Goal: Task Accomplishment & Management: Use online tool/utility

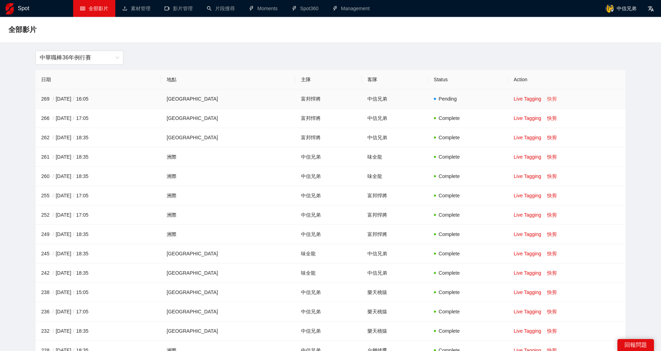
click at [547, 98] on link "快剪" at bounding box center [552, 99] width 10 height 6
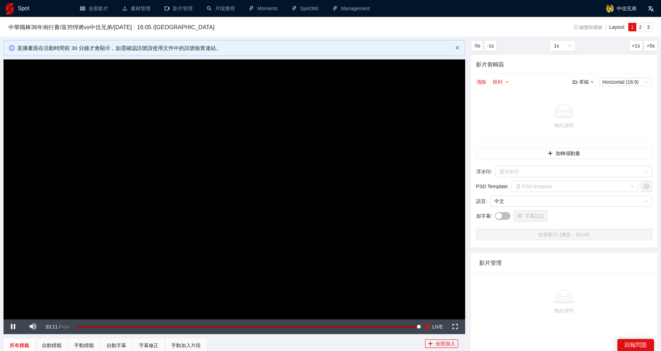
click at [456, 46] on icon "close" at bounding box center [456, 47] width 3 height 3
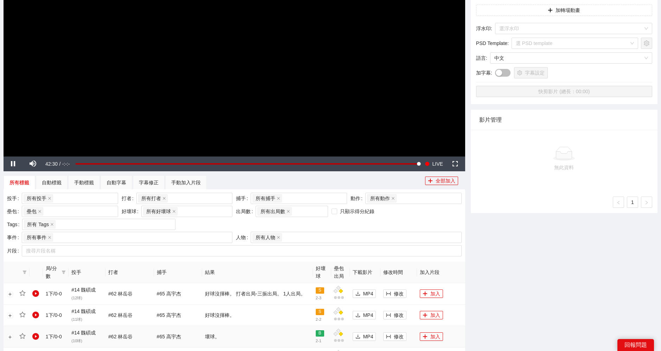
scroll to position [156, 0]
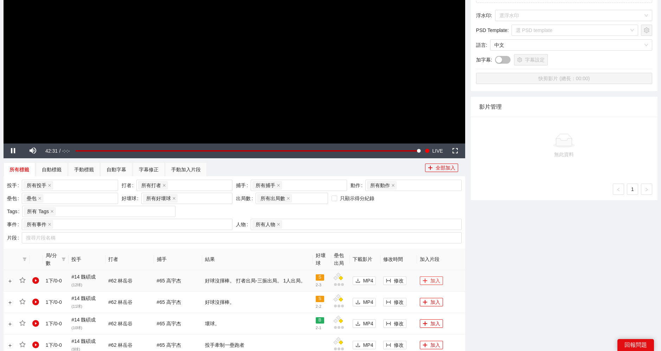
click at [437, 279] on button "加入" at bounding box center [431, 280] width 23 height 8
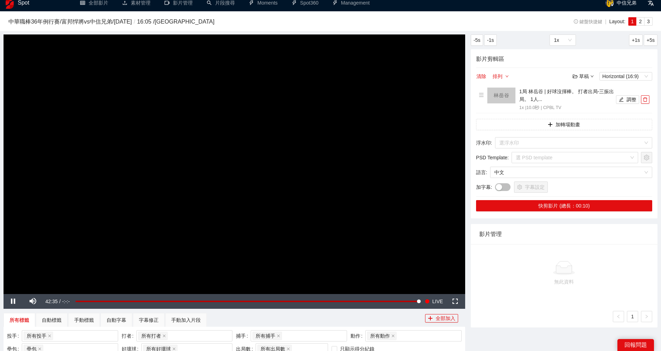
scroll to position [0, 0]
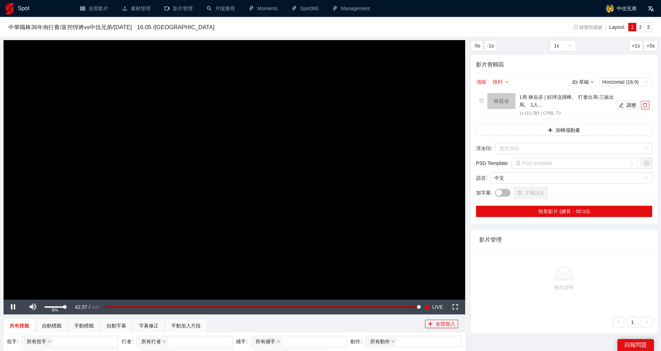
click at [46, 307] on div "Volume Level" at bounding box center [55, 306] width 20 height 1
click at [54, 306] on div "51%" at bounding box center [55, 306] width 25 height 15
click at [54, 306] on div "54%" at bounding box center [55, 306] width 20 height 1
click at [626, 105] on button "調整" at bounding box center [627, 105] width 23 height 8
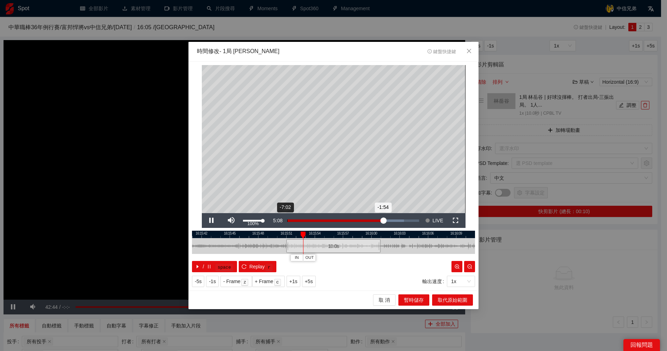
drag, startPoint x: 264, startPoint y: 219, endPoint x: 291, endPoint y: 219, distance: 26.7
click at [291, 219] on div "Pause Mute 100% Current Time 5:08 Loaded : 88.57% -7:02 -1:54 Stream Type LIVE …" at bounding box center [334, 220] width 264 height 15
click at [389, 301] on span "取 消" at bounding box center [383, 300] width 11 height 8
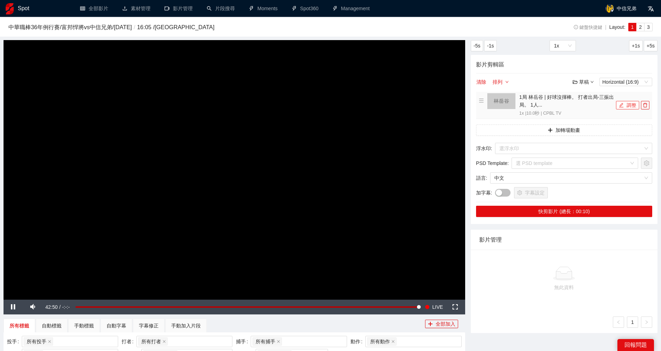
click at [630, 103] on button "調整" at bounding box center [627, 105] width 23 height 8
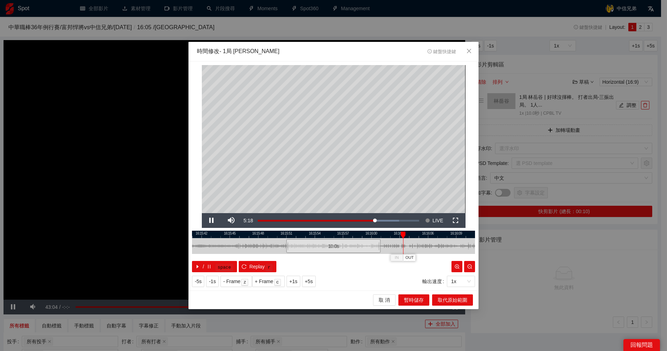
click at [285, 233] on div at bounding box center [333, 234] width 283 height 7
click at [212, 220] on span "Video Player" at bounding box center [212, 220] width 0 height 0
click at [376, 260] on span "OUT" at bounding box center [376, 257] width 8 height 6
click at [452, 301] on span "取代原始範圍" at bounding box center [453, 300] width 30 height 8
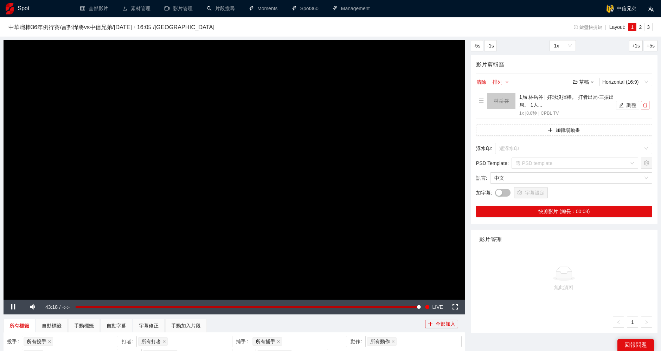
click at [591, 81] on icon "down" at bounding box center [592, 82] width 4 height 4
click at [591, 122] on link "儲存新檔" at bounding box center [590, 120] width 26 height 6
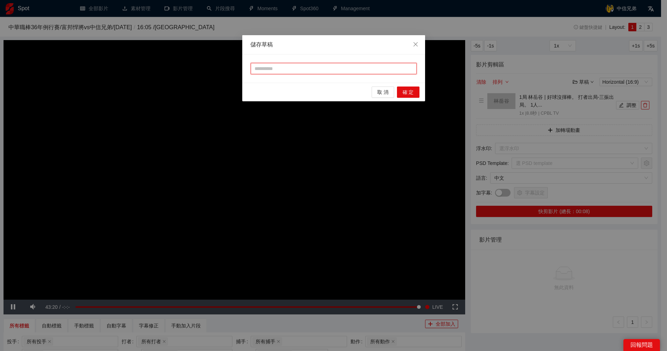
click at [344, 70] on input "text" at bounding box center [334, 68] width 166 height 11
type input "****"
click at [411, 89] on span "確 定" at bounding box center [407, 92] width 11 height 8
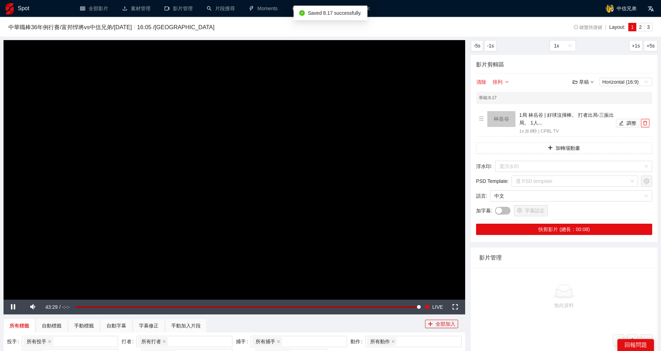
click at [592, 81] on icon "down" at bounding box center [592, 82] width 4 height 4
click at [587, 109] on link "儲存" at bounding box center [585, 108] width 16 height 6
click at [586, 83] on div "草稿" at bounding box center [582, 82] width 21 height 8
click at [588, 108] on link "儲存" at bounding box center [585, 108] width 16 height 6
click at [628, 121] on button "調整" at bounding box center [627, 123] width 23 height 8
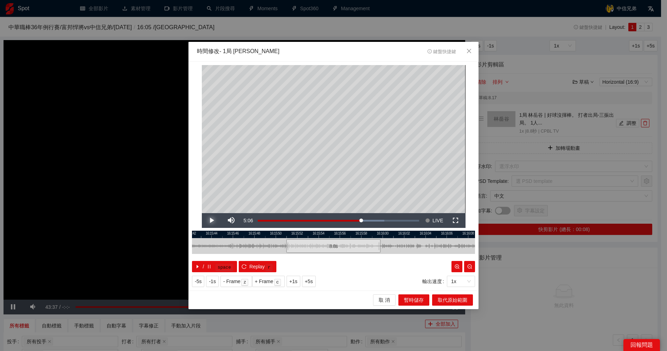
click at [212, 220] on span "Video Player" at bounding box center [212, 220] width 0 height 0
click at [382, 299] on span "取 消" at bounding box center [383, 300] width 11 height 8
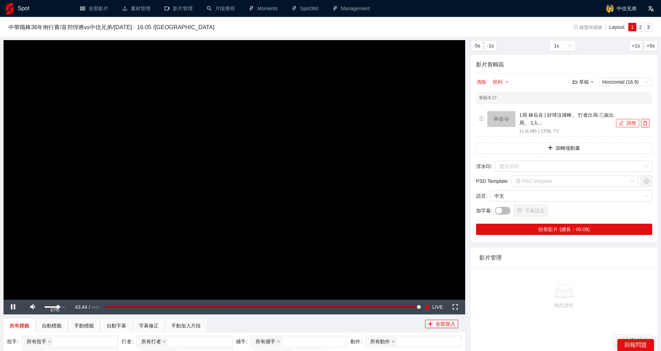
click at [58, 306] on div "67%" at bounding box center [55, 306] width 20 height 1
click at [62, 305] on div "84%" at bounding box center [55, 306] width 25 height 15
click at [62, 307] on div "88%" at bounding box center [55, 306] width 20 height 1
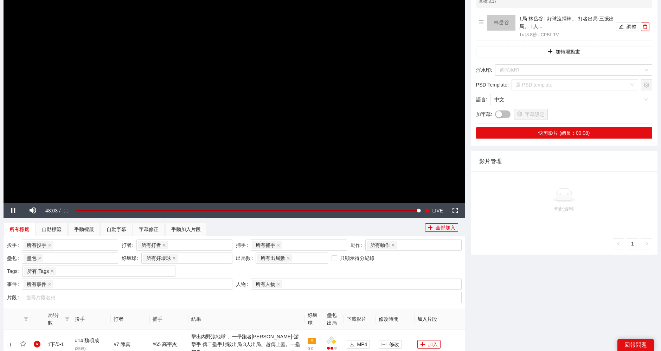
scroll to position [156, 0]
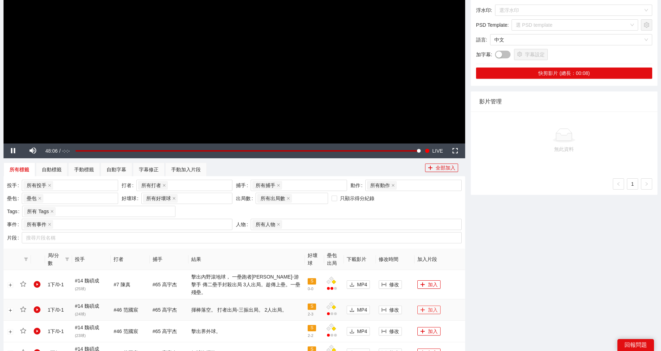
click at [428, 305] on button "加入" at bounding box center [428, 309] width 23 height 8
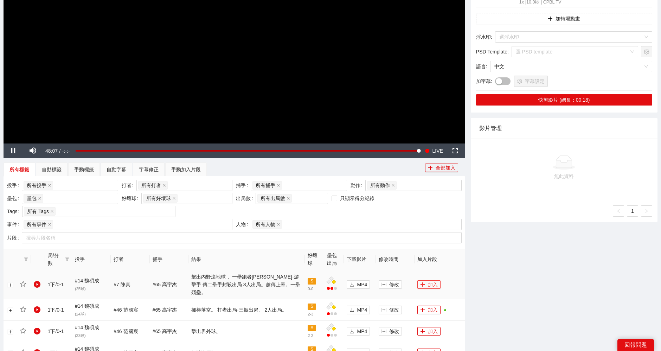
click at [429, 280] on button "加入" at bounding box center [428, 284] width 23 height 8
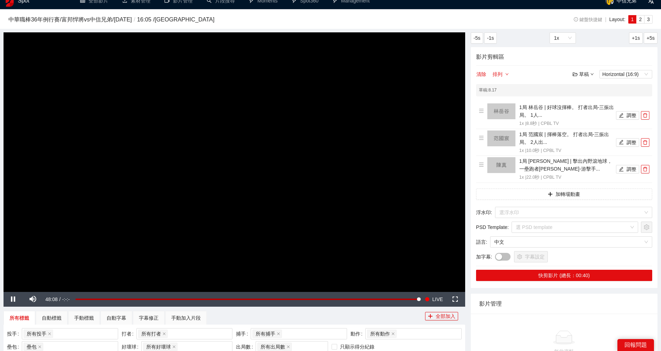
scroll to position [0, 0]
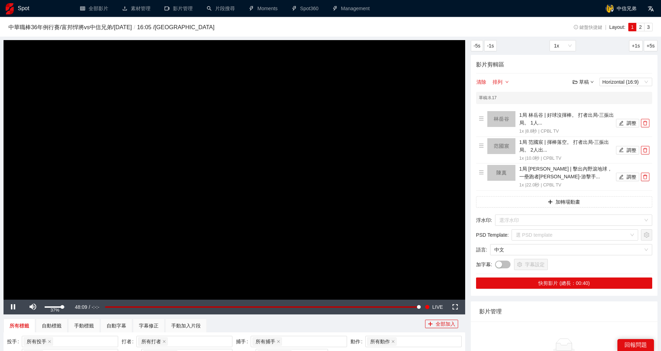
click at [52, 307] on div "Volume Level" at bounding box center [54, 306] width 18 height 1
click at [628, 147] on button "調整" at bounding box center [627, 150] width 23 height 8
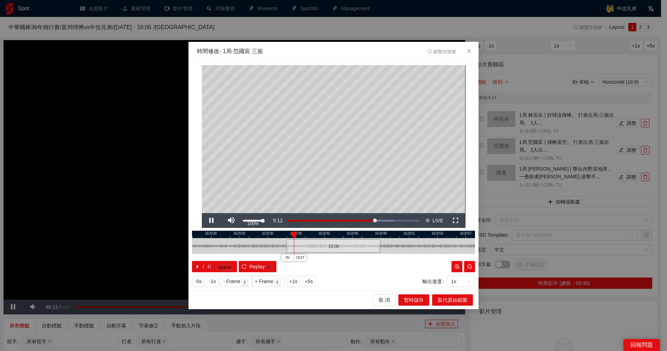
drag, startPoint x: 263, startPoint y: 221, endPoint x: 271, endPoint y: 221, distance: 8.1
click at [271, 221] on div "Pause Mute 100% Current Time 5:12 Loaded : 80.77% -7:48 -2:37 Stream Type LIVE …" at bounding box center [334, 220] width 264 height 15
drag, startPoint x: 287, startPoint y: 246, endPoint x: 283, endPoint y: 246, distance: 4.2
click at [283, 246] on div at bounding box center [283, 246] width 4 height 16
click at [212, 220] on span "Video Player" at bounding box center [212, 220] width 0 height 0
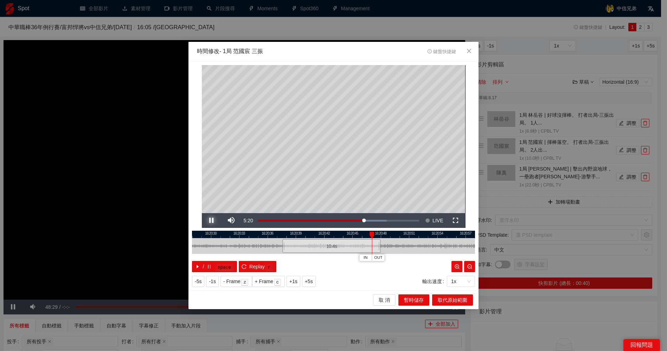
click at [212, 220] on span "Video Player" at bounding box center [212, 220] width 0 height 0
drag, startPoint x: 375, startPoint y: 236, endPoint x: 359, endPoint y: 236, distance: 15.5
click at [359, 236] on div at bounding box center [359, 234] width 5 height 7
click at [212, 220] on span "Video Player" at bounding box center [212, 220] width 0 height 0
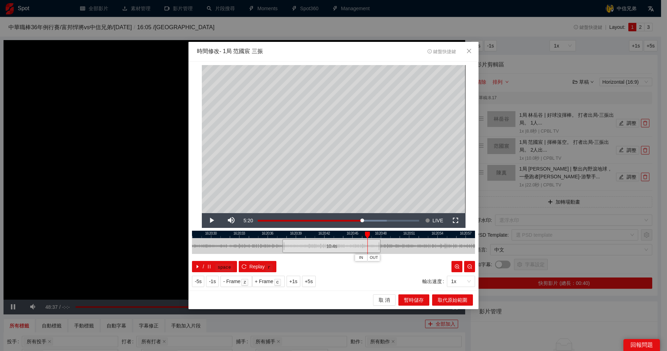
click at [368, 235] on div at bounding box center [367, 234] width 5 height 7
click at [376, 258] on span "OUT" at bounding box center [373, 257] width 8 height 6
click at [458, 297] on span "取代原始範圍" at bounding box center [453, 300] width 30 height 8
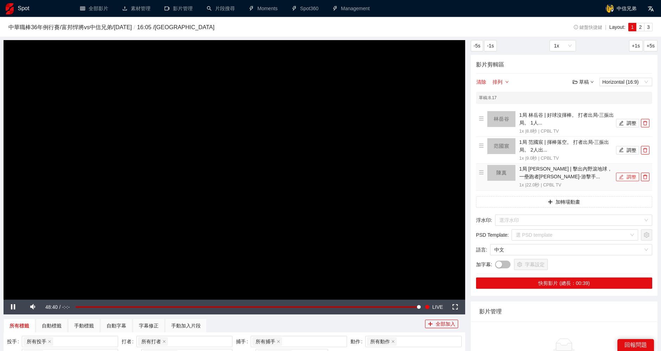
click at [626, 176] on button "調整" at bounding box center [627, 177] width 23 height 8
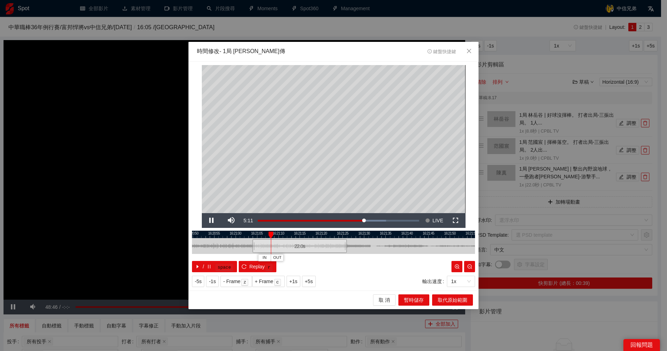
drag, startPoint x: 360, startPoint y: 235, endPoint x: 321, endPoint y: 235, distance: 39.0
click at [321, 235] on div at bounding box center [299, 234] width 283 height 7
click at [305, 234] on div at bounding box center [333, 234] width 283 height 7
click at [212, 220] on span "Video Player" at bounding box center [212, 220] width 0 height 0
click at [294, 235] on div at bounding box center [333, 234] width 283 height 7
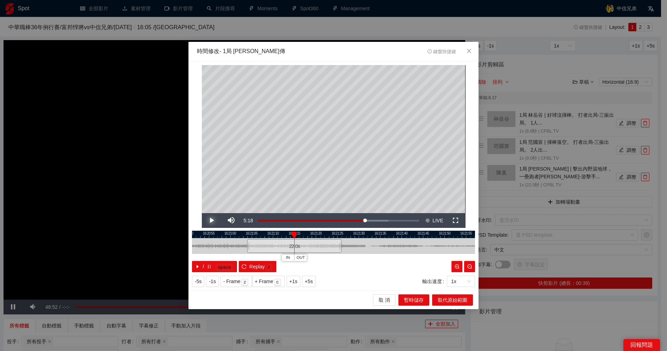
click at [212, 220] on span "Video Player" at bounding box center [212, 220] width 0 height 0
click at [306, 234] on div at bounding box center [333, 234] width 283 height 7
click at [212, 220] on span "Video Player" at bounding box center [212, 220] width 0 height 0
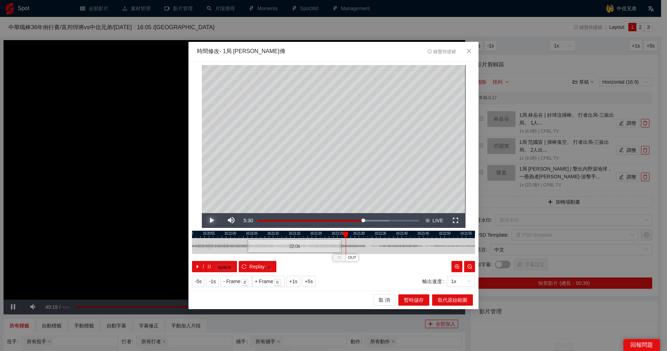
click at [212, 220] on span "Video Player" at bounding box center [212, 220] width 0 height 0
click at [345, 232] on div at bounding box center [345, 234] width 5 height 7
click at [352, 257] on span "OUT" at bounding box center [352, 257] width 8 height 6
click at [447, 299] on span "取代原始範圍" at bounding box center [453, 300] width 30 height 8
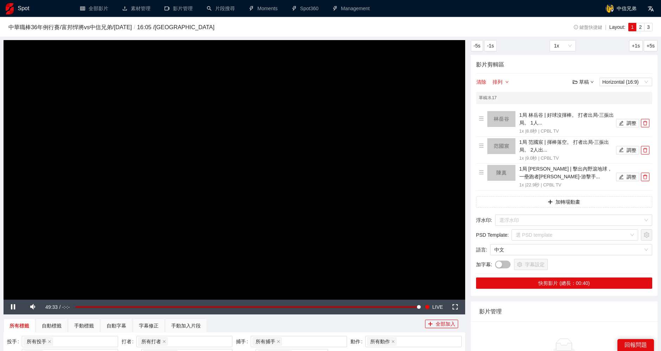
click at [589, 82] on div "草稿" at bounding box center [582, 82] width 21 height 8
click at [587, 108] on link "儲存" at bounding box center [585, 108] width 16 height 6
click at [586, 81] on div "草稿" at bounding box center [582, 82] width 21 height 8
click at [589, 111] on link "儲存" at bounding box center [585, 108] width 16 height 6
click at [628, 179] on button "調整" at bounding box center [627, 177] width 23 height 8
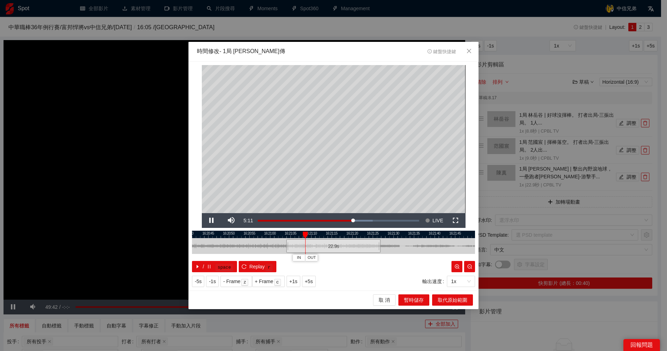
click at [371, 234] on div at bounding box center [333, 234] width 283 height 7
click at [212, 220] on span "Video Player" at bounding box center [212, 220] width 0 height 0
click at [386, 298] on span "取 消" at bounding box center [383, 300] width 11 height 8
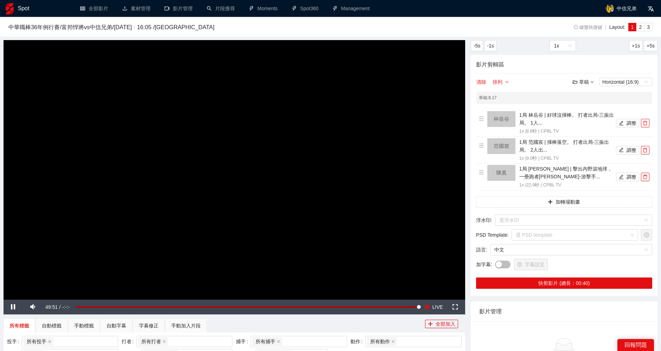
click at [587, 81] on div "草稿" at bounding box center [582, 82] width 21 height 8
click at [588, 106] on link "儲存" at bounding box center [585, 108] width 16 height 6
click at [59, 306] on div "70%" at bounding box center [55, 306] width 20 height 1
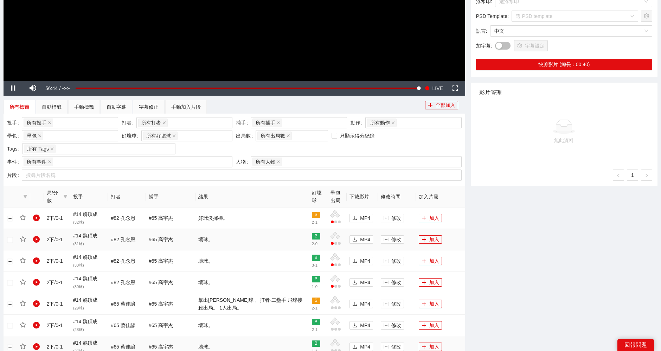
scroll to position [312, 0]
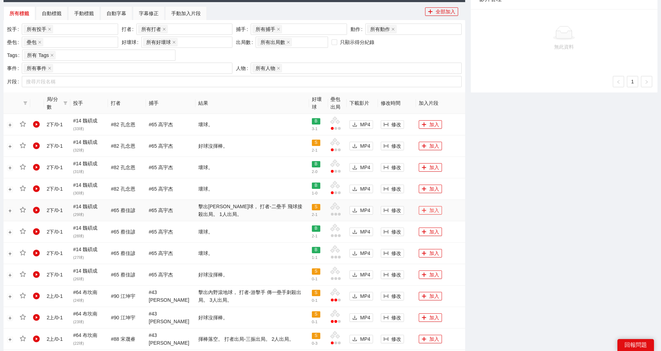
click at [429, 210] on button "加入" at bounding box center [430, 210] width 23 height 8
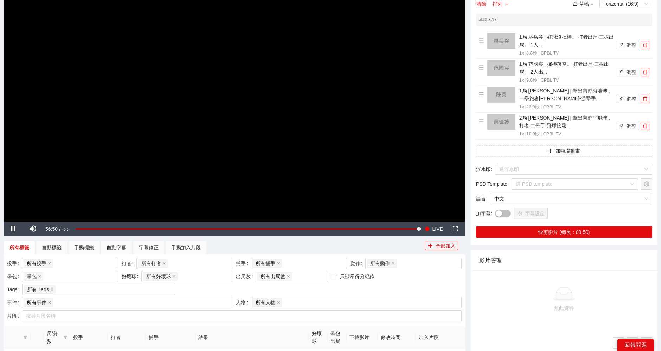
scroll to position [0, 0]
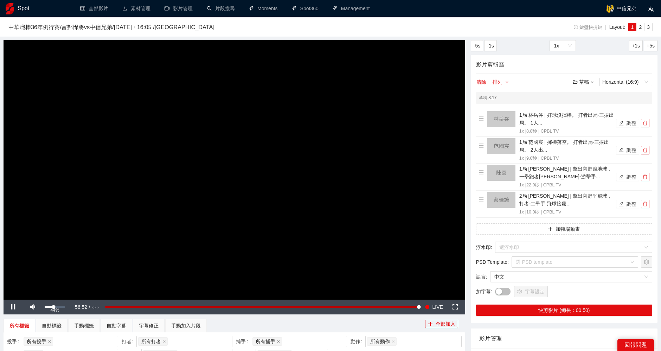
click at [53, 307] on div "Volume Level" at bounding box center [49, 306] width 9 height 1
click at [633, 203] on button "調整" at bounding box center [627, 204] width 23 height 8
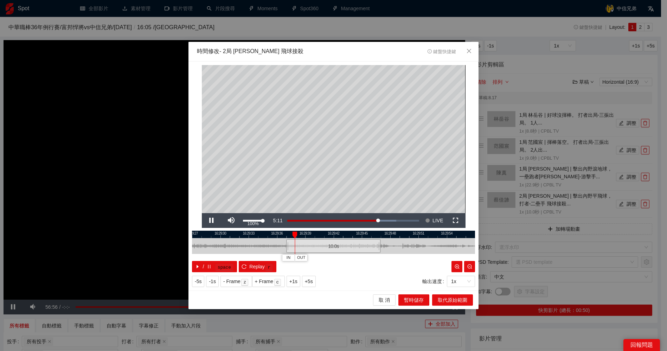
drag, startPoint x: 263, startPoint y: 221, endPoint x: 271, endPoint y: 221, distance: 8.4
click at [271, 221] on div "Pause Mute 100% Current Time 5:11 Loaded : 82.67% -7:30 -2:20 Stream Type LIVE …" at bounding box center [334, 220] width 264 height 15
drag, startPoint x: 326, startPoint y: 235, endPoint x: 290, endPoint y: 235, distance: 35.5
click at [280, 235] on div at bounding box center [284, 234] width 283 height 7
drag, startPoint x: 274, startPoint y: 245, endPoint x: 320, endPoint y: 245, distance: 46.7
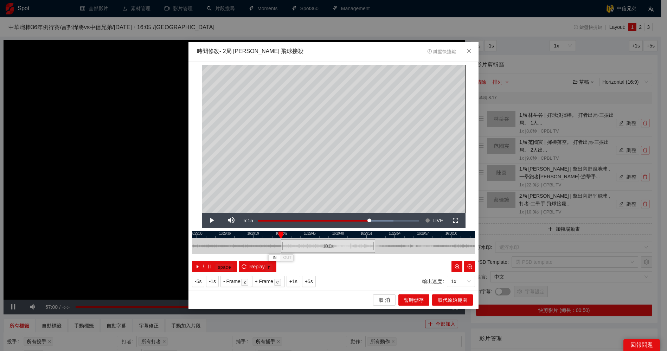
click at [320, 245] on div "10.0 s" at bounding box center [328, 246] width 94 height 14
click at [212, 220] on span "Video Player" at bounding box center [212, 220] width 0 height 0
drag, startPoint x: 314, startPoint y: 247, endPoint x: 308, endPoint y: 247, distance: 6.3
click at [308, 247] on div "10.0 s" at bounding box center [321, 246] width 94 height 14
click at [231, 220] on span "Video Player" at bounding box center [231, 220] width 0 height 0
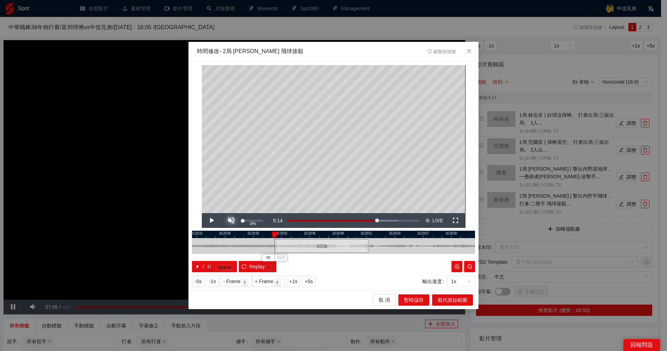
click at [231, 220] on span "Video Player" at bounding box center [231, 220] width 0 height 0
click at [212, 220] on span "Video Player" at bounding box center [212, 220] width 0 height 0
drag, startPoint x: 276, startPoint y: 244, endPoint x: 272, endPoint y: 244, distance: 3.9
click at [272, 244] on div at bounding box center [272, 246] width 4 height 16
click at [212, 220] on span "Video Player" at bounding box center [212, 220] width 0 height 0
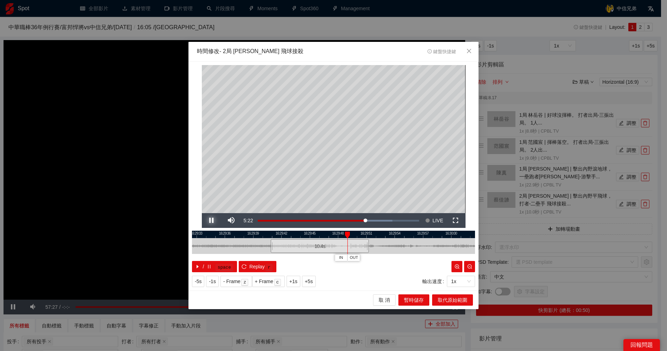
click at [212, 220] on span "Video Player" at bounding box center [212, 220] width 0 height 0
click at [356, 259] on span "OUT" at bounding box center [354, 257] width 8 height 6
click at [461, 300] on span "取代原始範圍" at bounding box center [453, 300] width 30 height 8
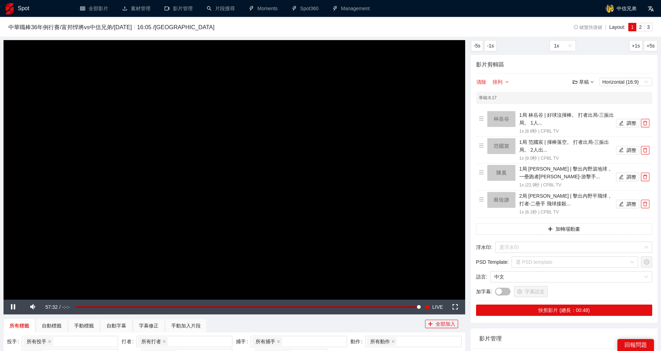
click at [584, 81] on div "草稿" at bounding box center [582, 82] width 21 height 8
click at [590, 105] on link "儲存" at bounding box center [585, 108] width 16 height 6
click at [586, 82] on div "草稿" at bounding box center [582, 82] width 21 height 8
click at [589, 110] on link "儲存" at bounding box center [585, 108] width 16 height 6
click at [58, 306] on div "68%" at bounding box center [55, 306] width 20 height 1
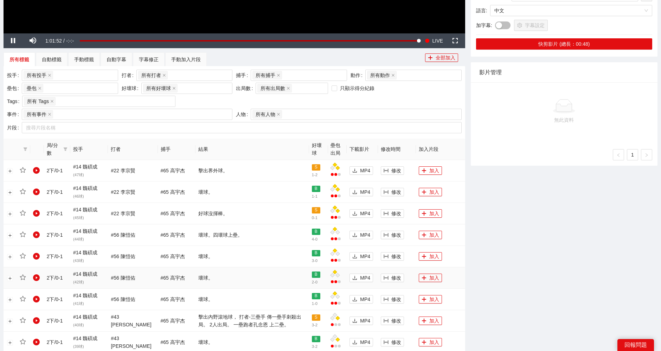
scroll to position [273, 0]
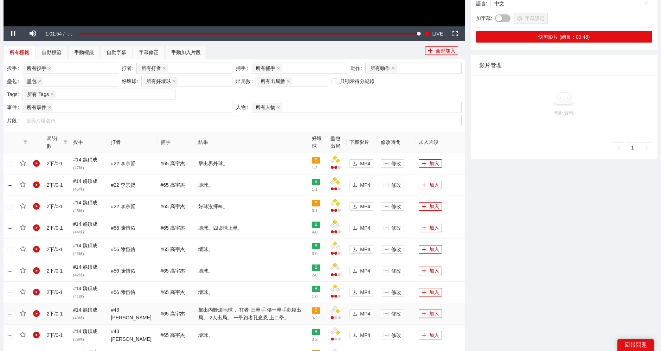
click at [430, 311] on button "加入" at bounding box center [430, 313] width 23 height 8
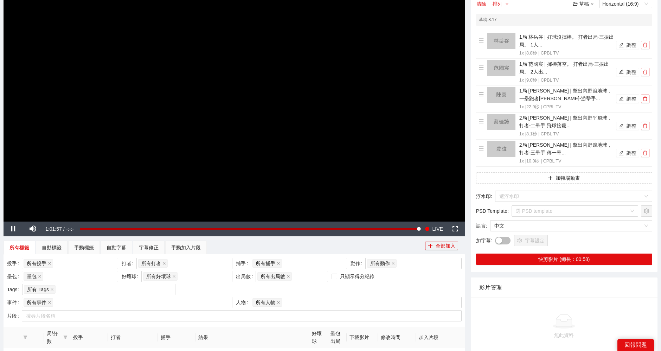
scroll to position [39, 0]
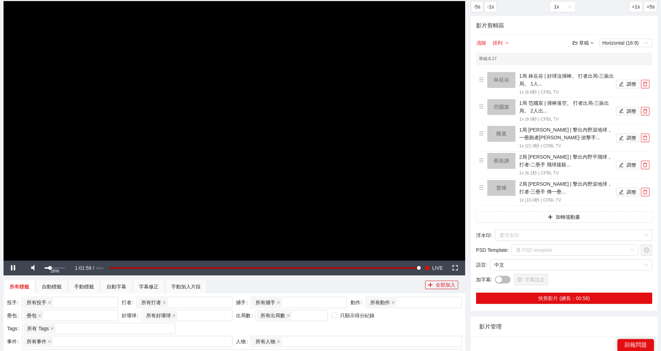
click at [50, 268] on div "Volume Level" at bounding box center [47, 267] width 5 height 1
click at [629, 191] on button "調整" at bounding box center [627, 192] width 23 height 8
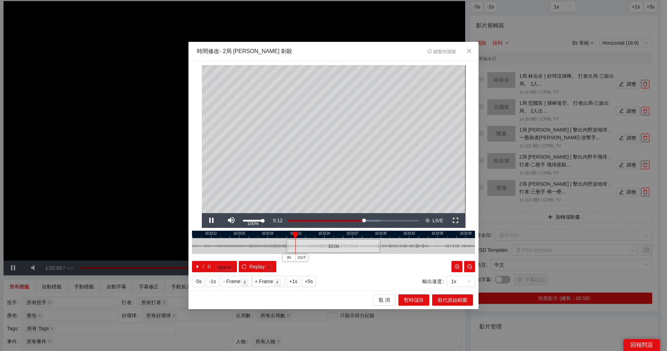
drag, startPoint x: 263, startPoint y: 220, endPoint x: 280, endPoint y: 220, distance: 17.6
click at [280, 220] on div "Pause Mute 100% Current Time 5:12 Loaded : 70.79% -3:43 Stream Type LIVE Seek t…" at bounding box center [334, 220] width 264 height 15
click at [285, 248] on div at bounding box center [286, 246] width 4 height 16
click at [212, 220] on span "Video Player" at bounding box center [212, 220] width 0 height 0
drag, startPoint x: 370, startPoint y: 234, endPoint x: 352, endPoint y: 233, distance: 17.9
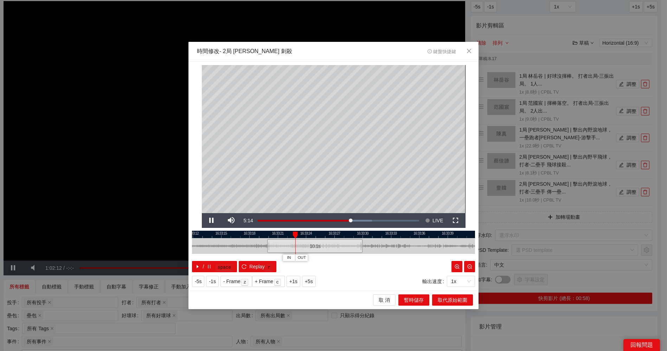
click at [352, 233] on div at bounding box center [315, 234] width 283 height 7
click at [212, 220] on span "Video Player" at bounding box center [212, 220] width 0 height 0
click at [337, 235] on div at bounding box center [333, 234] width 283 height 7
click at [212, 220] on span "Video Player" at bounding box center [212, 220] width 0 height 0
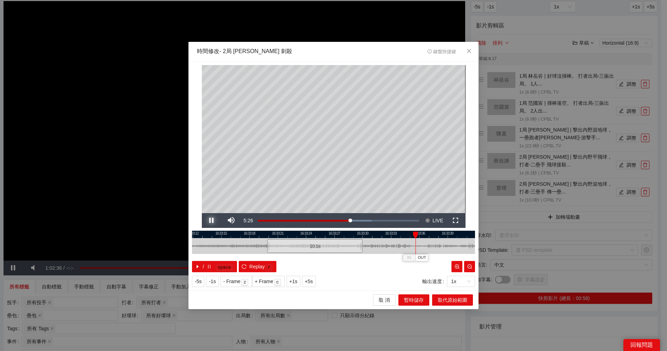
click at [212, 220] on span "Video Player" at bounding box center [212, 220] width 0 height 0
click at [425, 258] on span "OUT" at bounding box center [423, 257] width 8 height 6
click at [460, 298] on span "取代原始範圍" at bounding box center [453, 300] width 30 height 8
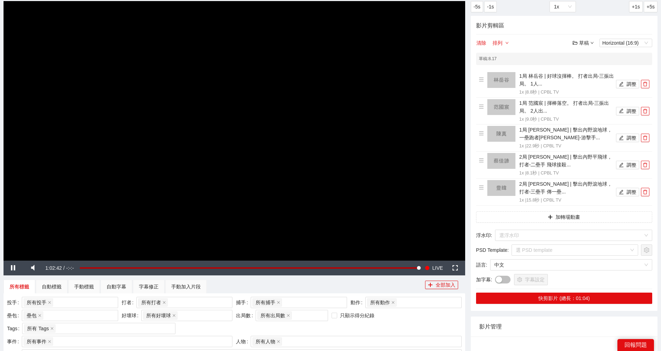
click at [584, 40] on div "草稿" at bounding box center [582, 43] width 21 height 8
click at [583, 69] on link "儲存" at bounding box center [585, 70] width 16 height 6
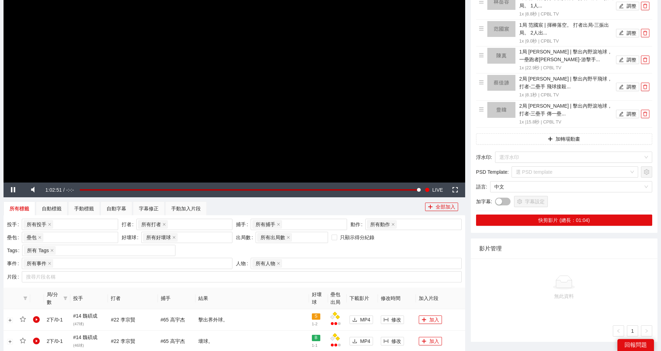
scroll to position [0, 0]
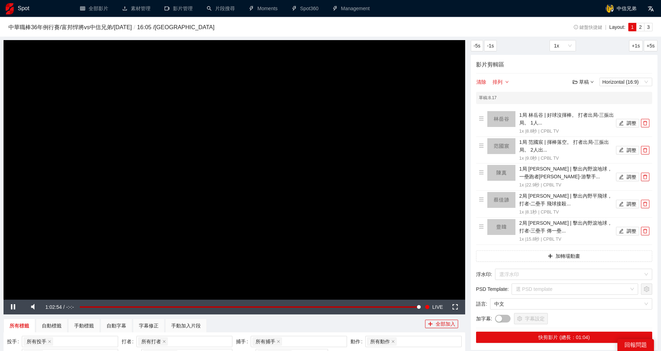
click at [585, 80] on div "草稿" at bounding box center [582, 82] width 21 height 8
click at [590, 106] on link "儲存" at bounding box center [585, 108] width 16 height 6
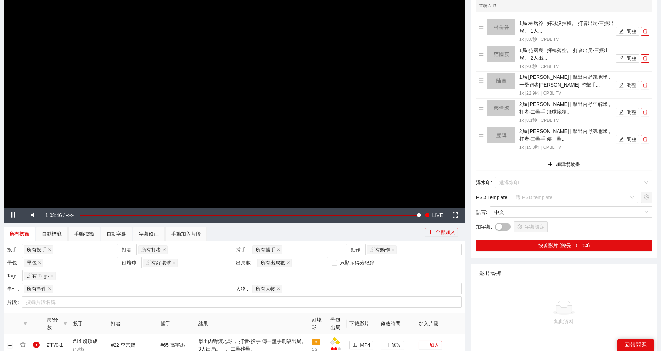
scroll to position [117, 0]
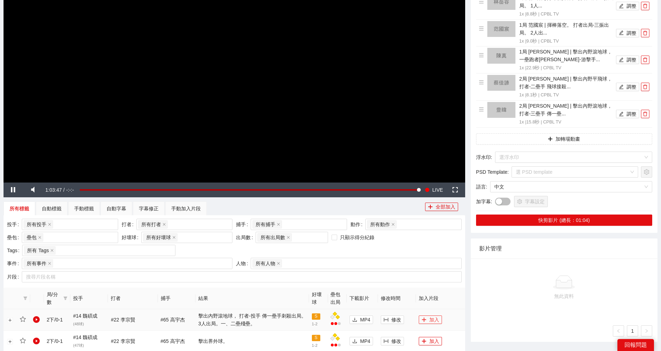
click at [427, 316] on button "加入" at bounding box center [430, 319] width 23 height 8
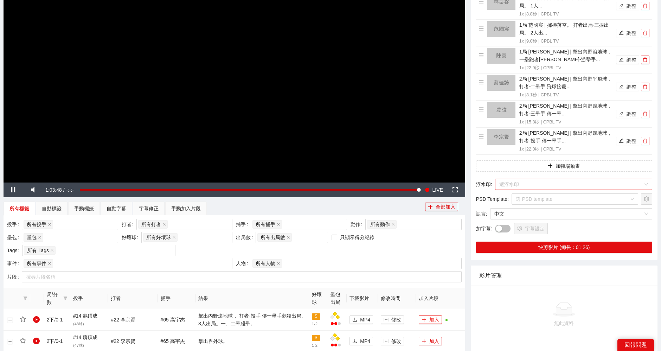
scroll to position [0, 0]
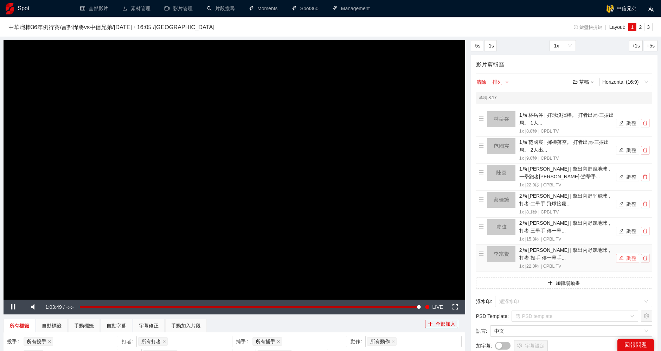
click at [625, 255] on button "調整" at bounding box center [627, 258] width 23 height 8
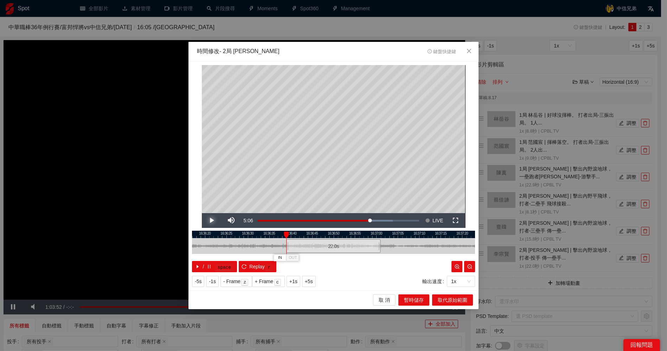
click at [212, 220] on span "Video Player" at bounding box center [212, 220] width 0 height 0
drag, startPoint x: 358, startPoint y: 236, endPoint x: 330, endPoint y: 236, distance: 28.1
click at [330, 236] on div at bounding box center [305, 234] width 283 height 7
click at [212, 220] on span "Video Player" at bounding box center [212, 220] width 0 height 0
drag, startPoint x: 369, startPoint y: 234, endPoint x: 358, endPoint y: 234, distance: 11.2
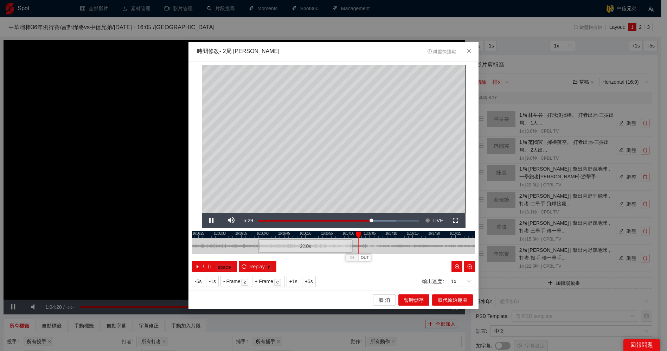
click at [358, 234] on div at bounding box center [358, 234] width 5 height 7
click at [212, 220] on span "Video Player" at bounding box center [212, 220] width 0 height 0
drag, startPoint x: 363, startPoint y: 234, endPoint x: 355, endPoint y: 234, distance: 8.4
click at [355, 234] on div at bounding box center [356, 234] width 5 height 7
click at [212, 220] on span "Video Player" at bounding box center [212, 220] width 0 height 0
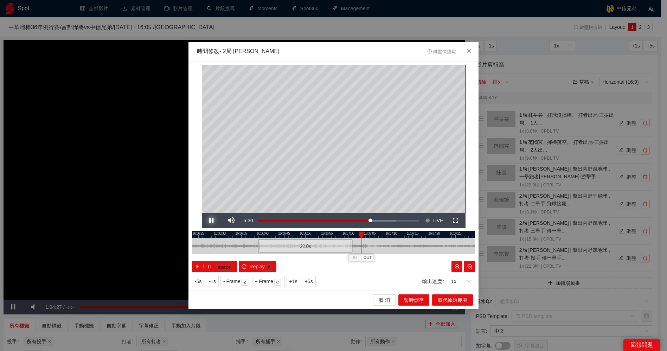
click at [212, 220] on span "Video Player" at bounding box center [212, 220] width 0 height 0
click at [368, 256] on span "OUT" at bounding box center [369, 257] width 8 height 6
click at [461, 297] on span "取代原始範圍" at bounding box center [453, 300] width 30 height 8
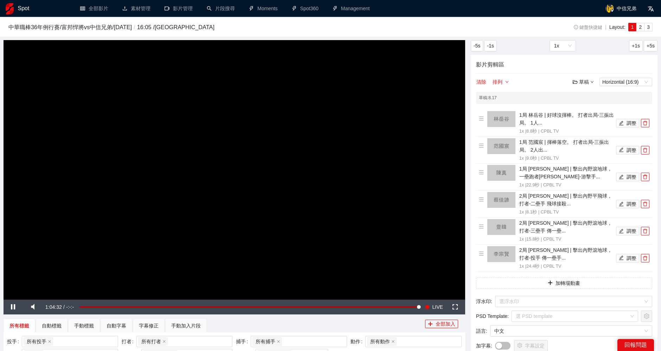
click at [590, 80] on icon "down" at bounding box center [592, 82] width 4 height 4
click at [590, 111] on link "儲存" at bounding box center [585, 108] width 16 height 6
click at [583, 79] on div "草稿" at bounding box center [582, 82] width 21 height 8
click at [588, 110] on link "儲存" at bounding box center [585, 108] width 16 height 6
click at [629, 177] on button "調整" at bounding box center [627, 177] width 23 height 8
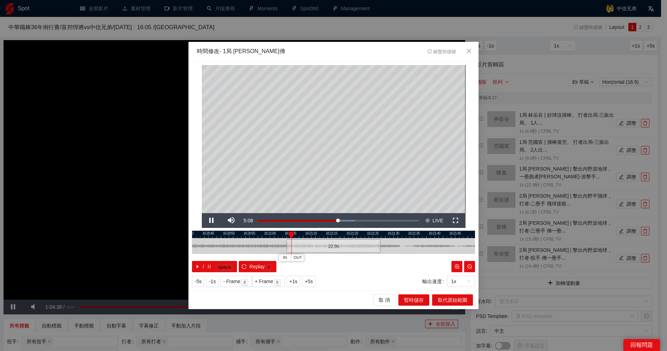
click at [318, 235] on div at bounding box center [333, 234] width 283 height 7
click at [212, 220] on span "Video Player" at bounding box center [212, 220] width 0 height 0
drag, startPoint x: 347, startPoint y: 234, endPoint x: 338, endPoint y: 234, distance: 8.1
click at [339, 234] on div "IN OUT" at bounding box center [341, 234] width 5 height 7
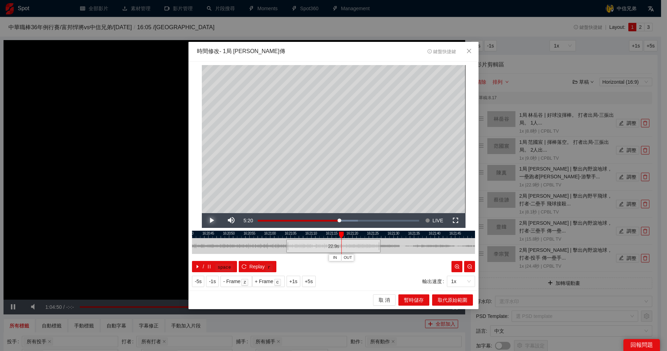
click at [212, 220] on span "Video Player" at bounding box center [212, 220] width 0 height 0
click at [348, 233] on div at bounding box center [347, 234] width 5 height 7
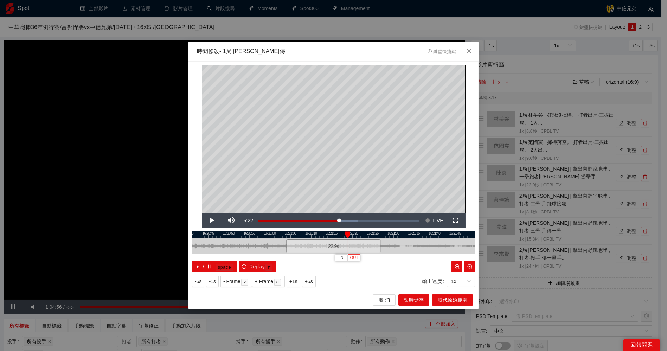
click at [355, 257] on span "OUT" at bounding box center [354, 257] width 8 height 6
click at [451, 298] on span "取代原始範圍" at bounding box center [453, 300] width 30 height 8
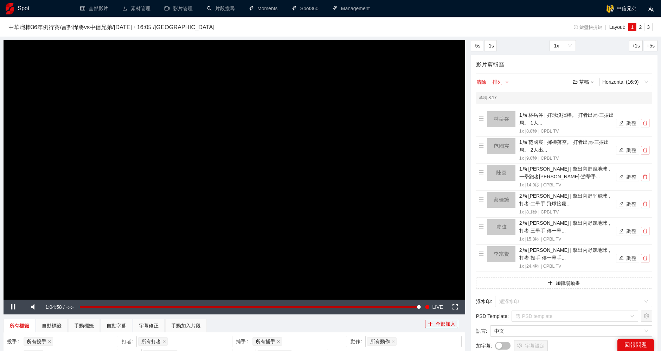
click at [587, 81] on div "草稿" at bounding box center [582, 82] width 21 height 8
click at [587, 108] on link "儲存" at bounding box center [585, 108] width 16 height 6
click at [59, 305] on div "74%" at bounding box center [55, 306] width 25 height 15
click at [60, 307] on div "75%" at bounding box center [55, 306] width 20 height 1
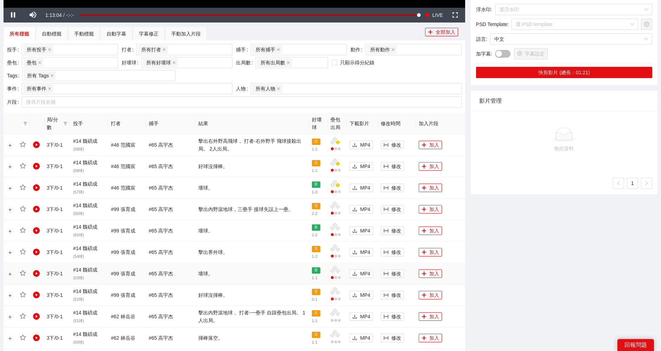
scroll to position [312, 0]
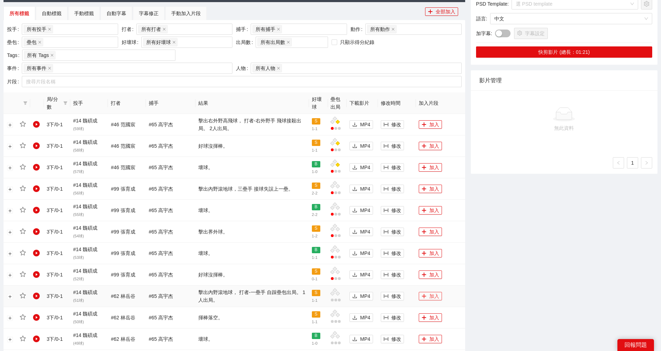
click at [428, 294] on button "加入" at bounding box center [430, 296] width 23 height 8
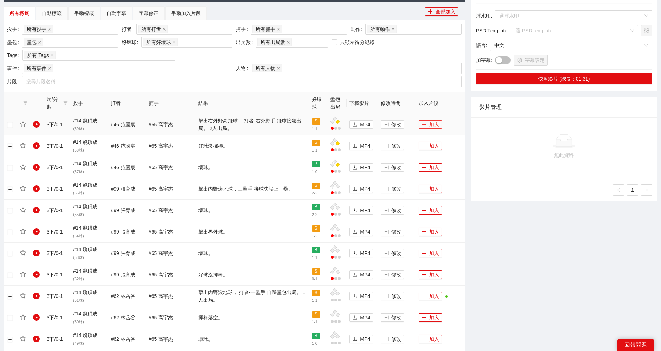
click at [426, 120] on button "加入" at bounding box center [430, 124] width 23 height 8
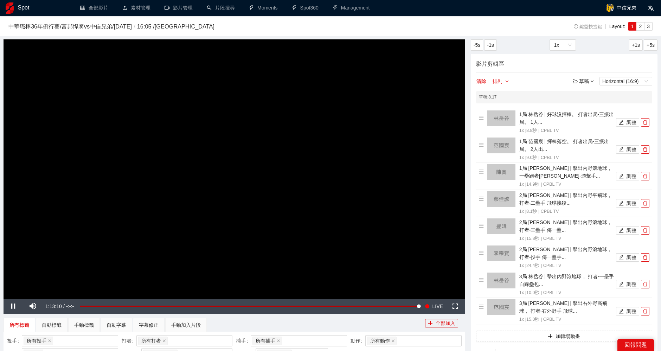
scroll to position [0, 0]
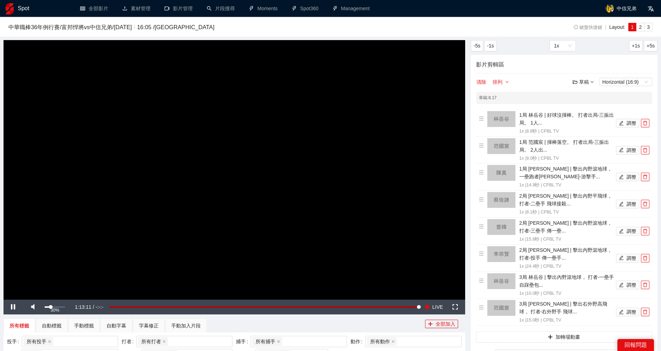
click at [51, 307] on div "Volume Level" at bounding box center [48, 306] width 6 height 1
click at [47, 307] on div "Volume Level" at bounding box center [46, 306] width 2 height 1
click at [626, 283] on button "調整" at bounding box center [627, 284] width 23 height 8
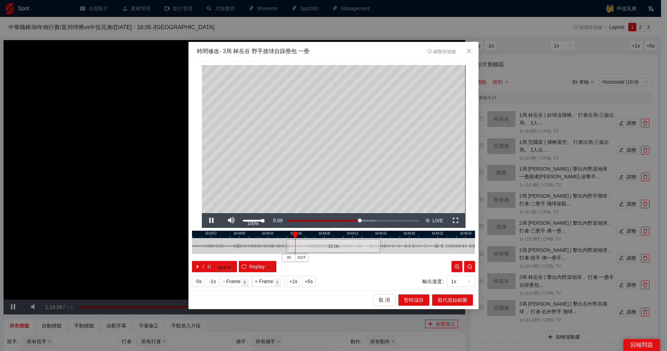
drag, startPoint x: 263, startPoint y: 221, endPoint x: 276, endPoint y: 221, distance: 13.0
click at [276, 221] on div "Pause Mute 100% Current Time 5:09 Loaded : 66.67% -4:10 Stream Type LIVE Seek t…" at bounding box center [334, 220] width 264 height 15
click at [284, 247] on div "16:43:54 16:43:57 16:44:00 16:44:03 16:44:06 16:44:09 16:44:12 16:44:15 16:44:1…" at bounding box center [333, 251] width 283 height 41
click at [212, 220] on span "Video Player" at bounding box center [212, 220] width 0 height 0
drag, startPoint x: 368, startPoint y: 233, endPoint x: 347, endPoint y: 233, distance: 21.1
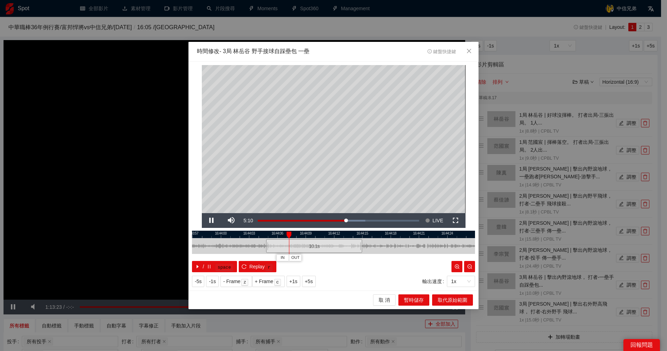
click at [347, 233] on div at bounding box center [315, 234] width 283 height 7
click at [212, 220] on span "Video Player" at bounding box center [212, 220] width 0 height 0
click at [379, 233] on div at bounding box center [380, 234] width 5 height 7
click at [388, 254] on span "OUT" at bounding box center [387, 257] width 8 height 6
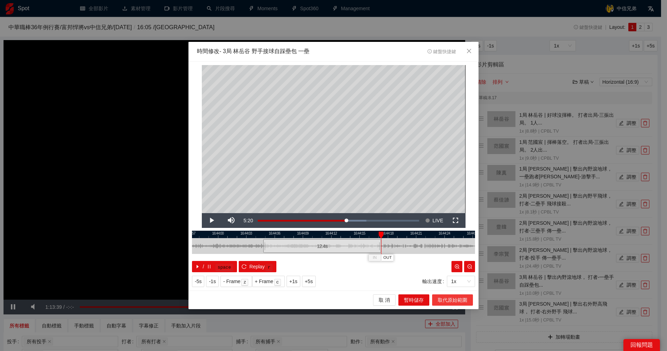
click at [451, 298] on span "取代原始範圍" at bounding box center [453, 300] width 30 height 8
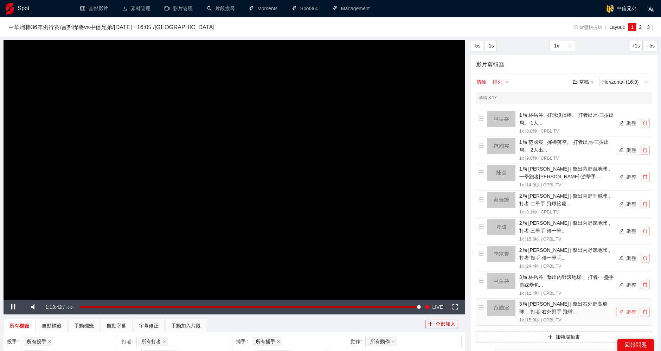
click at [628, 309] on button "調整" at bounding box center [627, 311] width 23 height 8
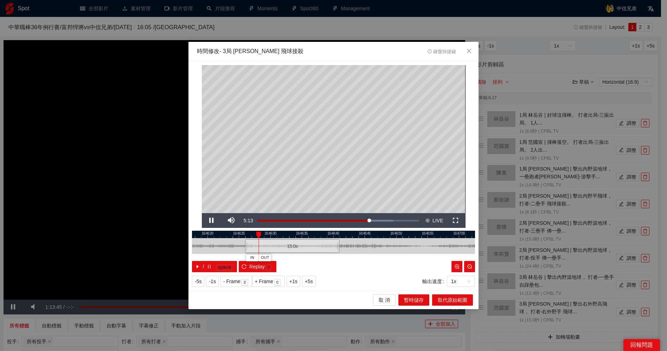
drag, startPoint x: 352, startPoint y: 235, endPoint x: 303, endPoint y: 236, distance: 48.9
click at [304, 235] on div at bounding box center [292, 234] width 283 height 7
drag, startPoint x: 284, startPoint y: 239, endPoint x: 350, endPoint y: 239, distance: 65.4
click at [350, 239] on div "15.0 s" at bounding box center [351, 246] width 94 height 14
click at [212, 220] on span "Video Player" at bounding box center [212, 220] width 0 height 0
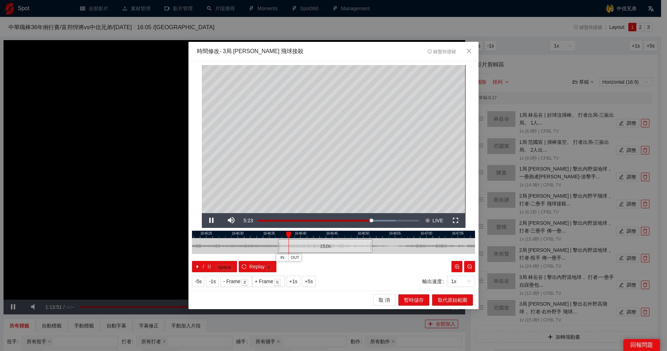
drag, startPoint x: 380, startPoint y: 232, endPoint x: 345, endPoint y: 232, distance: 35.1
click at [345, 232] on div at bounding box center [307, 234] width 283 height 7
click at [212, 220] on span "Video Player" at bounding box center [212, 220] width 0 height 0
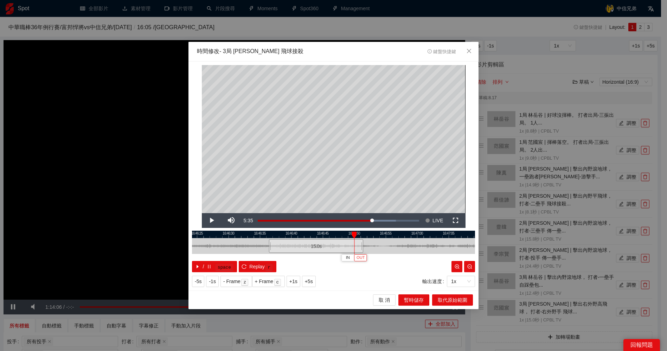
click at [363, 259] on span "OUT" at bounding box center [360, 257] width 8 height 6
click at [451, 297] on span "取代原始範圍" at bounding box center [453, 300] width 30 height 8
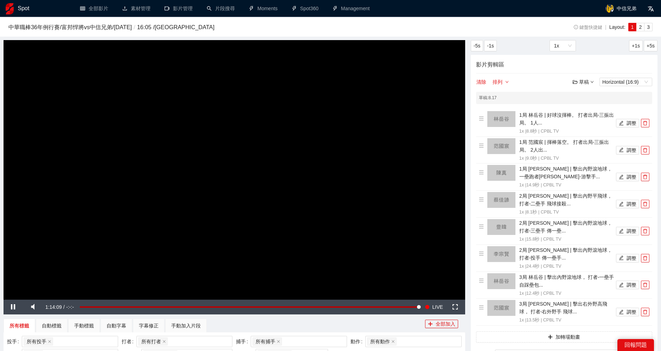
click at [590, 82] on icon "down" at bounding box center [592, 82] width 4 height 4
click at [589, 106] on link "儲存" at bounding box center [585, 108] width 16 height 6
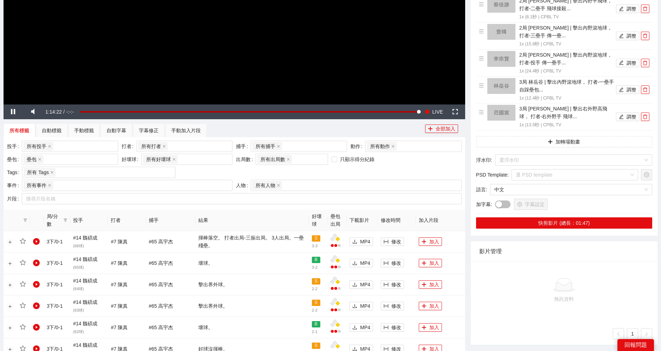
scroll to position [234, 0]
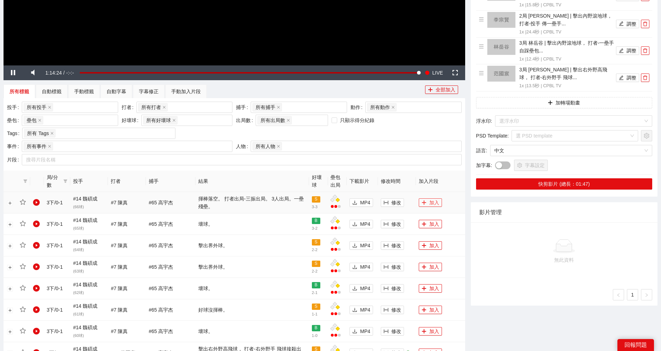
click at [425, 201] on button "加入" at bounding box center [430, 202] width 23 height 8
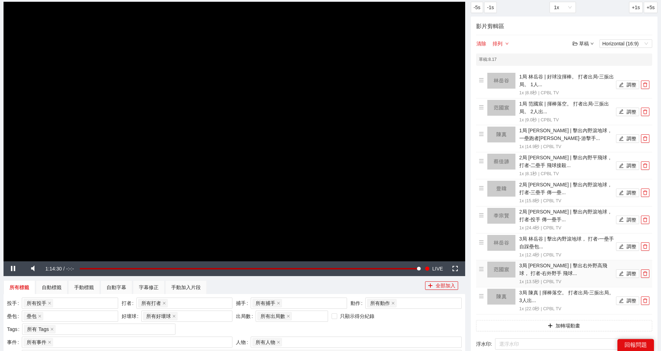
scroll to position [39, 0]
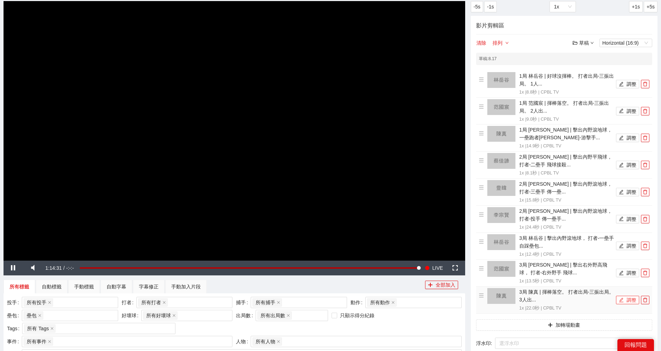
click at [628, 296] on button "調整" at bounding box center [627, 300] width 23 height 8
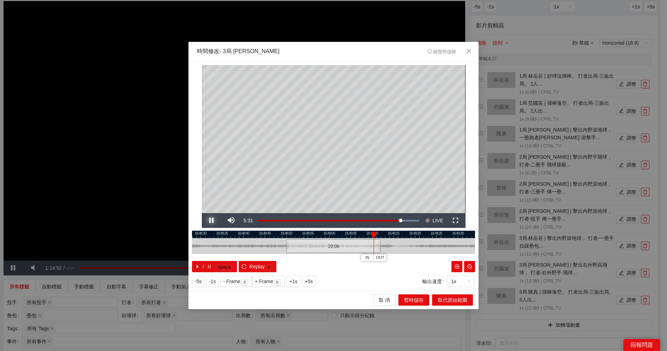
click at [212, 220] on span "Video Player" at bounding box center [212, 220] width 0 height 0
click at [385, 257] on span "OUT" at bounding box center [383, 257] width 8 height 6
click at [454, 299] on span "取代原始範圍" at bounding box center [453, 300] width 30 height 8
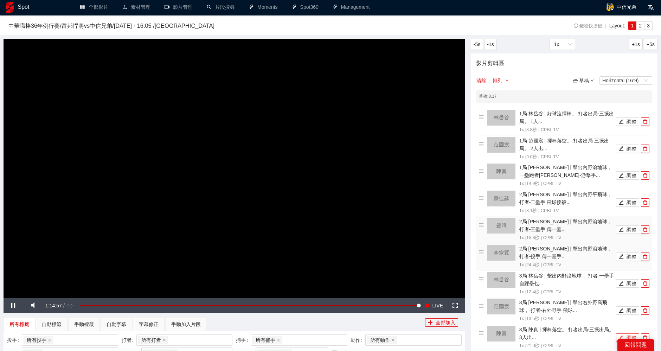
scroll to position [0, 0]
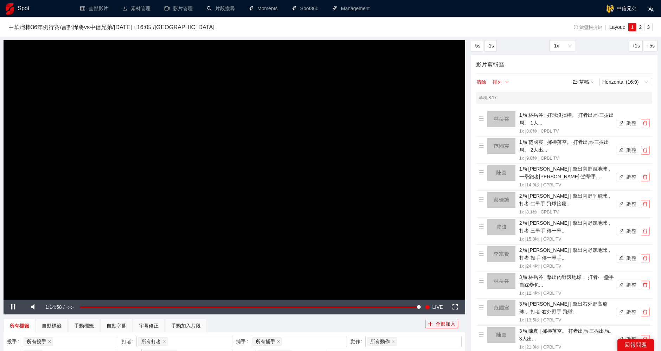
click at [583, 82] on div "草稿" at bounding box center [582, 82] width 21 height 8
click at [588, 107] on link "儲存" at bounding box center [585, 108] width 16 height 6
click at [581, 82] on div "草稿" at bounding box center [582, 82] width 21 height 8
click at [590, 107] on link "儲存" at bounding box center [585, 108] width 16 height 6
click at [59, 307] on div "74%" at bounding box center [55, 306] width 20 height 1
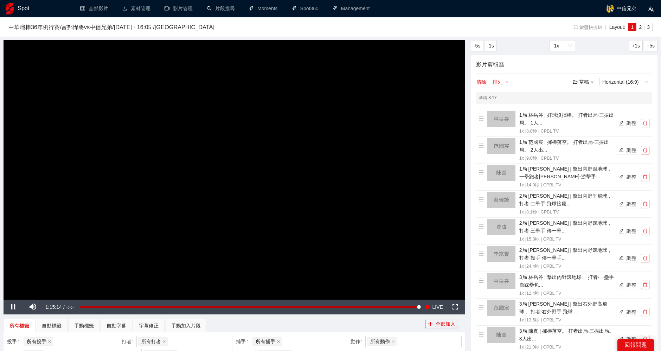
click at [583, 79] on div "草稿" at bounding box center [582, 82] width 21 height 8
click at [587, 108] on link "儲存" at bounding box center [585, 108] width 16 height 6
click at [587, 84] on div "草稿" at bounding box center [582, 82] width 21 height 8
click at [588, 108] on link "儲存" at bounding box center [585, 108] width 16 height 6
click at [587, 83] on div "草稿" at bounding box center [582, 82] width 21 height 8
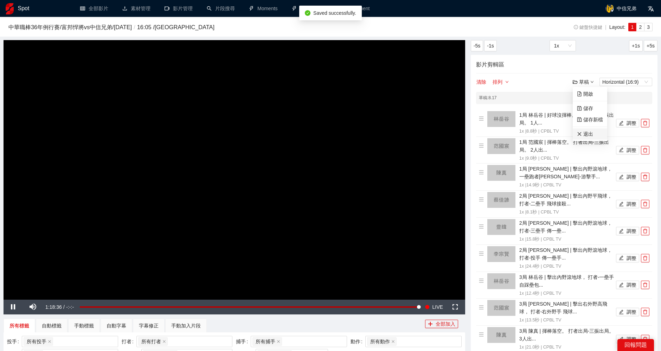
click at [590, 132] on link "退出" at bounding box center [585, 134] width 16 height 6
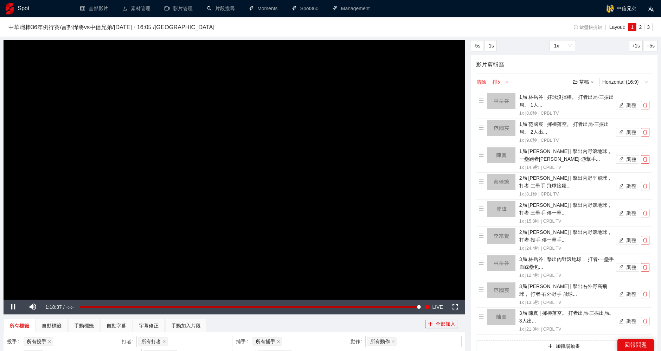
click at [483, 82] on button "清除" at bounding box center [481, 82] width 11 height 8
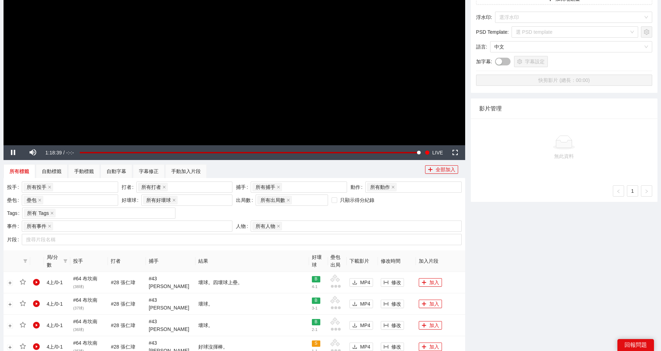
scroll to position [156, 0]
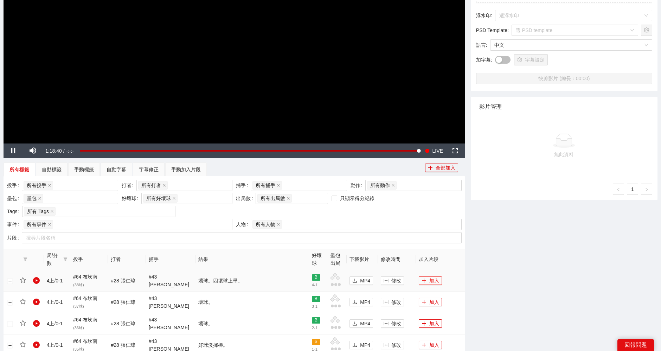
click at [428, 279] on button "加入" at bounding box center [430, 280] width 23 height 8
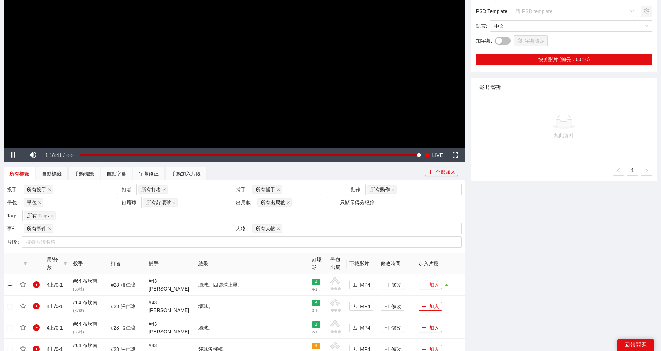
scroll to position [0, 0]
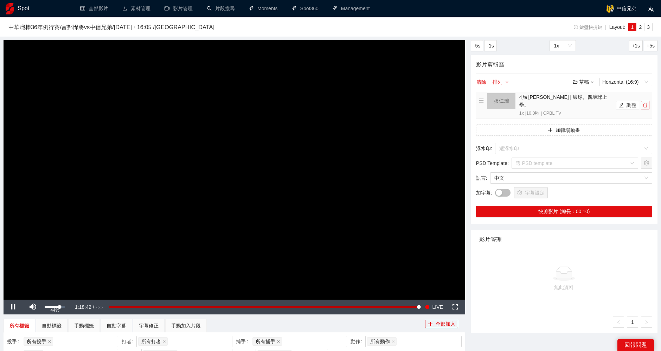
click at [53, 306] on div "Volume Level" at bounding box center [52, 306] width 15 height 1
click at [49, 306] on div "Volume Level" at bounding box center [49, 306] width 9 height 1
click at [627, 101] on button "調整" at bounding box center [627, 105] width 23 height 8
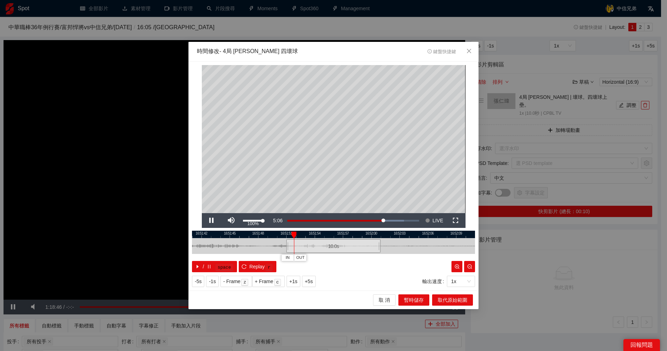
drag, startPoint x: 263, startPoint y: 220, endPoint x: 276, endPoint y: 221, distance: 13.1
click at [273, 220] on div "Pause Mute 100% Current Time 5:06 Loaded : 88.57% 0:00 -1:54 Stream Type LIVE S…" at bounding box center [334, 220] width 264 height 15
drag, startPoint x: 359, startPoint y: 234, endPoint x: 297, endPoint y: 234, distance: 62.2
click at [297, 234] on div at bounding box center [271, 234] width 283 height 7
drag, startPoint x: 280, startPoint y: 248, endPoint x: 421, endPoint y: 242, distance: 141.0
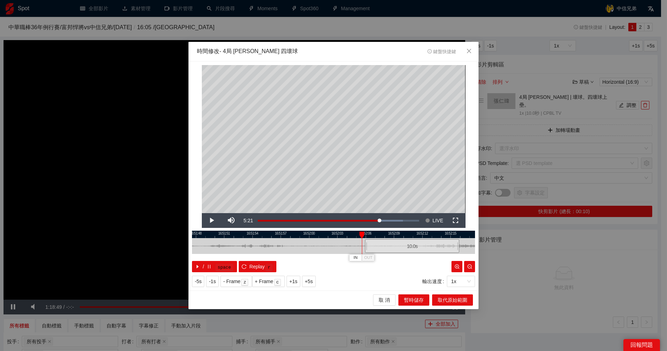
click at [421, 242] on div "10.0 s" at bounding box center [412, 246] width 94 height 14
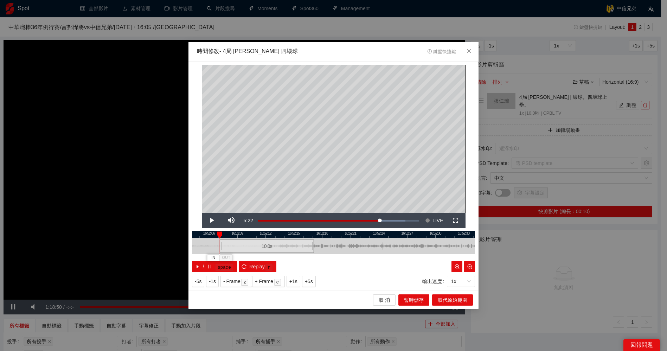
drag, startPoint x: 408, startPoint y: 236, endPoint x: 260, endPoint y: 242, distance: 148.4
click at [260, 242] on div "16:52:03 16:52:06 16:52:09 16:52:12 16:52:15 16:52:18 16:52:21 16:52:24 16:52:2…" at bounding box center [333, 251] width 283 height 41
drag, startPoint x: 248, startPoint y: 248, endPoint x: 409, endPoint y: 247, distance: 161.7
click at [409, 247] on div "10.0 s" at bounding box center [428, 246] width 94 height 14
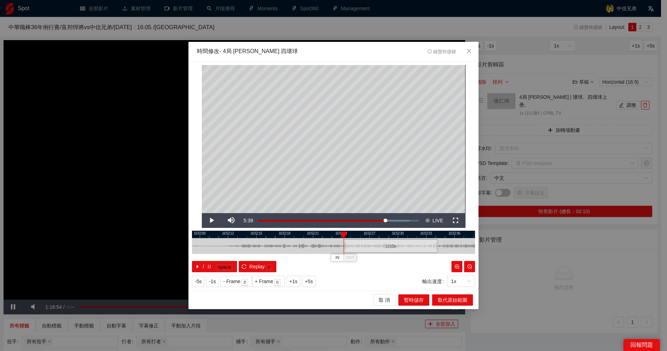
drag, startPoint x: 409, startPoint y: 237, endPoint x: 367, endPoint y: 239, distance: 42.5
click at [367, 239] on div "16:52:06 16:52:09 16:52:12 16:52:15 16:52:18 16:52:21 16:52:24 16:52:27 16:52:3…" at bounding box center [333, 251] width 283 height 41
drag, startPoint x: 347, startPoint y: 247, endPoint x: 242, endPoint y: 247, distance: 105.4
click at [242, 247] on div "10.0 s" at bounding box center [254, 246] width 94 height 14
click at [212, 220] on span "Video Player" at bounding box center [212, 220] width 0 height 0
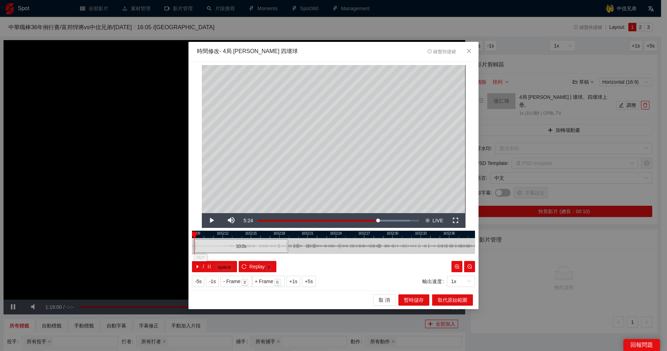
drag, startPoint x: 244, startPoint y: 251, endPoint x: 232, endPoint y: 251, distance: 12.7
click at [232, 251] on div "10.0 s" at bounding box center [241, 246] width 94 height 14
click at [212, 220] on span "Video Player" at bounding box center [212, 220] width 0 height 0
drag, startPoint x: 309, startPoint y: 236, endPoint x: 284, endPoint y: 236, distance: 24.2
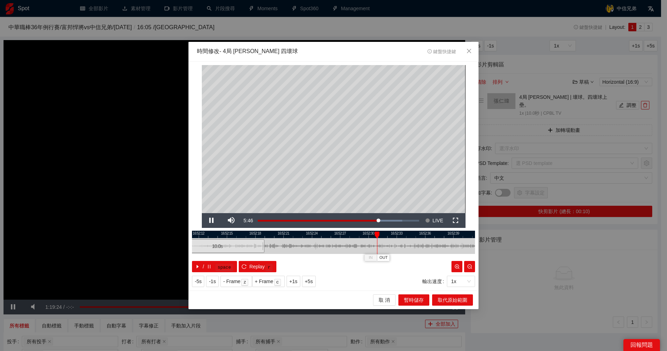
click at [284, 236] on div at bounding box center [309, 234] width 283 height 7
drag, startPoint x: 334, startPoint y: 233, endPoint x: 299, endPoint y: 233, distance: 35.1
click at [299, 233] on div at bounding box center [305, 234] width 283 height 7
click at [333, 234] on div at bounding box center [333, 234] width 283 height 7
click at [212, 220] on span "Video Player" at bounding box center [212, 220] width 0 height 0
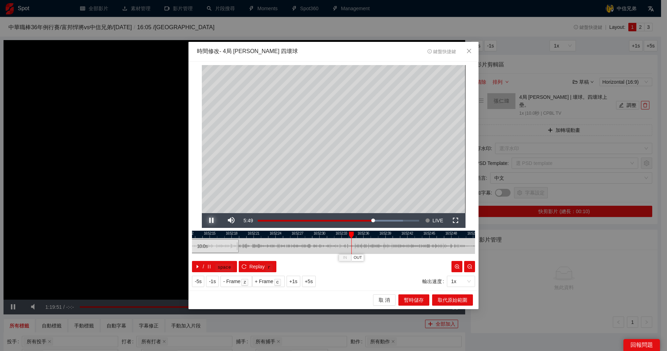
click at [212, 220] on span "Video Player" at bounding box center [212, 220] width 0 height 0
click at [358, 256] on span "OUT" at bounding box center [359, 257] width 8 height 6
click at [449, 297] on span "取代原始範圍" at bounding box center [453, 300] width 30 height 8
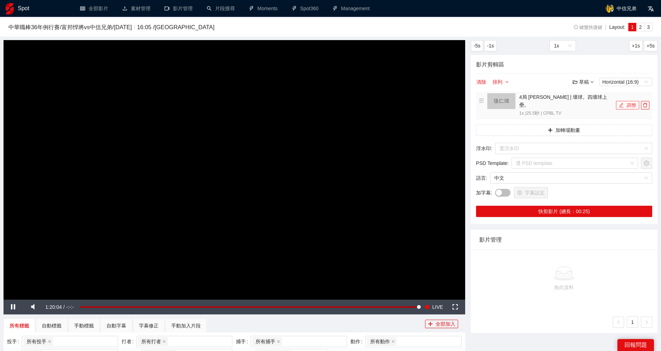
click at [629, 101] on button "調整" at bounding box center [627, 105] width 23 height 8
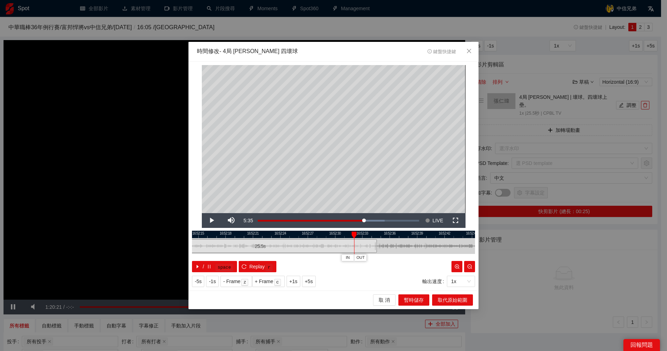
drag, startPoint x: 263, startPoint y: 235, endPoint x: 352, endPoint y: 235, distance: 89.3
click at [352, 235] on div at bounding box center [353, 234] width 5 height 7
click at [212, 220] on span "Video Player" at bounding box center [212, 220] width 0 height 0
drag, startPoint x: 310, startPoint y: 236, endPoint x: 262, endPoint y: 237, distance: 48.2
click at [262, 237] on div at bounding box center [285, 234] width 283 height 7
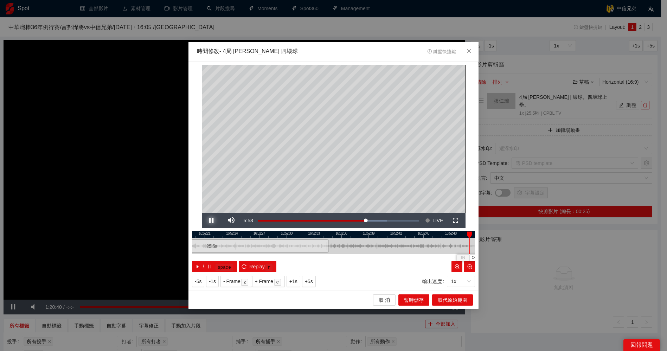
click at [212, 220] on span "Video Player" at bounding box center [212, 220] width 0 height 0
click at [384, 296] on span "取 消" at bounding box center [383, 300] width 11 height 8
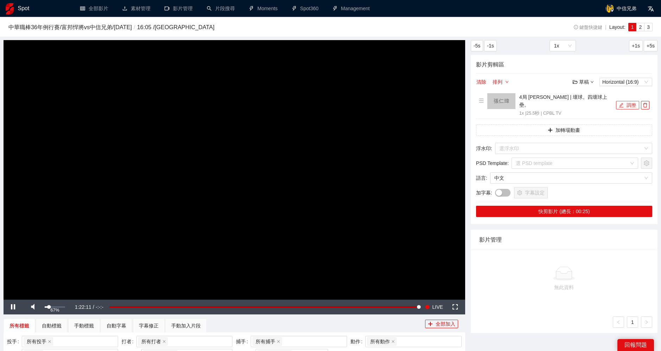
click at [59, 307] on div "67%" at bounding box center [55, 306] width 20 height 1
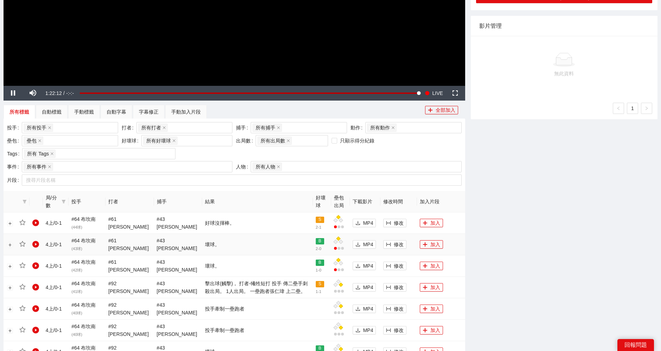
scroll to position [195, 0]
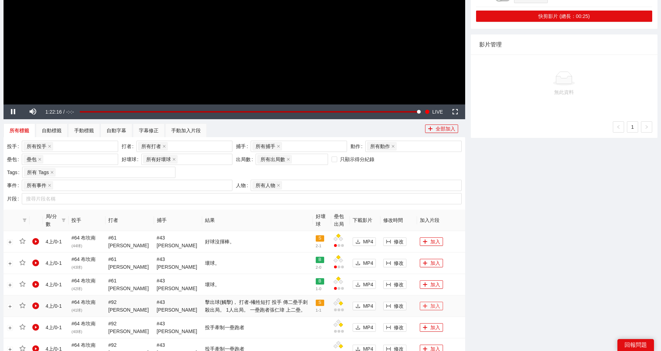
click at [425, 306] on button "加入" at bounding box center [431, 306] width 23 height 8
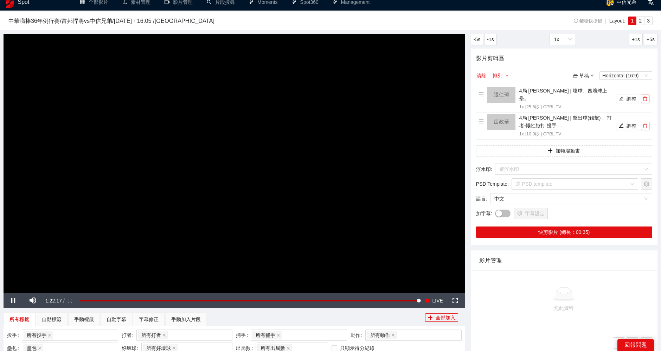
scroll to position [0, 0]
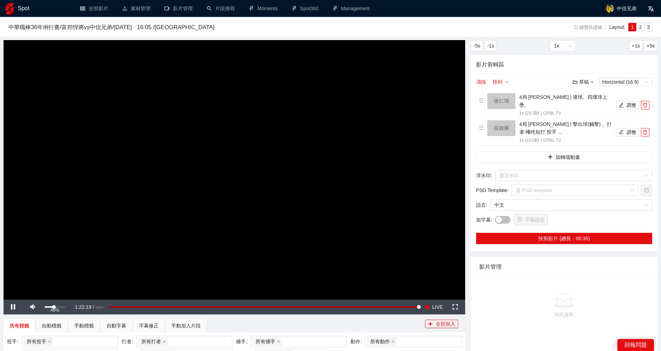
click at [54, 307] on div "Volume Level" at bounding box center [49, 306] width 9 height 1
click at [47, 307] on div "Volume Level" at bounding box center [49, 306] width 9 height 1
click at [630, 128] on button "調整" at bounding box center [627, 132] width 23 height 8
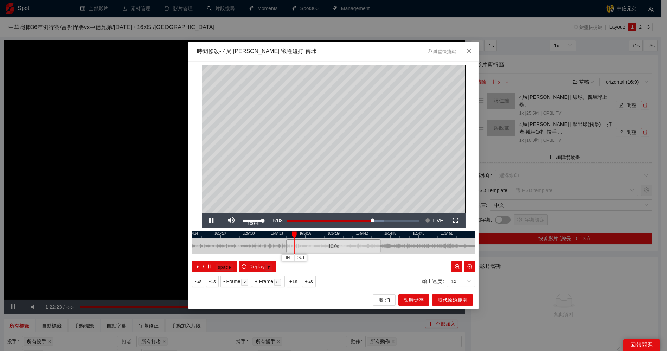
drag, startPoint x: 263, startPoint y: 221, endPoint x: 271, endPoint y: 221, distance: 7.7
click at [271, 221] on div "Pause Mute 100% Current Time 5:08 Loaded : 73.42% -2:47 Stream Type LIVE Seek t…" at bounding box center [334, 220] width 264 height 15
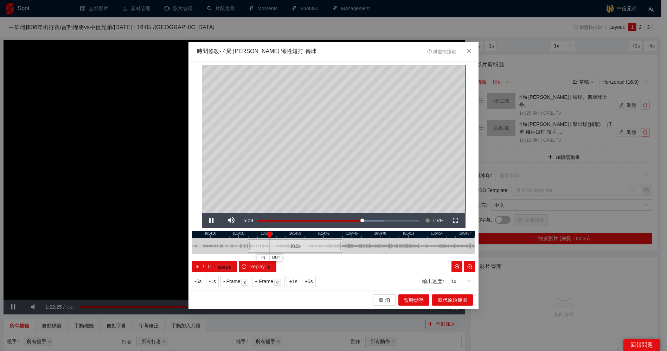
drag, startPoint x: 358, startPoint y: 236, endPoint x: 319, endPoint y: 236, distance: 38.7
click at [319, 236] on div at bounding box center [295, 234] width 283 height 7
drag, startPoint x: 299, startPoint y: 248, endPoint x: 346, endPoint y: 245, distance: 46.8
click at [346, 245] on div "10.0 s" at bounding box center [341, 246] width 94 height 14
click at [212, 220] on span "Video Player" at bounding box center [212, 220] width 0 height 0
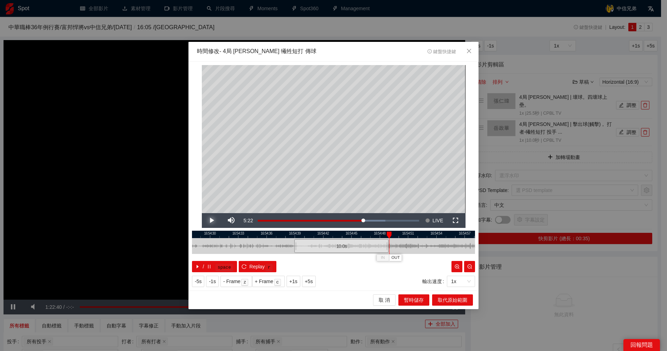
click at [212, 220] on span "Video Player" at bounding box center [212, 220] width 0 height 0
drag, startPoint x: 433, startPoint y: 236, endPoint x: 425, endPoint y: 236, distance: 8.1
click at [425, 236] on div at bounding box center [423, 234] width 5 height 7
click at [454, 297] on span "取代原始範圍" at bounding box center [453, 300] width 30 height 8
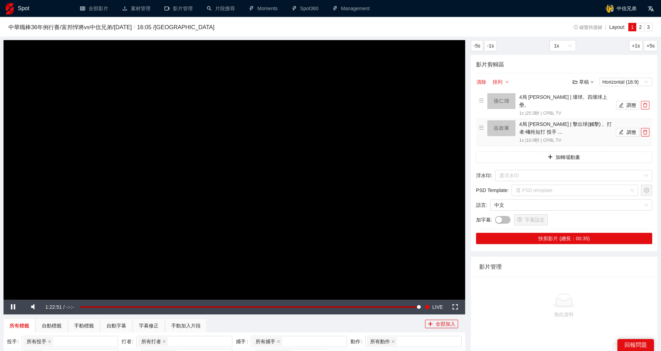
click at [623, 128] on li "4局 岳政華 | 擊出球(觸擊)， 打者-犧牲短打 投手 ... 1x | 10.0 秒 | CPBL TV 調整" at bounding box center [564, 132] width 170 height 24
click at [624, 128] on button "調整" at bounding box center [627, 132] width 23 height 8
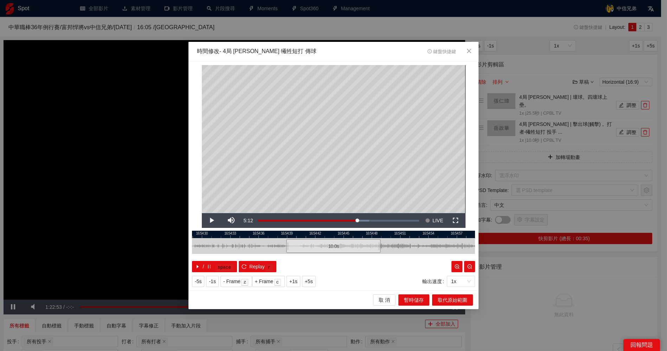
click at [375, 235] on div at bounding box center [333, 234] width 283 height 7
click at [212, 220] on span "Video Player" at bounding box center [212, 220] width 0 height 0
click at [423, 257] on span "OUT" at bounding box center [423, 257] width 8 height 6
click at [455, 302] on span "取代原始範圍" at bounding box center [453, 300] width 30 height 8
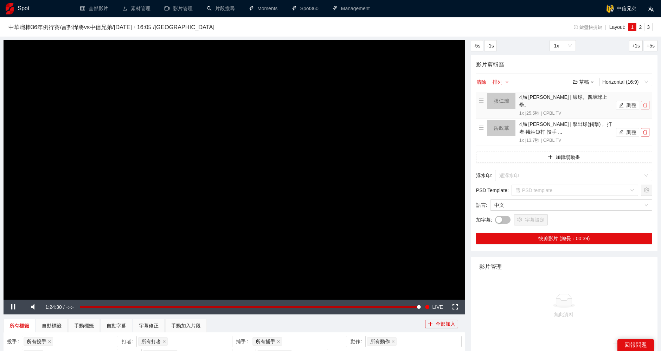
click at [647, 103] on icon "delete" at bounding box center [644, 105] width 5 height 5
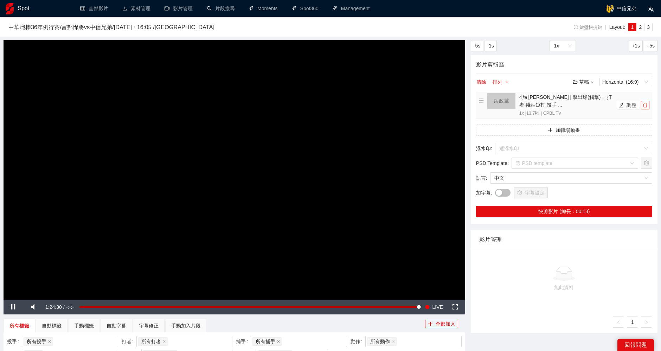
click at [647, 100] on li "4局 岳政華 | 擊出球(觸擊)， 打者-犧牲短打 投手 ... 1x | 13.7 秒 | CPBL TV 調整" at bounding box center [564, 105] width 170 height 24
click at [644, 101] on button "button" at bounding box center [645, 105] width 8 height 8
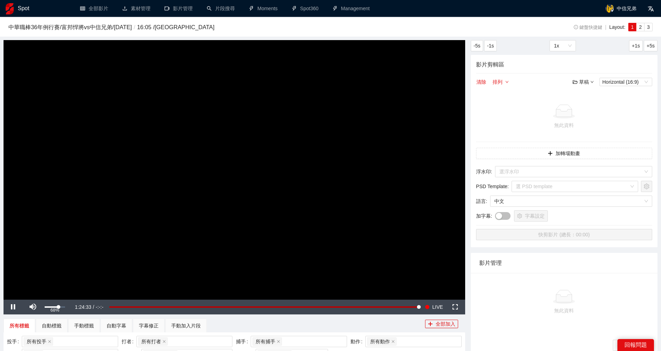
click at [58, 307] on div "68%" at bounding box center [55, 306] width 20 height 1
drag, startPoint x: 58, startPoint y: 307, endPoint x: 73, endPoint y: 307, distance: 15.5
click at [73, 307] on div "Pause Mute 100% Current Time 1:24:33 / Duration -:-:- Loaded : 100.00% -1:23:10…" at bounding box center [234, 306] width 461 height 15
click at [583, 81] on div "草稿" at bounding box center [582, 82] width 21 height 8
click at [585, 96] on link "開啟" at bounding box center [585, 94] width 16 height 6
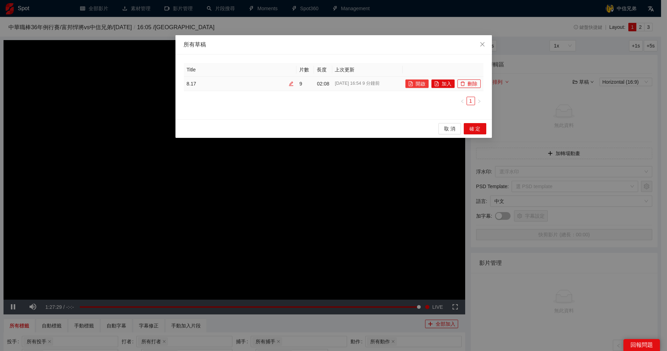
click at [417, 80] on button "開啟" at bounding box center [416, 83] width 23 height 8
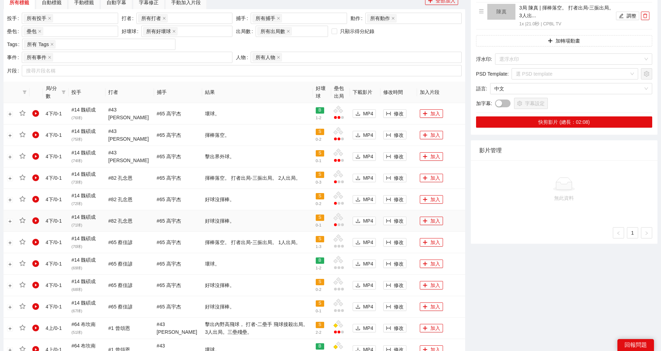
scroll to position [351, 0]
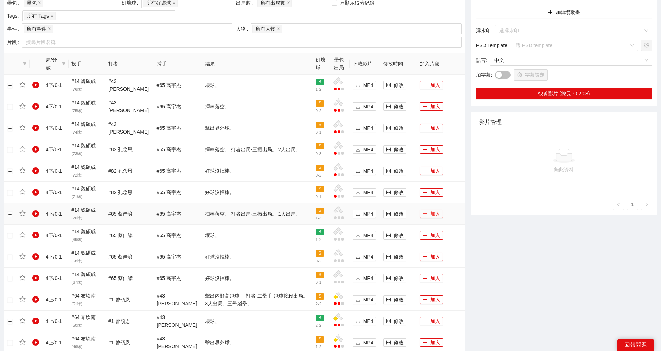
click at [426, 214] on button "加入" at bounding box center [431, 213] width 23 height 8
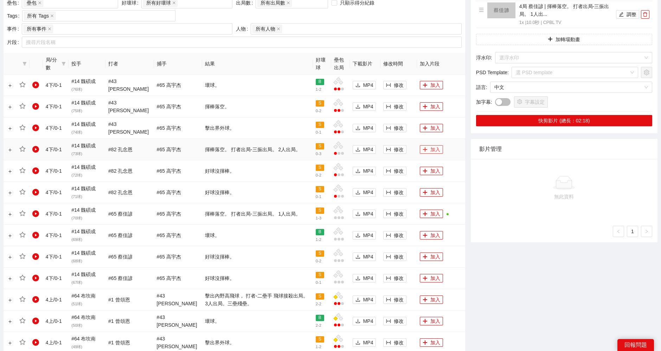
click at [429, 149] on button "加入" at bounding box center [431, 149] width 23 height 8
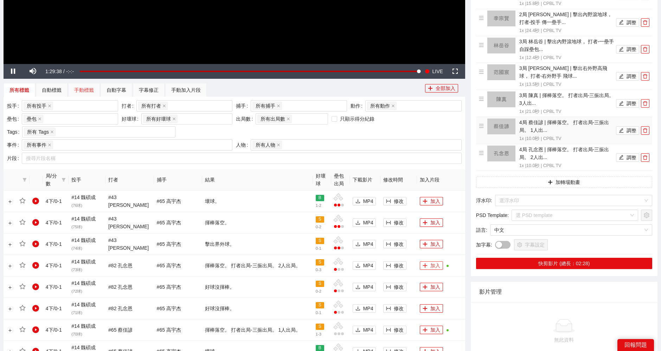
scroll to position [234, 0]
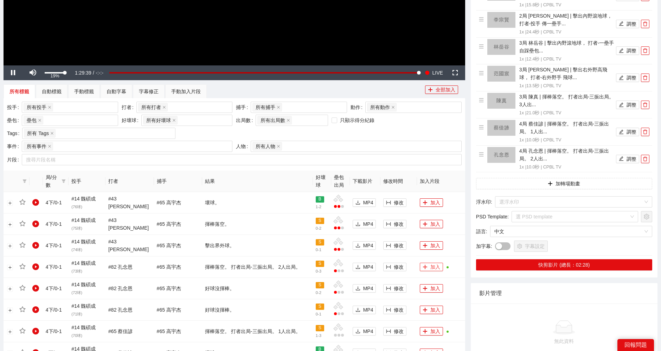
click at [48, 72] on div "Volume Level" at bounding box center [55, 72] width 20 height 1
click at [628, 131] on button "調整" at bounding box center [627, 132] width 23 height 8
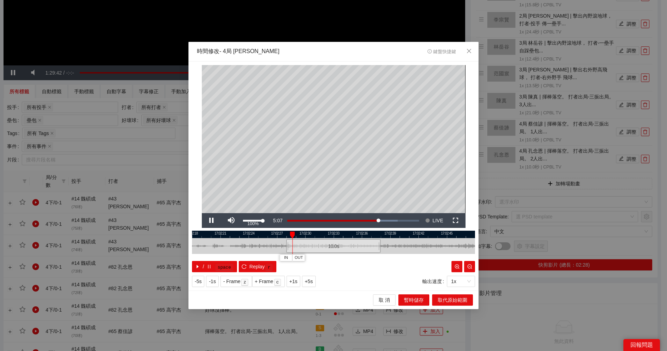
drag, startPoint x: 263, startPoint y: 219, endPoint x: 277, endPoint y: 220, distance: 13.7
click at [277, 220] on div "Pause Mute 100% Current Time 5:07 Loaded : 83.78% 0:00 -2:17 Stream Type LIVE S…" at bounding box center [334, 220] width 264 height 15
drag, startPoint x: 343, startPoint y: 234, endPoint x: 398, endPoint y: 235, distance: 54.8
click at [398, 235] on div at bounding box center [354, 234] width 283 height 7
drag, startPoint x: 425, startPoint y: 248, endPoint x: 279, endPoint y: 250, distance: 145.9
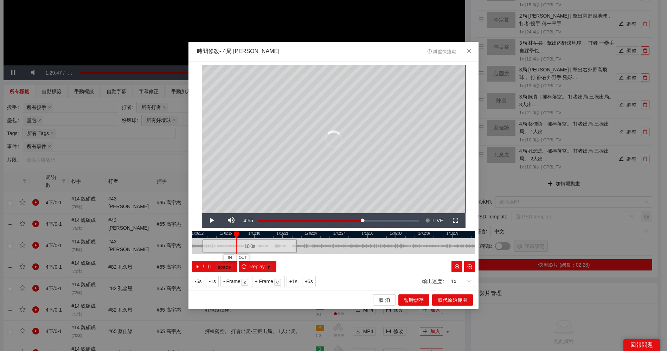
click at [279, 250] on div "10.0 s" at bounding box center [249, 246] width 94 height 14
drag, startPoint x: 270, startPoint y: 232, endPoint x: 350, endPoint y: 232, distance: 80.8
click at [350, 232] on div at bounding box center [414, 234] width 283 height 7
drag, startPoint x: 342, startPoint y: 246, endPoint x: 305, endPoint y: 246, distance: 36.9
click at [305, 246] on div "10.0 s" at bounding box center [294, 246] width 94 height 14
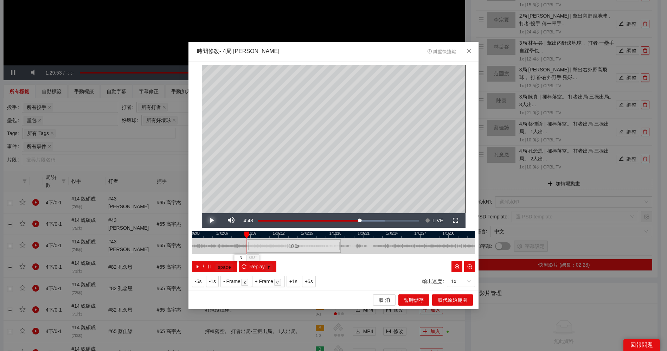
click at [212, 220] on span "Video Player" at bounding box center [212, 220] width 0 height 0
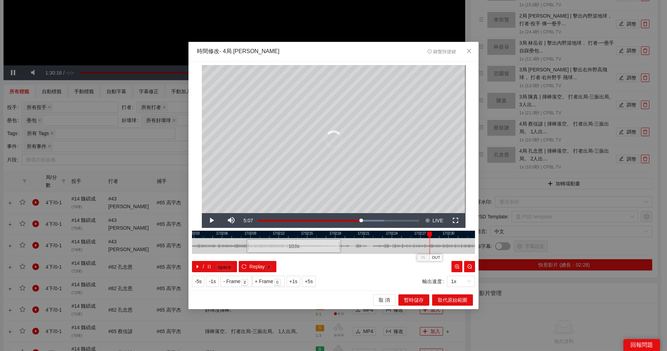
drag, startPoint x: 438, startPoint y: 235, endPoint x: 428, endPoint y: 235, distance: 9.1
click at [428, 235] on div at bounding box center [429, 234] width 5 height 7
click at [212, 220] on span "Video Player" at bounding box center [212, 220] width 0 height 0
drag, startPoint x: 436, startPoint y: 231, endPoint x: 430, endPoint y: 231, distance: 5.3
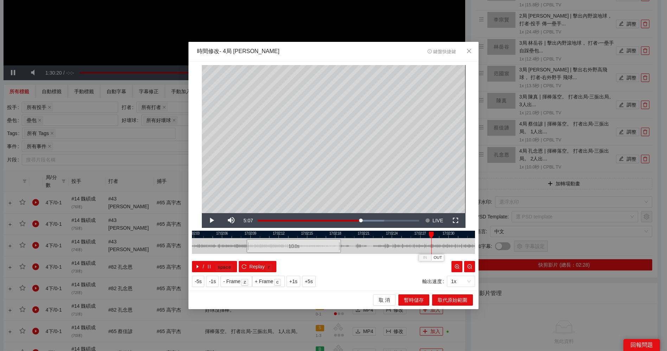
click at [430, 231] on div at bounding box center [431, 234] width 5 height 7
click at [212, 220] on span "Video Player" at bounding box center [212, 220] width 0 height 0
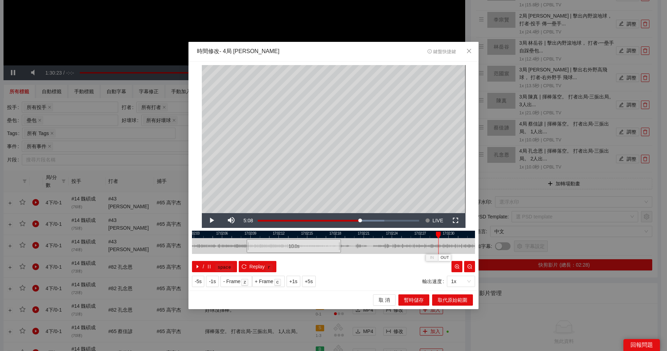
click at [336, 233] on div at bounding box center [333, 234] width 283 height 7
click at [212, 220] on span "Video Player" at bounding box center [212, 220] width 0 height 0
click at [303, 234] on div at bounding box center [333, 234] width 283 height 7
click at [298, 234] on div at bounding box center [333, 234] width 283 height 7
click at [212, 220] on span "Video Player" at bounding box center [212, 220] width 0 height 0
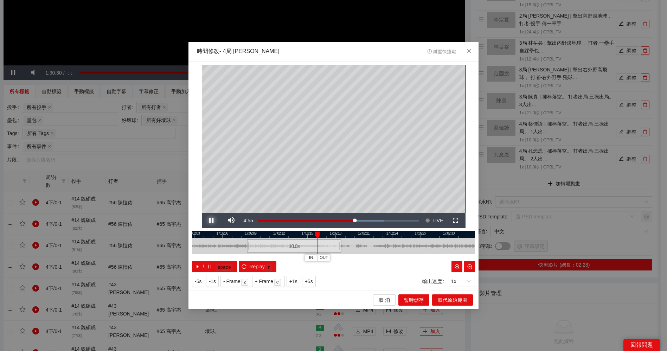
click at [212, 220] on span "Video Player" at bounding box center [212, 220] width 0 height 0
drag, startPoint x: 318, startPoint y: 235, endPoint x: 443, endPoint y: 235, distance: 125.1
click at [443, 235] on div "17:02:00 17:02:03 17:02:06 17:02:09 17:02:12 17:02:15 17:02:18 17:02:21 17:02:2…" at bounding box center [333, 251] width 283 height 41
click at [443, 257] on span "OUT" at bounding box center [440, 257] width 8 height 6
click at [417, 232] on div at bounding box center [333, 234] width 283 height 7
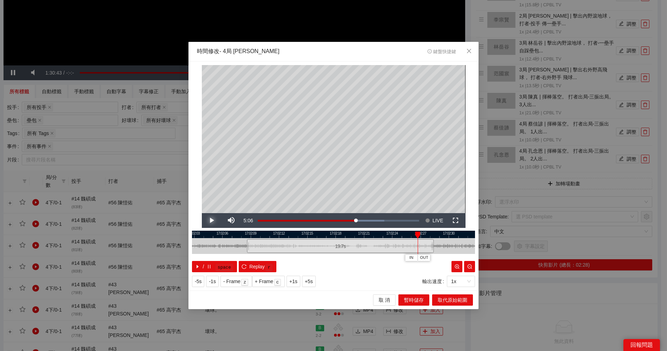
click at [212, 220] on span "Video Player" at bounding box center [212, 220] width 0 height 0
click at [438, 234] on div at bounding box center [437, 234] width 5 height 7
click at [443, 256] on span "OUT" at bounding box center [444, 257] width 8 height 6
click at [457, 299] on span "取代原始範圍" at bounding box center [453, 300] width 30 height 8
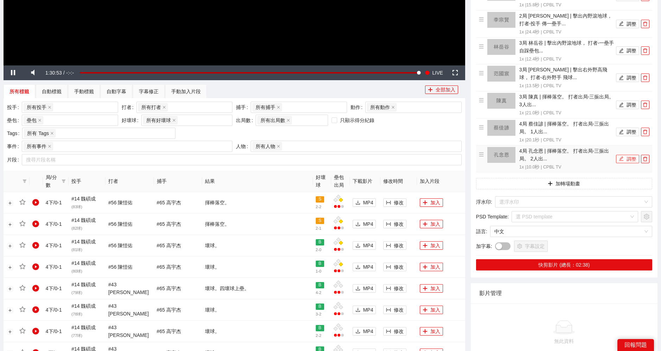
click at [629, 155] on button "調整" at bounding box center [627, 159] width 23 height 8
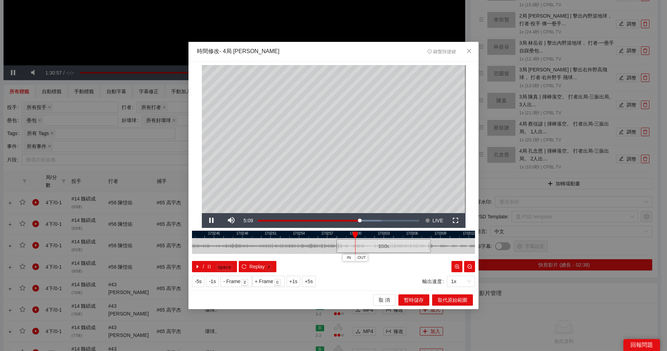
drag, startPoint x: 314, startPoint y: 232, endPoint x: 383, endPoint y: 232, distance: 68.5
click at [371, 232] on div at bounding box center [383, 234] width 283 height 7
drag, startPoint x: 389, startPoint y: 245, endPoint x: 342, endPoint y: 245, distance: 47.8
click at [342, 245] on div "10.0 s" at bounding box center [337, 246] width 94 height 14
click at [212, 220] on span "Video Player" at bounding box center [212, 220] width 0 height 0
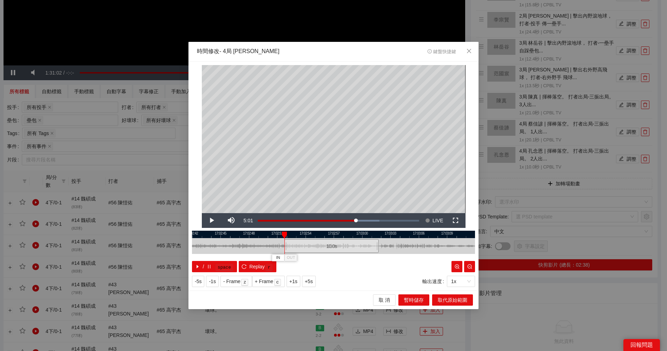
drag, startPoint x: 323, startPoint y: 249, endPoint x: 317, endPoint y: 249, distance: 6.0
click at [317, 249] on div "10.0 s" at bounding box center [331, 246] width 94 height 14
click at [212, 220] on span "Video Player" at bounding box center [212, 220] width 0 height 0
drag, startPoint x: 363, startPoint y: 233, endPoint x: 290, endPoint y: 232, distance: 73.1
click at [290, 232] on div at bounding box center [259, 234] width 283 height 7
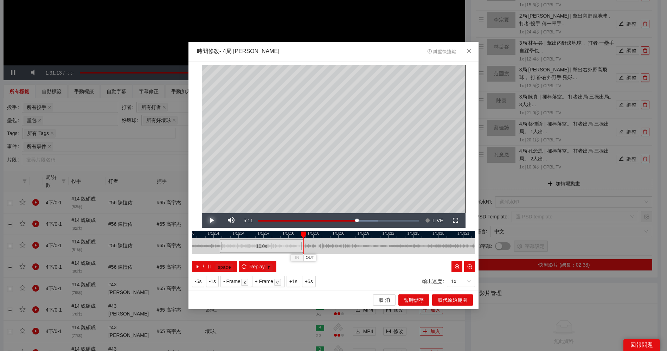
click at [212, 220] on span "Video Player" at bounding box center [212, 220] width 0 height 0
drag, startPoint x: 381, startPoint y: 235, endPoint x: 386, endPoint y: 235, distance: 4.6
click at [386, 235] on div at bounding box center [387, 234] width 5 height 7
click at [393, 257] on span "OUT" at bounding box center [391, 257] width 8 height 6
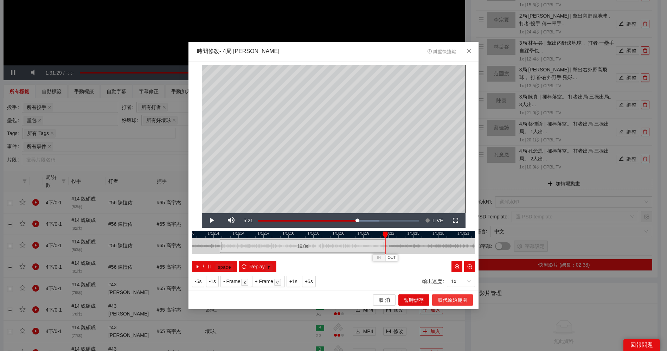
click at [451, 299] on span "取代原始範圍" at bounding box center [453, 300] width 30 height 8
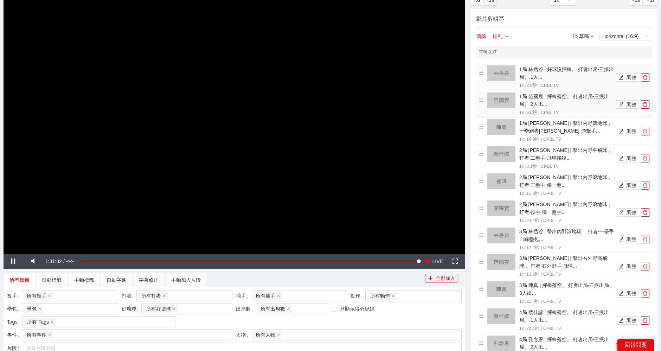
scroll to position [39, 0]
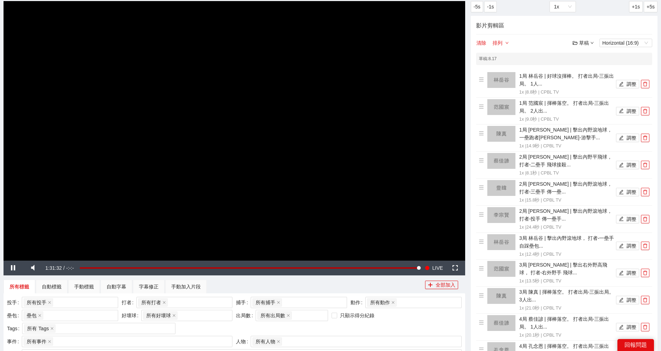
click at [589, 42] on div "草稿" at bounding box center [582, 43] width 21 height 8
click at [593, 69] on link "儲存" at bounding box center [585, 70] width 16 height 6
click at [582, 41] on div "草稿" at bounding box center [582, 43] width 21 height 8
click at [585, 67] on link "儲存" at bounding box center [585, 70] width 16 height 6
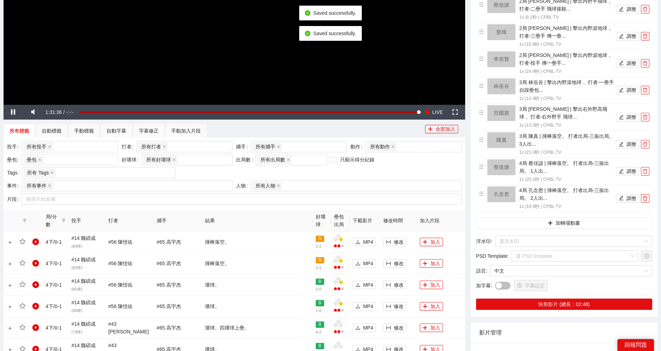
scroll to position [195, 0]
click at [628, 195] on button "調整" at bounding box center [627, 198] width 23 height 8
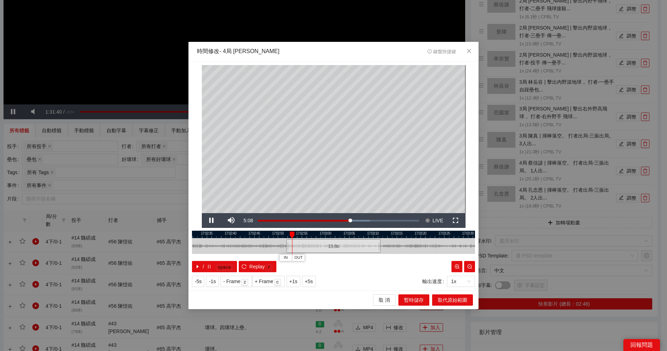
click at [378, 234] on div at bounding box center [333, 234] width 283 height 7
click at [389, 297] on span "取 消" at bounding box center [383, 300] width 11 height 8
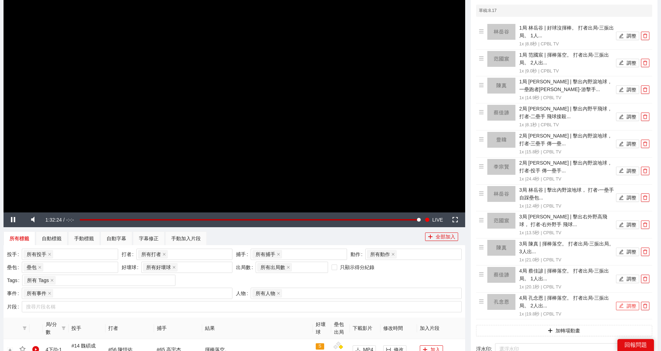
scroll to position [0, 0]
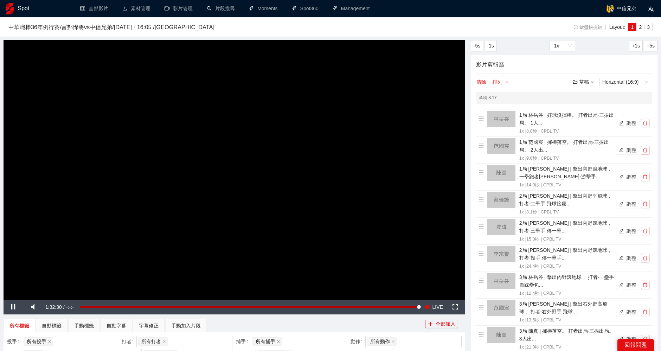
click at [586, 81] on div "草稿" at bounding box center [582, 82] width 21 height 8
click at [593, 109] on link "儲存" at bounding box center [585, 108] width 16 height 6
click at [586, 84] on div "草稿" at bounding box center [582, 82] width 21 height 8
click at [590, 108] on link "儲存" at bounding box center [585, 108] width 16 height 6
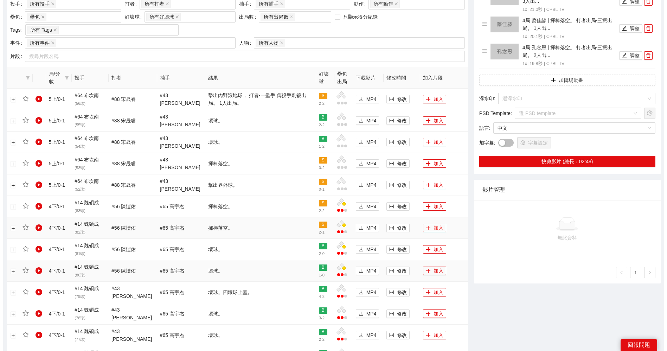
scroll to position [312, 0]
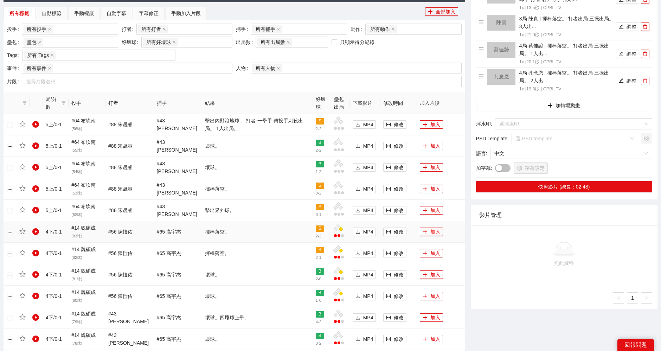
click at [434, 230] on button "加入" at bounding box center [431, 231] width 23 height 8
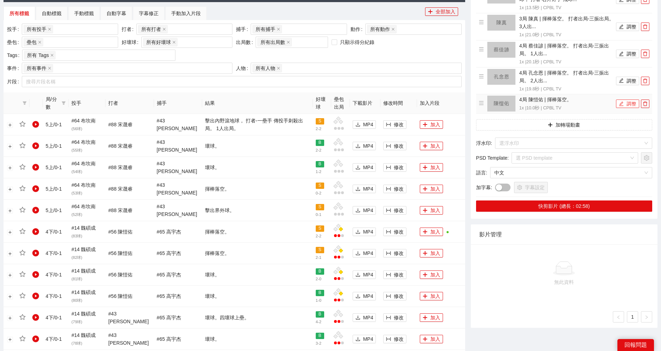
click at [628, 102] on button "調整" at bounding box center [627, 103] width 23 height 8
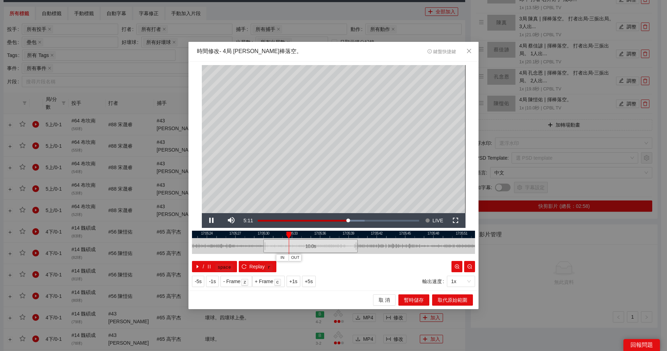
drag, startPoint x: 343, startPoint y: 237, endPoint x: 308, endPoint y: 241, distance: 35.0
click at [308, 241] on div "17:05:21 17:05:24 17:05:27 17:05:30 17:05:33 17:05:36 17:05:39 17:05:42 17:05:4…" at bounding box center [333, 251] width 283 height 41
drag, startPoint x: 314, startPoint y: 249, endPoint x: 366, endPoint y: 244, distance: 52.2
click at [366, 244] on div "10.0 s" at bounding box center [350, 246] width 94 height 14
click at [212, 220] on span "Video Player" at bounding box center [212, 220] width 0 height 0
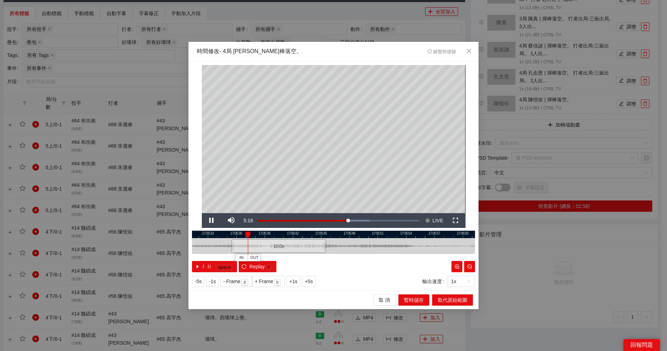
drag, startPoint x: 407, startPoint y: 236, endPoint x: 330, endPoint y: 232, distance: 77.1
click at [330, 232] on div at bounding box center [262, 234] width 283 height 7
click at [212, 220] on span "Video Player" at bounding box center [212, 220] width 0 height 0
click at [338, 234] on div at bounding box center [333, 234] width 283 height 7
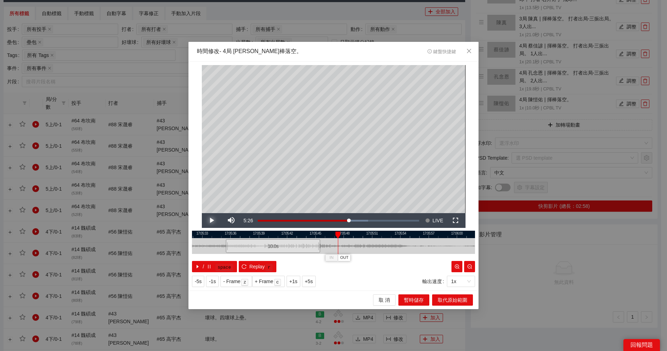
click at [212, 220] on span "Video Player" at bounding box center [212, 220] width 0 height 0
drag, startPoint x: 357, startPoint y: 236, endPoint x: 353, endPoint y: 236, distance: 3.9
click at [353, 236] on div "IN OUT" at bounding box center [355, 234] width 5 height 7
click at [363, 259] on span "OUT" at bounding box center [362, 257] width 8 height 6
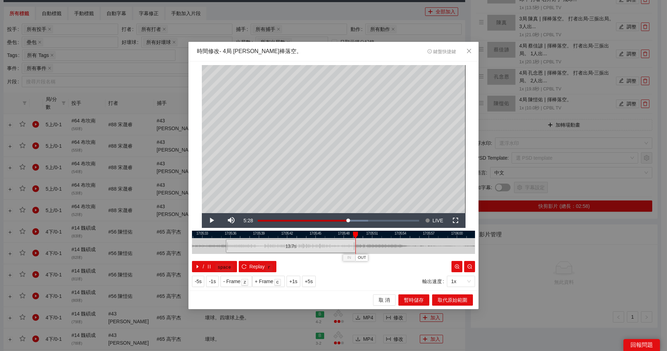
click at [310, 233] on div at bounding box center [333, 234] width 283 height 7
click at [212, 220] on span "Video Player" at bounding box center [212, 220] width 0 height 0
drag, startPoint x: 346, startPoint y: 233, endPoint x: 337, endPoint y: 233, distance: 8.4
click at [337, 233] on div at bounding box center [338, 234] width 5 height 7
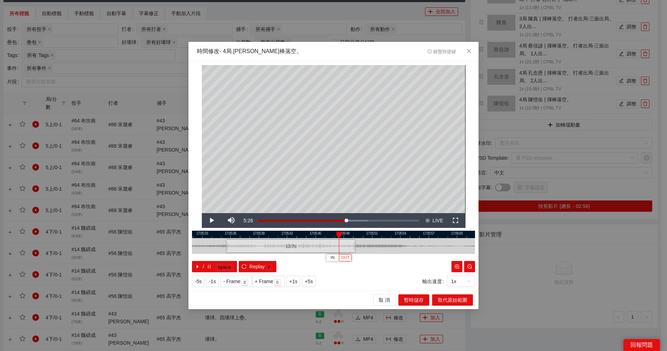
click at [347, 259] on span "OUT" at bounding box center [345, 257] width 8 height 6
click at [462, 300] on span "取代原始範圍" at bounding box center [453, 300] width 30 height 8
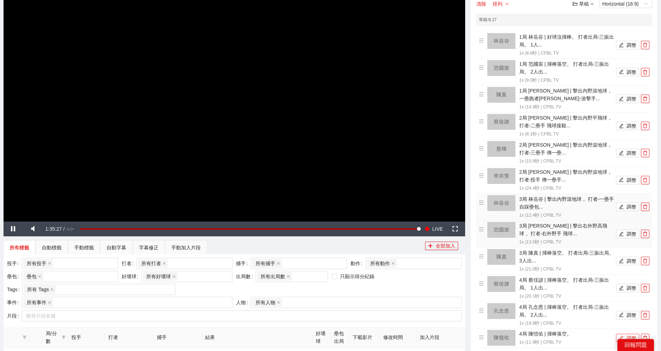
scroll to position [0, 0]
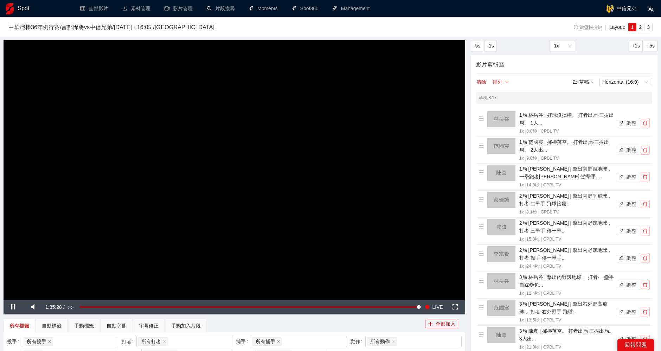
click at [587, 80] on div "草稿" at bounding box center [582, 82] width 21 height 8
click at [587, 108] on link "儲存" at bounding box center [585, 108] width 16 height 6
click at [582, 83] on div "草稿" at bounding box center [582, 82] width 21 height 8
click at [586, 111] on link "儲存" at bounding box center [585, 108] width 16 height 6
click at [58, 307] on div "61%" at bounding box center [55, 306] width 20 height 1
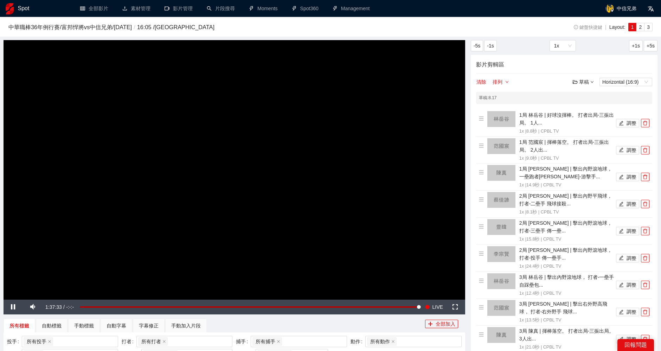
click at [588, 82] on div "草稿" at bounding box center [582, 82] width 21 height 8
click at [589, 108] on link "儲存" at bounding box center [585, 108] width 16 height 6
click at [585, 82] on div "草稿" at bounding box center [582, 82] width 21 height 8
click at [591, 132] on link "退出" at bounding box center [585, 134] width 16 height 6
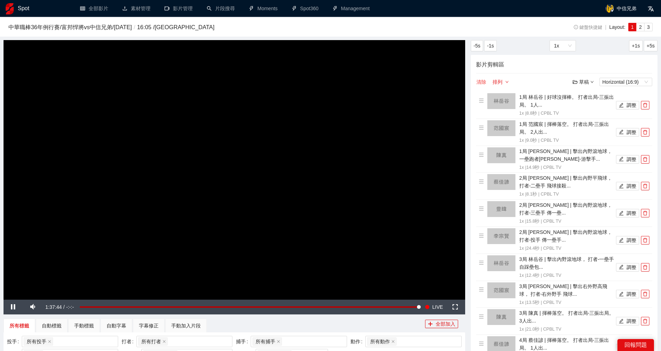
click at [482, 81] on button "清除" at bounding box center [481, 82] width 11 height 8
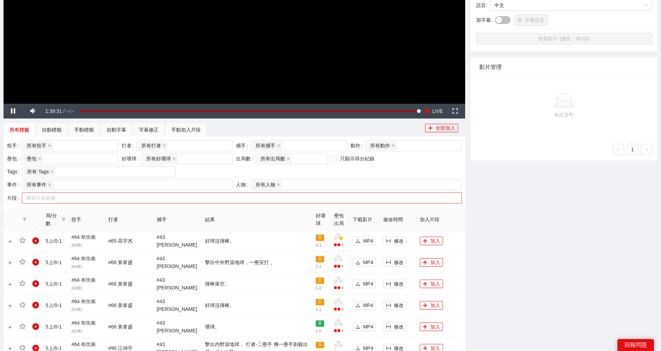
scroll to position [195, 0]
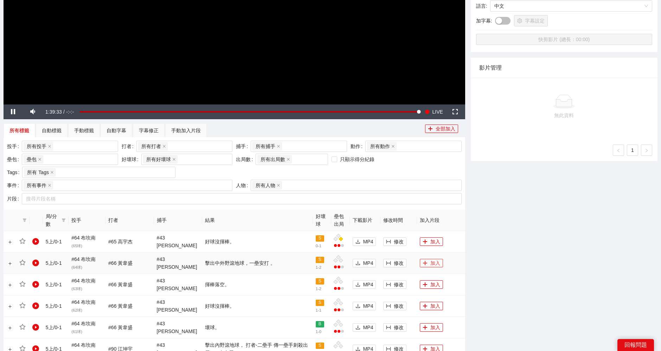
click at [426, 260] on button "加入" at bounding box center [431, 263] width 23 height 8
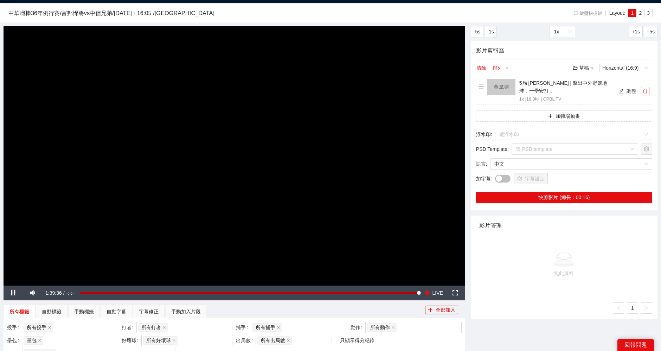
scroll to position [0, 0]
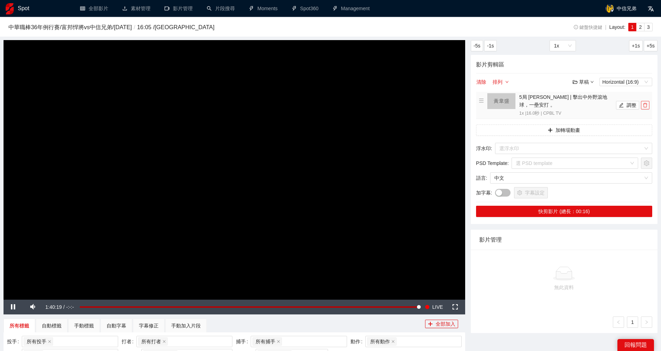
click at [644, 105] on icon "delete" at bounding box center [644, 105] width 5 height 5
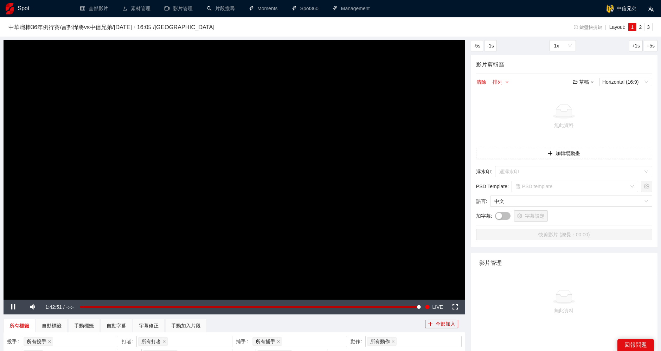
click at [584, 81] on div "草稿" at bounding box center [582, 82] width 21 height 8
click at [589, 93] on link "開啟" at bounding box center [585, 94] width 16 height 6
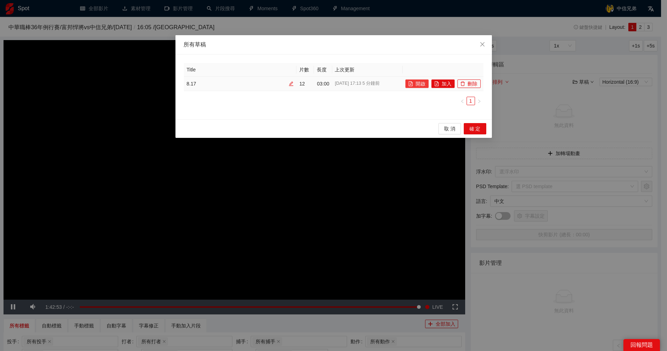
click at [420, 84] on button "開啟" at bounding box center [416, 83] width 23 height 8
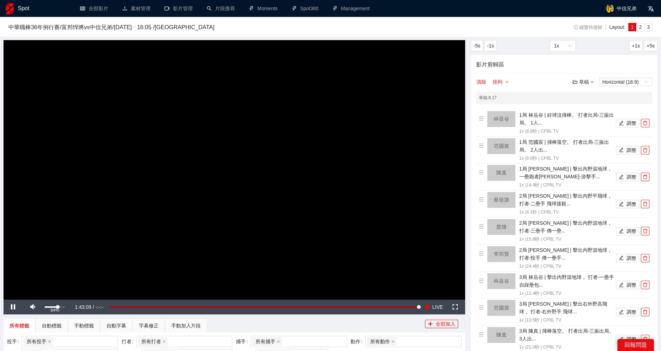
click at [61, 306] on div "84%" at bounding box center [55, 306] width 20 height 1
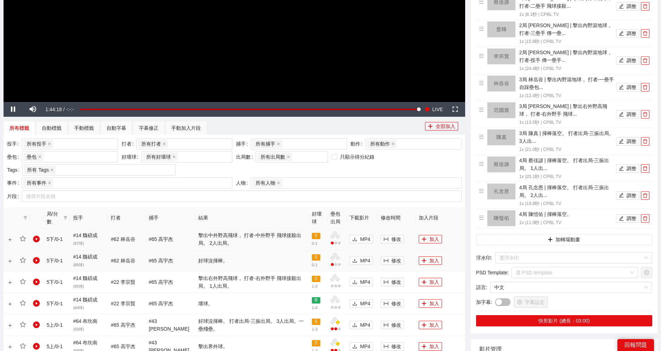
scroll to position [234, 0]
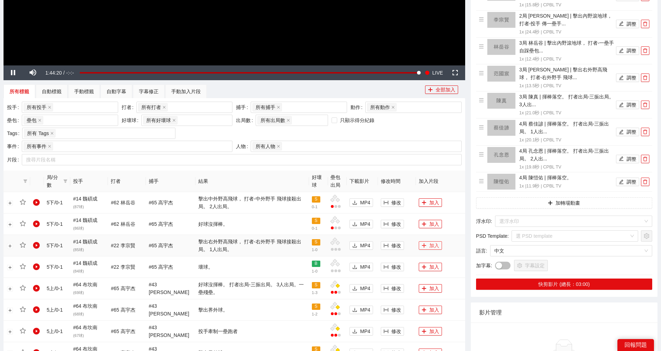
click at [427, 245] on button "加入" at bounding box center [430, 245] width 23 height 8
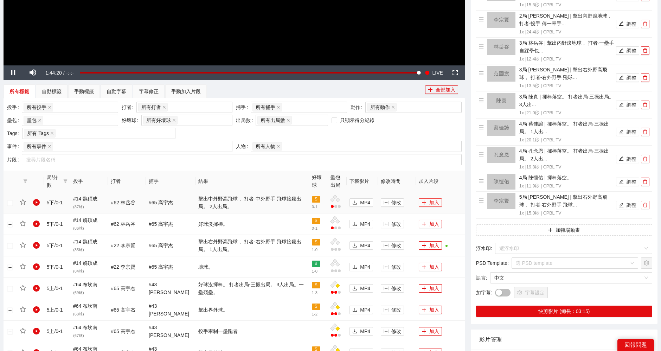
click at [431, 203] on button "加入" at bounding box center [430, 202] width 23 height 8
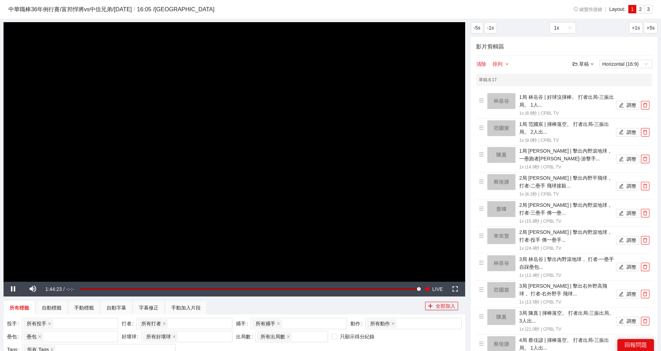
scroll to position [39, 0]
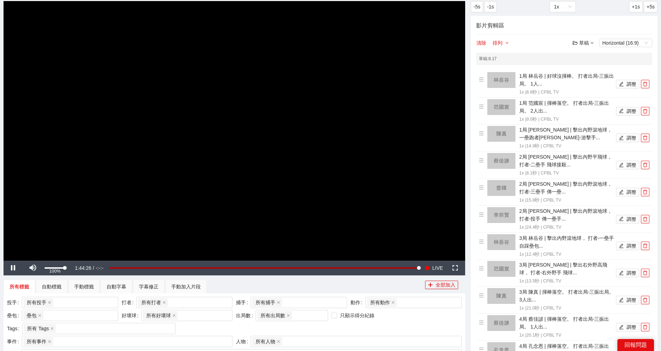
drag, startPoint x: 61, startPoint y: 266, endPoint x: 77, endPoint y: 266, distance: 15.8
click at [77, 266] on div "Pause Mute 100% Current Time 1:44:26 / Duration -:-:- Loaded : 100.00% -1:44:19…" at bounding box center [234, 267] width 461 height 15
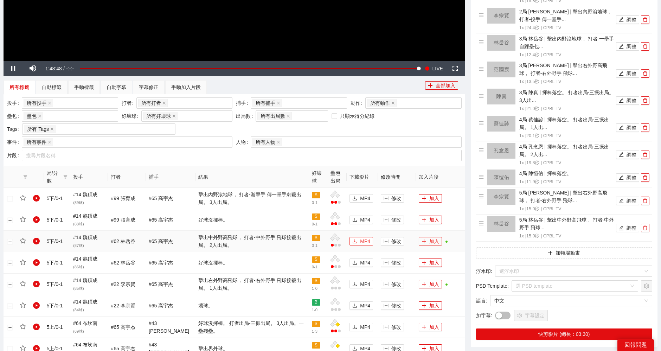
scroll to position [234, 0]
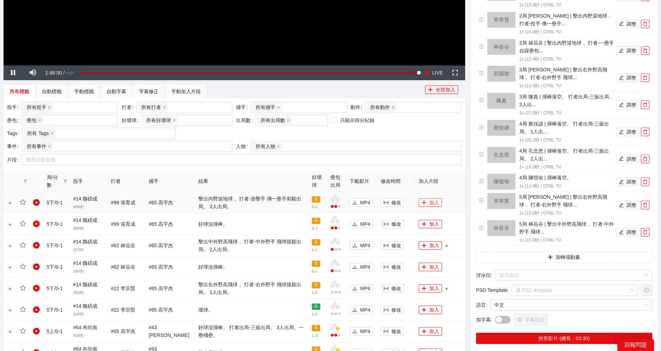
click at [434, 199] on button "加入" at bounding box center [430, 202] width 23 height 8
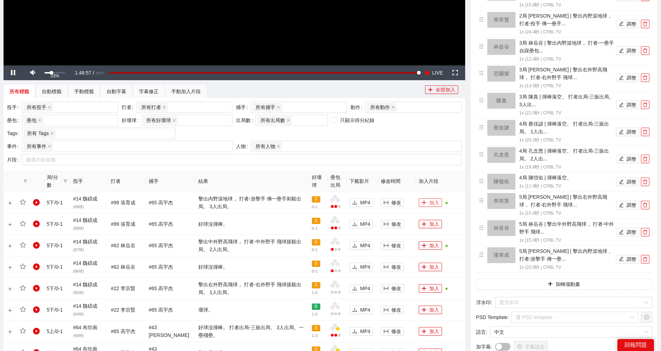
click at [51, 73] on div "Volume Level" at bounding box center [48, 72] width 7 height 1
click at [629, 206] on button "調整" at bounding box center [627, 205] width 23 height 8
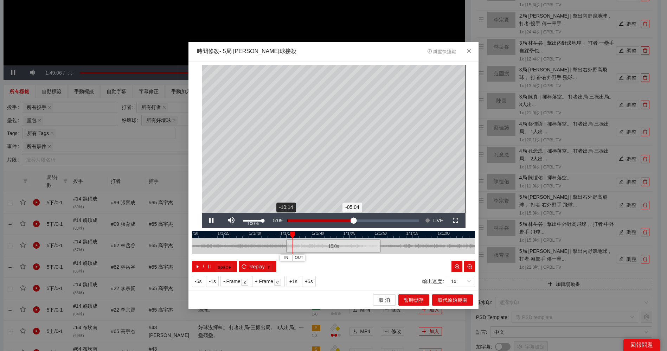
drag, startPoint x: 261, startPoint y: 219, endPoint x: 296, endPoint y: 219, distance: 35.1
click at [291, 219] on div "Pause Mute 100% Current Time 5:09 Loaded : 51.96% -10:14 -05:04 Stream Type LIV…" at bounding box center [334, 220] width 264 height 15
click at [283, 244] on div at bounding box center [284, 246] width 4 height 16
click at [212, 220] on span "Video Player" at bounding box center [212, 220] width 0 height 0
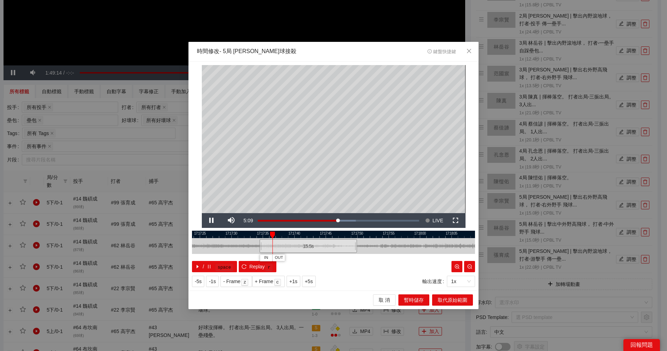
drag, startPoint x: 368, startPoint y: 233, endPoint x: 323, endPoint y: 233, distance: 45.0
click at [323, 233] on div at bounding box center [309, 234] width 283 height 7
click at [212, 220] on span "Video Player" at bounding box center [212, 220] width 0 height 0
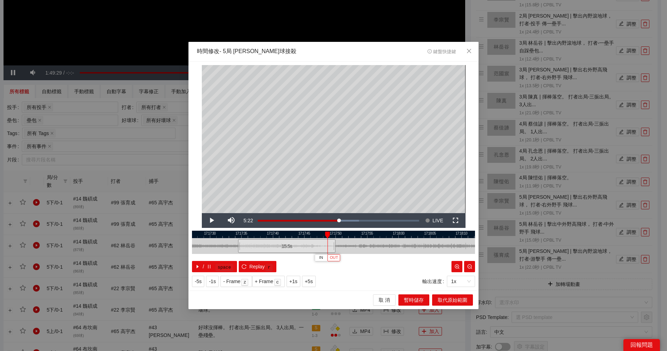
click at [336, 258] on span "OUT" at bounding box center [334, 257] width 8 height 6
click at [455, 299] on span "取代原始範圍" at bounding box center [453, 300] width 30 height 8
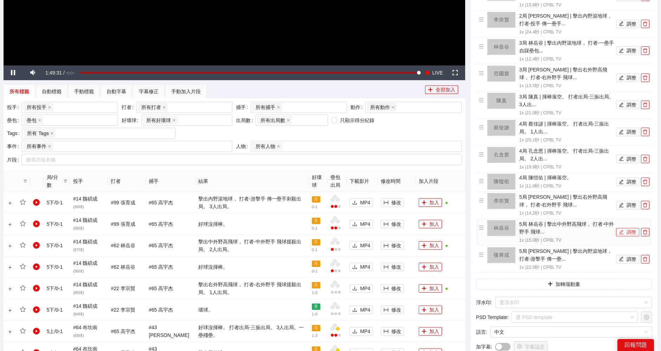
click at [628, 231] on button "調整" at bounding box center [627, 232] width 23 height 8
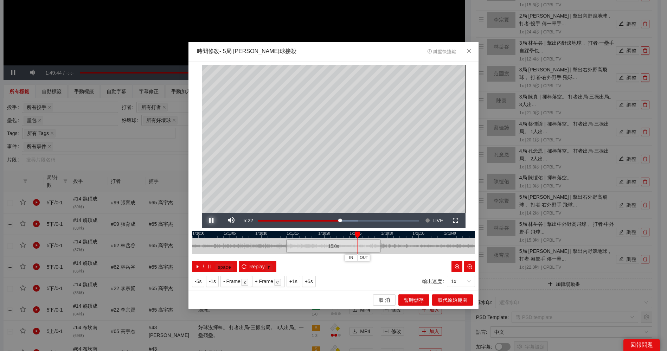
click at [212, 220] on span "Video Player" at bounding box center [212, 220] width 0 height 0
click at [365, 258] on span "OUT" at bounding box center [365, 257] width 8 height 6
click at [463, 300] on span "取代原始範圍" at bounding box center [453, 300] width 30 height 8
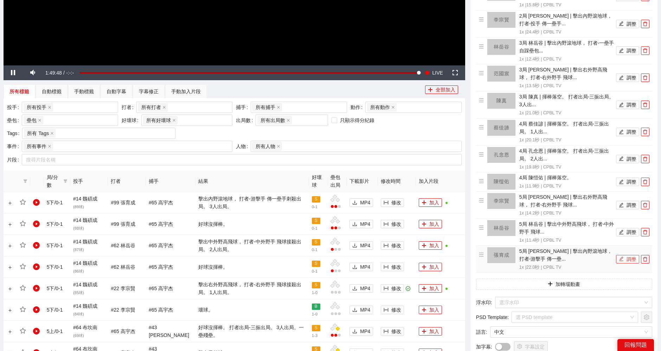
click at [632, 255] on button "調整" at bounding box center [627, 259] width 23 height 8
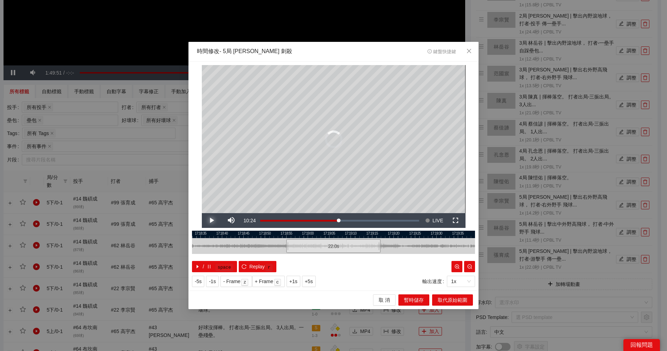
click at [212, 220] on span "Video Player" at bounding box center [212, 220] width 0 height 0
click at [388, 296] on span "取 消" at bounding box center [383, 300] width 11 height 8
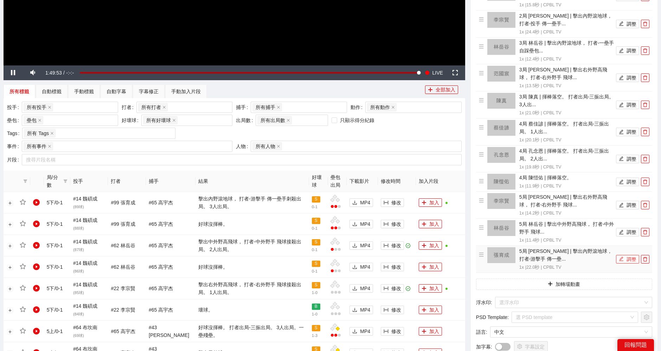
click at [625, 258] on button "調整" at bounding box center [627, 259] width 23 height 8
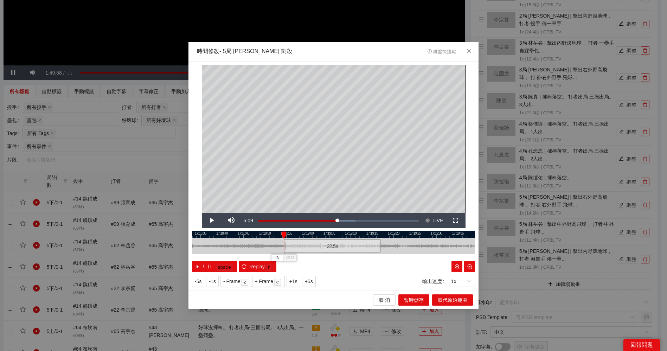
click at [285, 244] on div at bounding box center [285, 246] width 4 height 16
click at [212, 220] on span "Video Player" at bounding box center [212, 220] width 0 height 0
drag, startPoint x: 340, startPoint y: 234, endPoint x: 277, endPoint y: 234, distance: 63.3
click at [277, 234] on div at bounding box center [269, 234] width 283 height 7
click at [212, 220] on span "Video Player" at bounding box center [212, 220] width 0 height 0
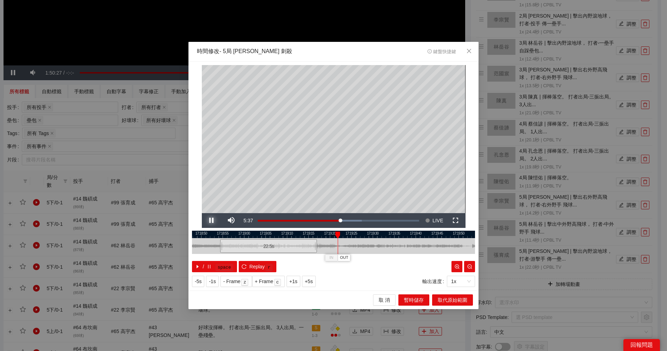
click at [212, 220] on span "Video Player" at bounding box center [212, 220] width 0 height 0
click at [344, 259] on span "OUT" at bounding box center [345, 257] width 8 height 6
click at [455, 297] on span "取代原始範圍" at bounding box center [453, 300] width 30 height 8
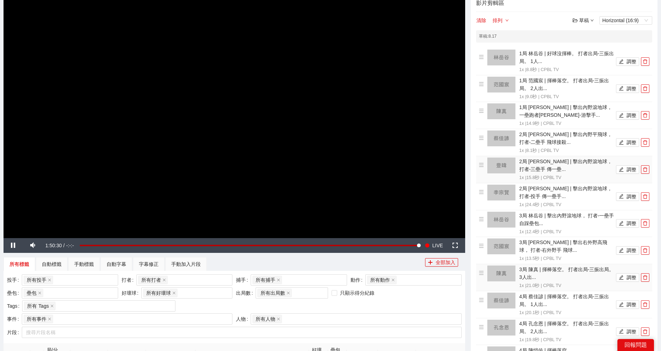
scroll to position [39, 0]
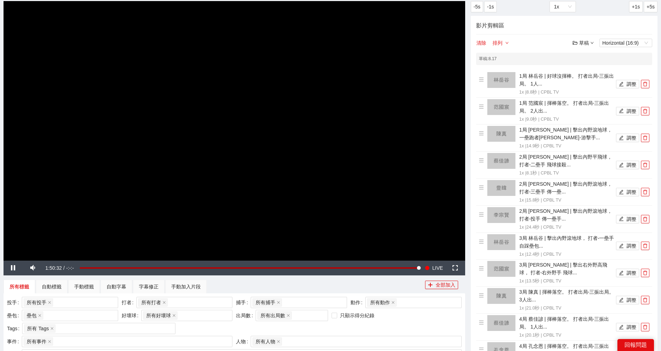
click at [588, 41] on div "草稿" at bounding box center [582, 43] width 21 height 8
click at [589, 67] on link "儲存" at bounding box center [585, 70] width 16 height 6
click at [585, 43] on div "草稿" at bounding box center [582, 43] width 21 height 8
click at [590, 69] on link "儲存" at bounding box center [585, 70] width 16 height 6
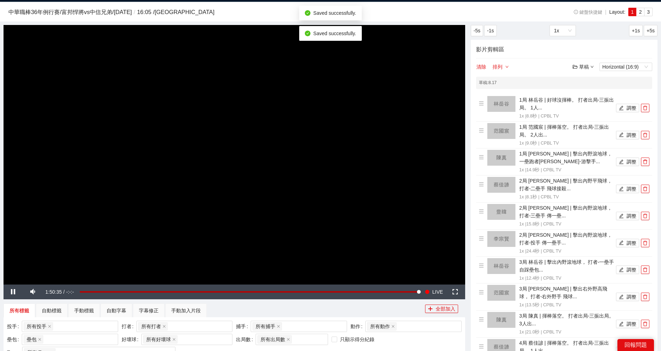
scroll to position [0, 0]
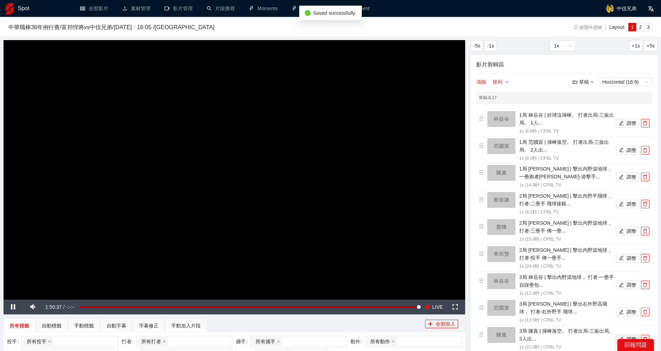
click at [587, 85] on div "草稿" at bounding box center [582, 82] width 21 height 8
drag, startPoint x: 590, startPoint y: 132, endPoint x: 551, endPoint y: 114, distance: 43.2
click at [590, 132] on link "退出" at bounding box center [585, 134] width 16 height 6
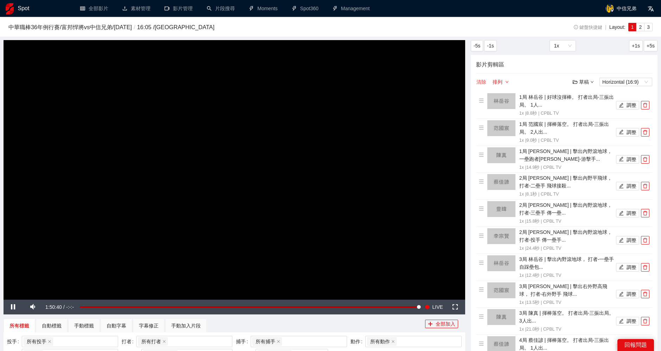
click at [483, 82] on button "清除" at bounding box center [481, 82] width 11 height 8
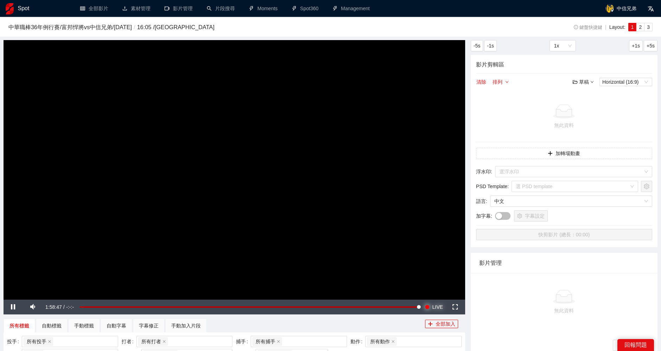
click at [426, 307] on span "Video Player" at bounding box center [427, 306] width 5 height 15
click at [586, 80] on div "草稿" at bounding box center [582, 82] width 21 height 8
click at [587, 93] on link "開啟" at bounding box center [585, 94] width 16 height 6
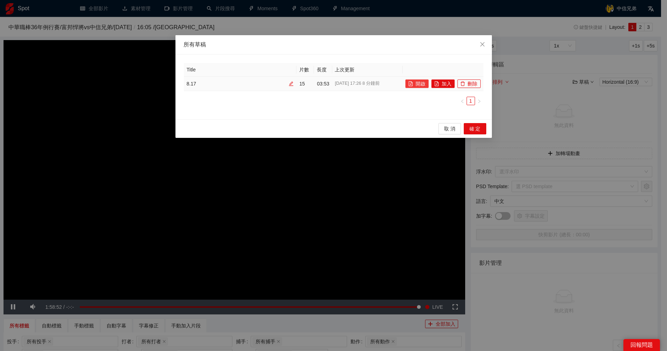
click at [419, 82] on button "開啟" at bounding box center [416, 83] width 23 height 8
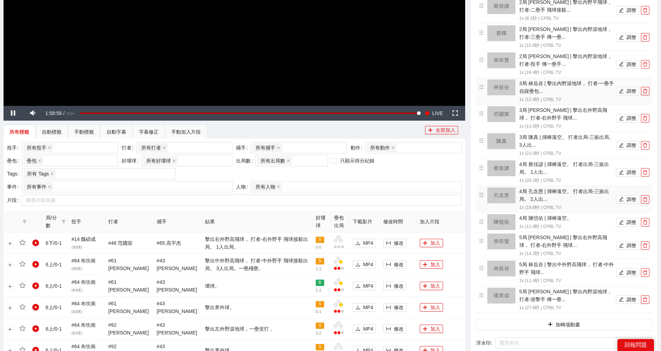
scroll to position [195, 0]
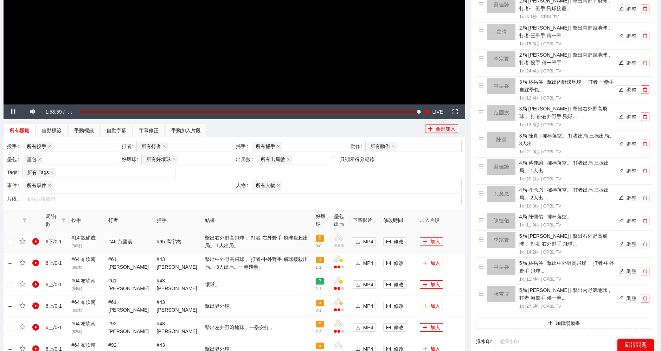
click at [432, 238] on button "加入" at bounding box center [431, 241] width 23 height 8
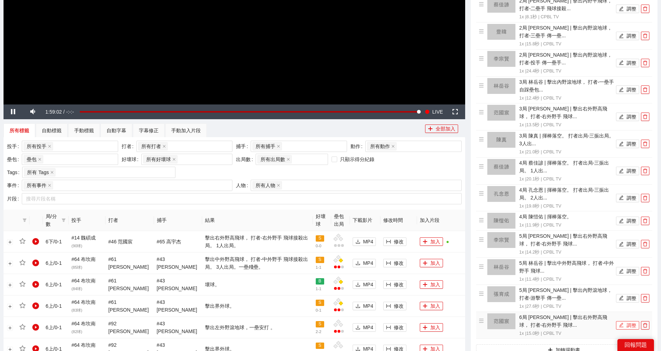
click at [624, 322] on button "調整" at bounding box center [627, 325] width 23 height 8
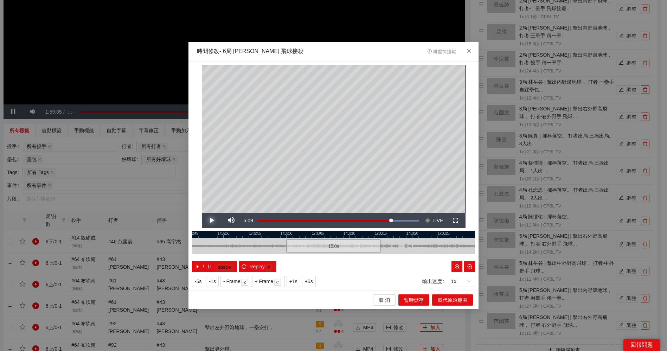
click at [212, 220] on span "Video Player" at bounding box center [212, 220] width 0 height 0
drag, startPoint x: 338, startPoint y: 235, endPoint x: 286, endPoint y: 235, distance: 52.4
click at [286, 235] on div at bounding box center [333, 234] width 283 height 7
drag, startPoint x: 284, startPoint y: 241, endPoint x: 289, endPoint y: 241, distance: 4.9
click at [289, 241] on div "15.0 s" at bounding box center [296, 246] width 94 height 14
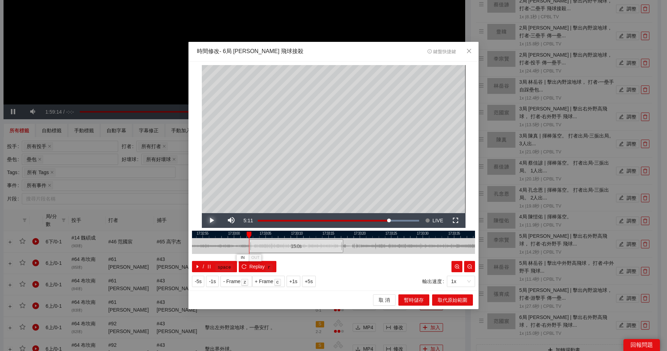
click at [212, 220] on span "Video Player" at bounding box center [212, 220] width 0 height 0
drag, startPoint x: 352, startPoint y: 232, endPoint x: 337, endPoint y: 232, distance: 15.5
click at [337, 232] on div at bounding box center [317, 234] width 283 height 7
click at [212, 220] on span "Video Player" at bounding box center [212, 220] width 0 height 0
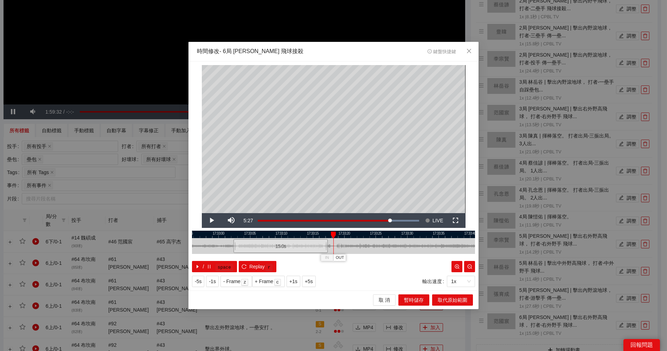
click at [285, 235] on div at bounding box center [333, 234] width 283 height 7
click at [212, 220] on span "Video Player" at bounding box center [212, 220] width 0 height 0
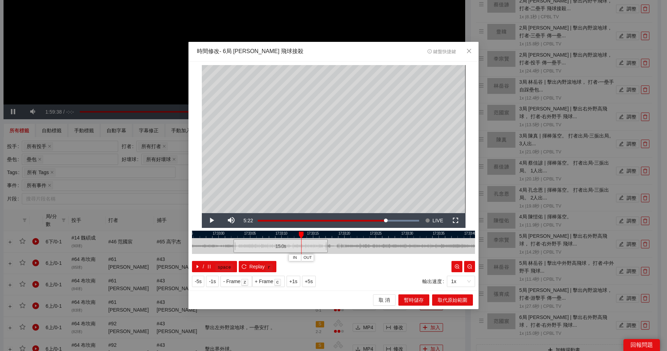
drag, startPoint x: 304, startPoint y: 234, endPoint x: 299, endPoint y: 234, distance: 4.6
click at [299, 234] on div at bounding box center [301, 234] width 5 height 7
click at [212, 220] on span "Video Player" at bounding box center [212, 220] width 0 height 0
click at [309, 258] on span "OUT" at bounding box center [310, 257] width 8 height 6
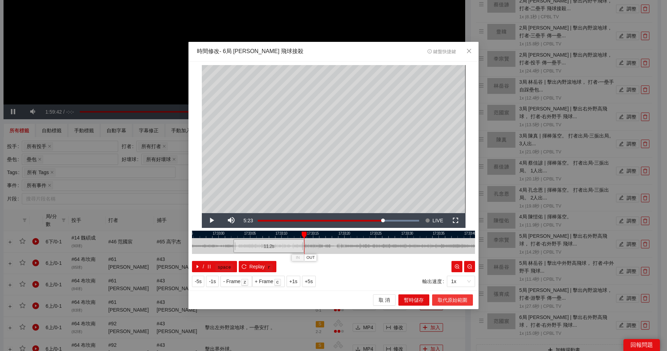
click at [452, 297] on span "取代原始範圍" at bounding box center [453, 300] width 30 height 8
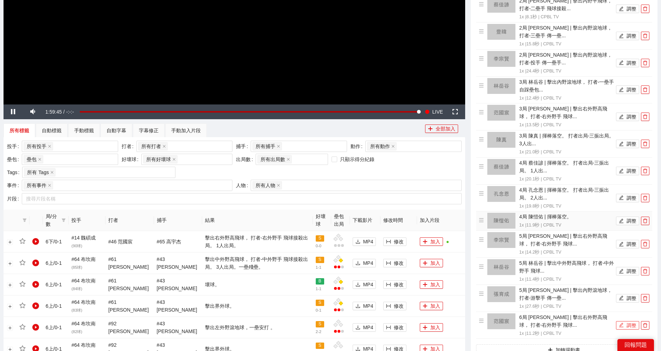
scroll to position [0, 0]
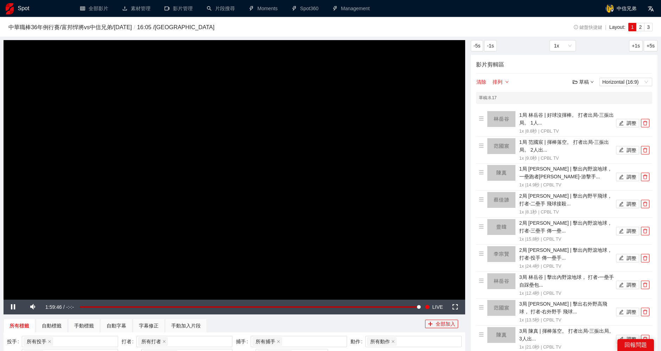
click at [582, 82] on div "草稿" at bounding box center [582, 82] width 21 height 8
click at [591, 105] on link "儲存" at bounding box center [585, 108] width 16 height 6
click at [60, 307] on div "77%" at bounding box center [55, 306] width 20 height 1
click at [585, 82] on div "草稿" at bounding box center [582, 82] width 21 height 8
click at [590, 106] on link "儲存" at bounding box center [585, 108] width 16 height 6
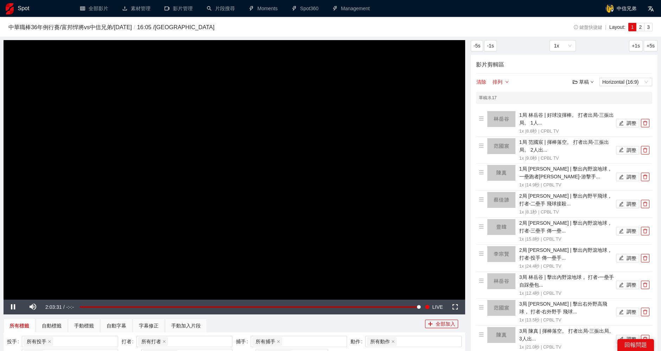
click at [587, 82] on div "草稿" at bounding box center [582, 82] width 21 height 8
click at [589, 105] on link "儲存" at bounding box center [585, 108] width 16 height 6
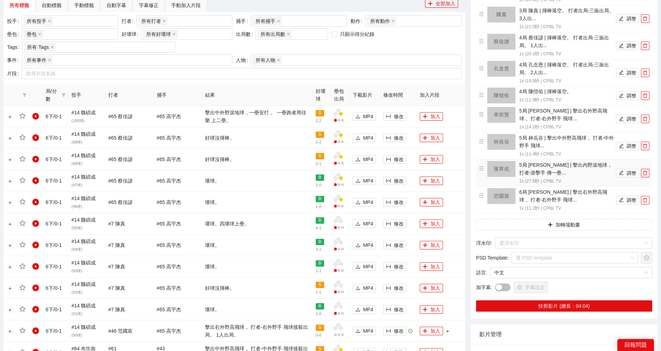
scroll to position [390, 0]
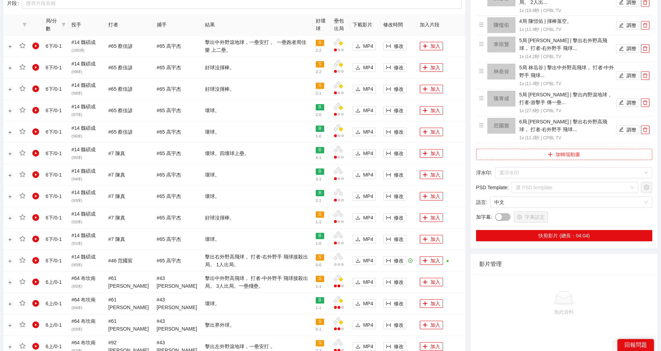
click at [550, 149] on button "加轉場動畫" at bounding box center [564, 154] width 176 height 11
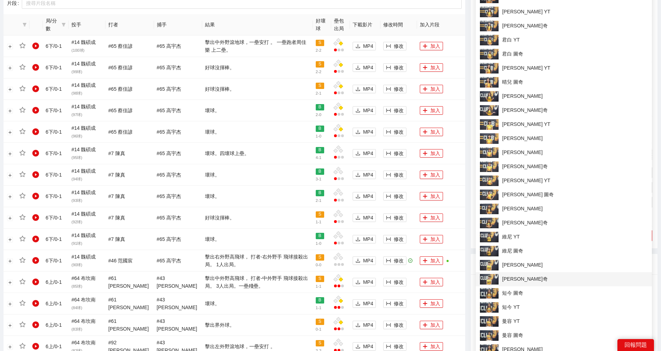
click at [510, 279] on span "[PERSON_NAME]奇" at bounding box center [564, 279] width 168 height 11
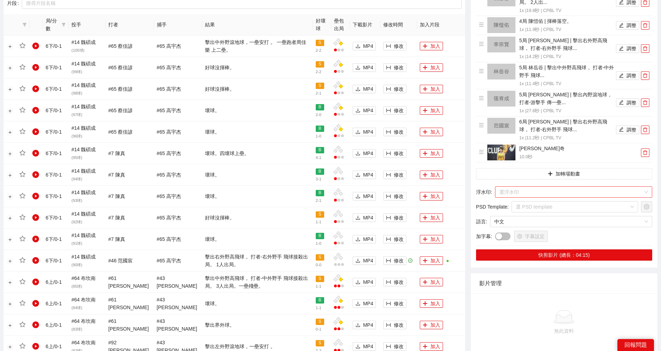
click at [540, 193] on input "search" at bounding box center [571, 192] width 144 height 11
click at [559, 189] on input "search" at bounding box center [571, 192] width 144 height 11
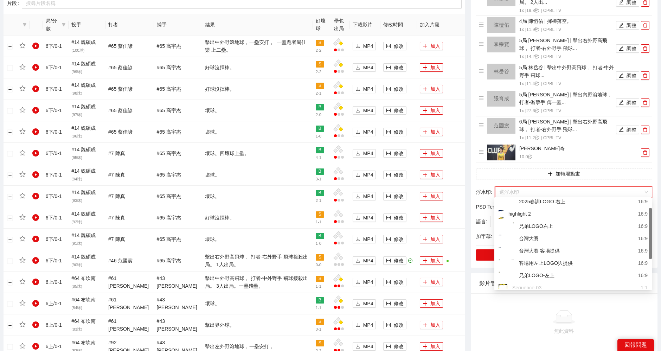
scroll to position [21, 0]
drag, startPoint x: 650, startPoint y: 206, endPoint x: 650, endPoint y: 218, distance: 11.9
click at [650, 218] on div at bounding box center [650, 236] width 3 height 51
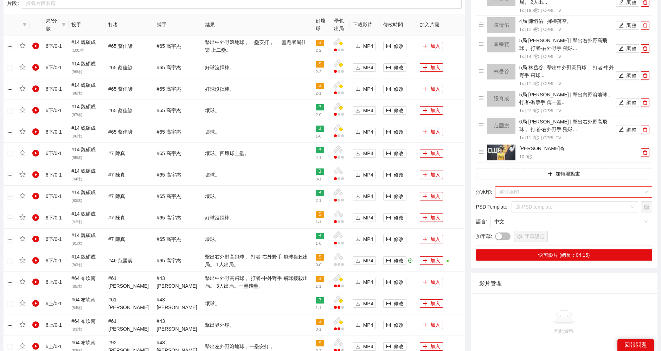
click at [619, 189] on input "search" at bounding box center [571, 192] width 144 height 11
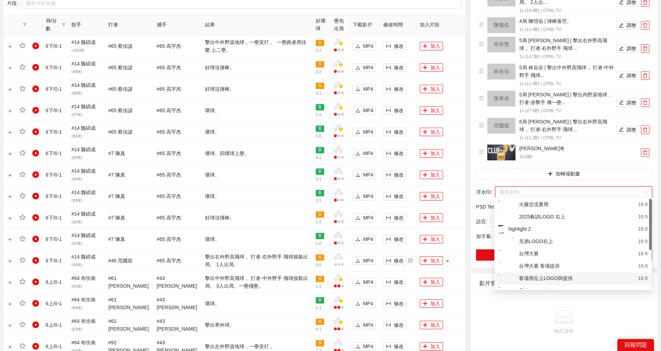
click at [550, 278] on div "客場用左上LOGO與提供" at bounding box center [535, 278] width 74 height 9
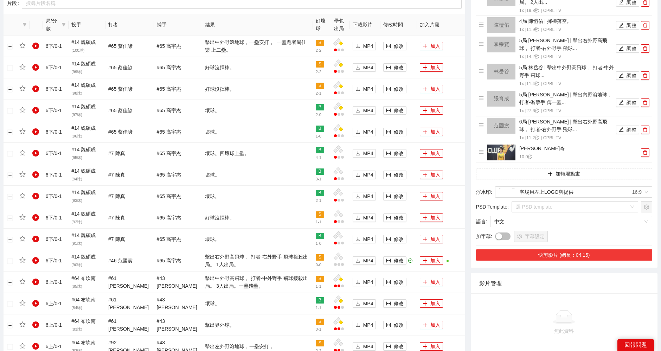
click at [551, 253] on button "快剪影片 (總長：04:15)" at bounding box center [564, 254] width 176 height 11
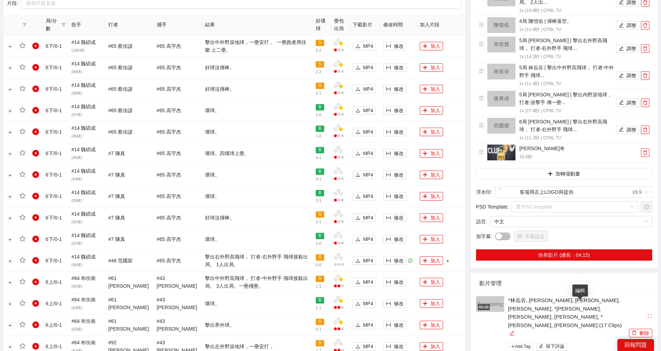
click at [514, 330] on icon "edit" at bounding box center [511, 332] width 5 height 5
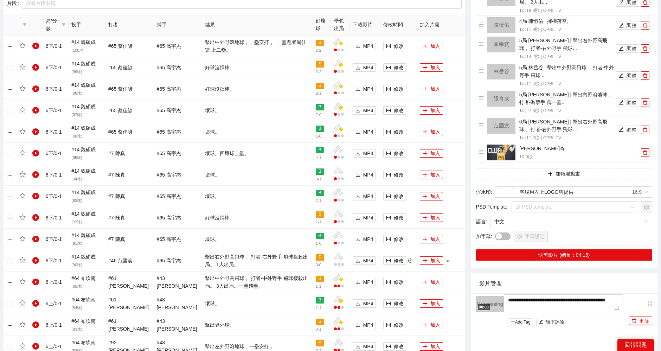
drag, startPoint x: 579, startPoint y: 306, endPoint x: 503, endPoint y: 294, distance: 77.5
click at [503, 296] on div "**********" at bounding box center [551, 312] width 151 height 32
type textarea "**********"
click at [593, 297] on div "編輯" at bounding box center [593, 301] width 5 height 8
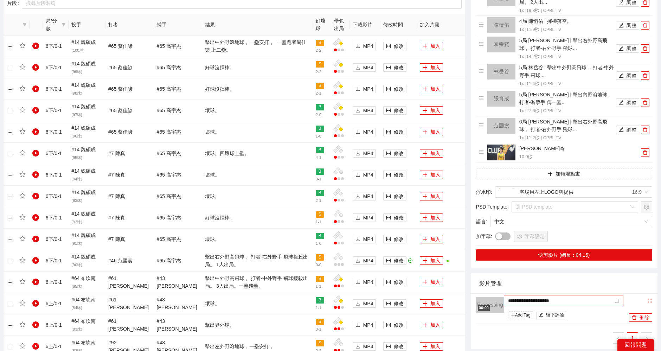
type textarea "**********"
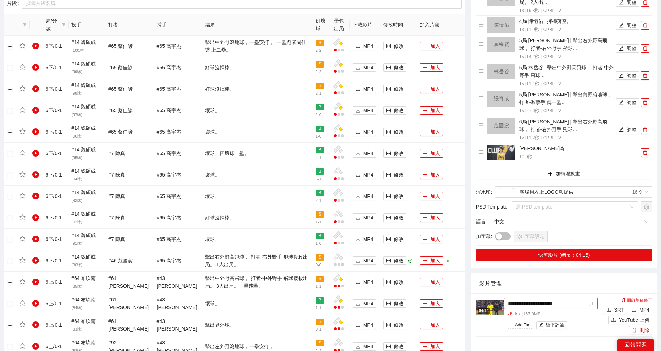
type textarea "**********"
click at [513, 308] on icon "edit" at bounding box center [511, 308] width 5 height 5
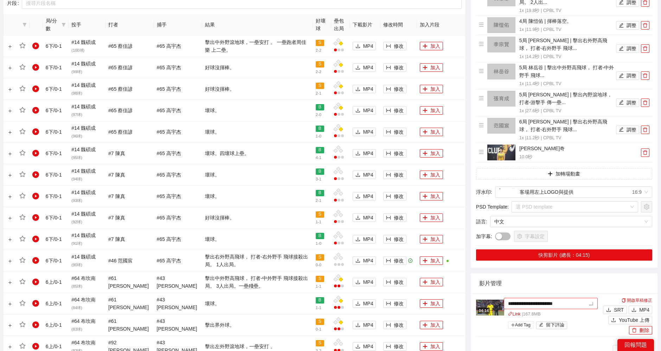
type textarea "**********"
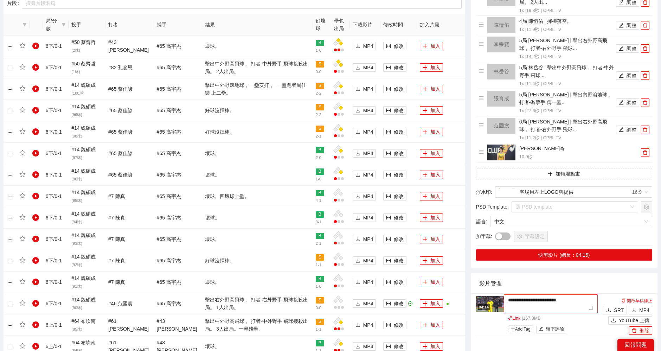
type textarea "**********"
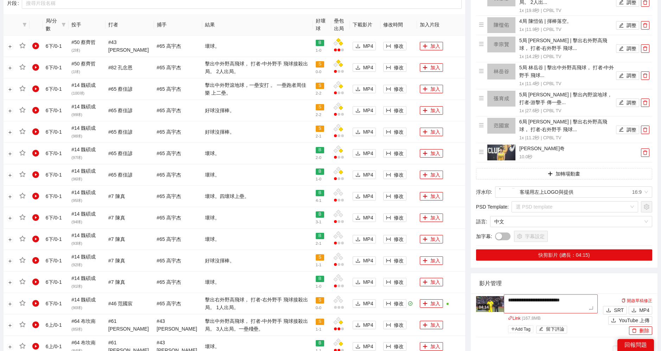
type textarea "**********"
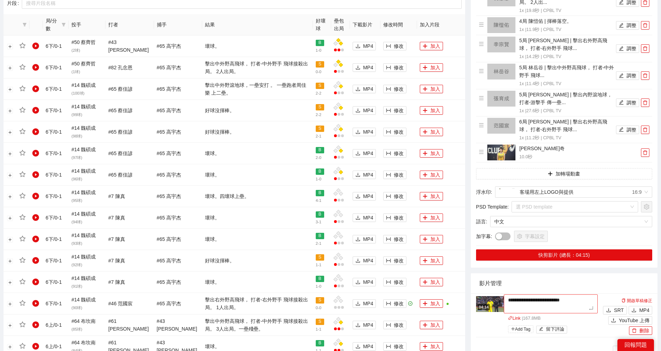
type textarea "**********"
click at [629, 318] on span "YouTube 上傳" at bounding box center [634, 320] width 31 height 8
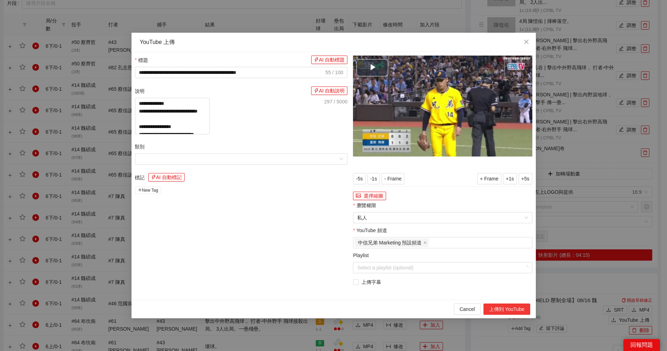
click at [503, 308] on button "上傳到 YouTube" at bounding box center [506, 308] width 47 height 11
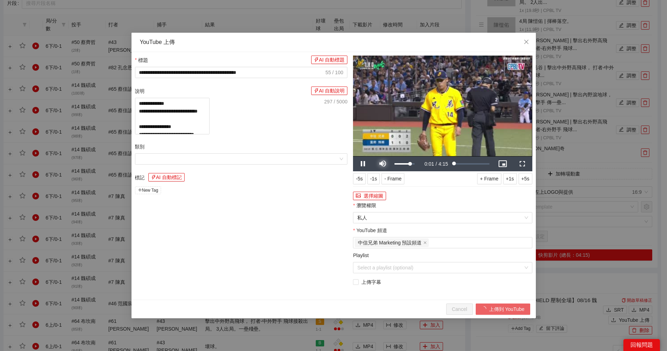
click at [382, 164] on span "Video Player" at bounding box center [382, 164] width 0 height 0
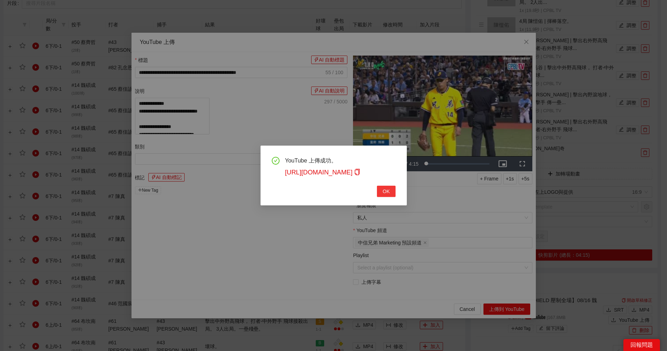
click at [388, 191] on span "OK" at bounding box center [385, 191] width 7 height 8
type textarea "**********"
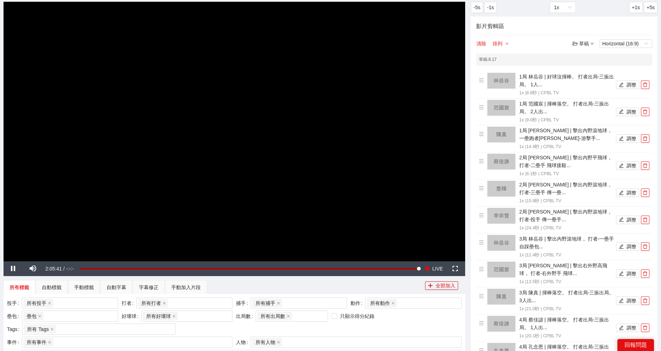
scroll to position [39, 0]
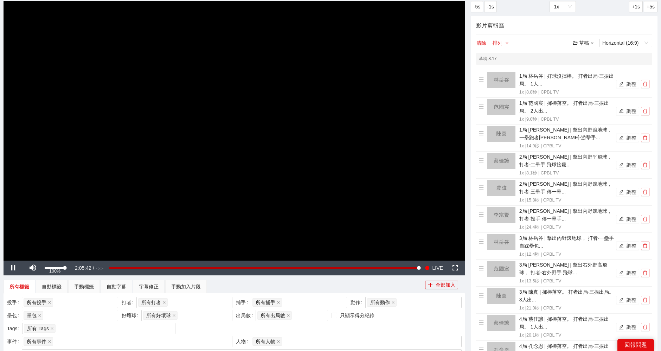
drag, startPoint x: 61, startPoint y: 267, endPoint x: 66, endPoint y: 268, distance: 5.3
click at [65, 268] on div "Volume Level" at bounding box center [55, 267] width 20 height 1
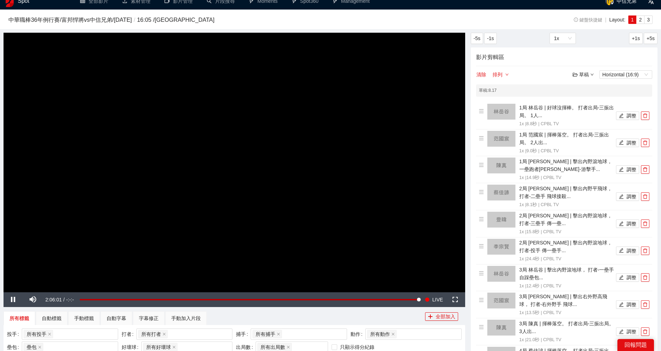
scroll to position [0, 0]
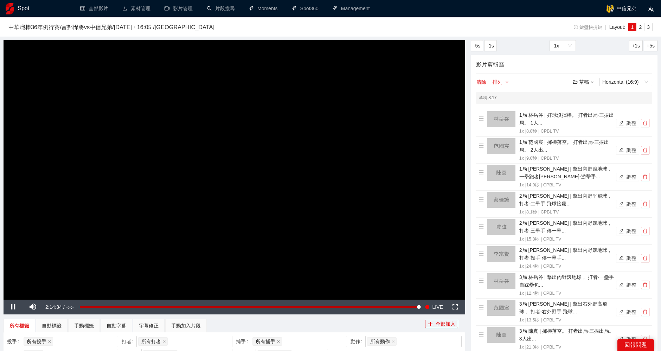
click at [585, 81] on div "草稿" at bounding box center [582, 82] width 21 height 8
click at [587, 107] on link "儲存" at bounding box center [585, 108] width 16 height 6
click at [481, 83] on button "清除" at bounding box center [481, 82] width 11 height 8
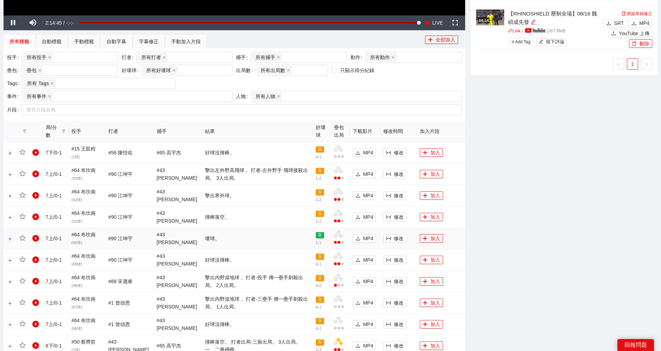
scroll to position [273, 0]
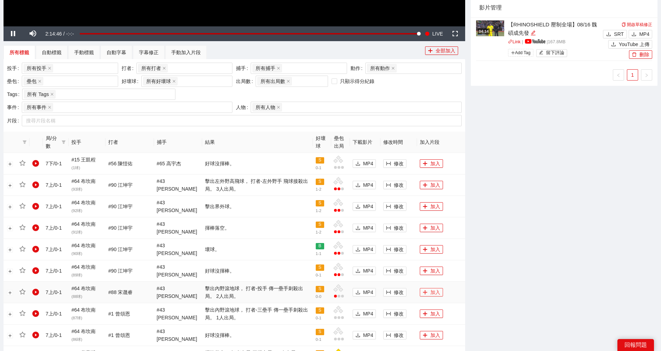
click at [426, 290] on button "加入" at bounding box center [431, 292] width 23 height 8
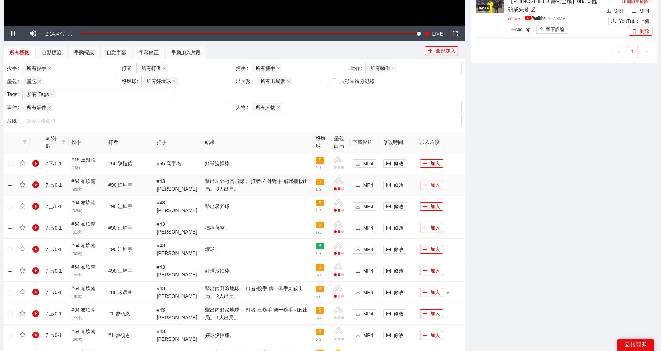
click at [431, 182] on button "加入" at bounding box center [431, 185] width 23 height 8
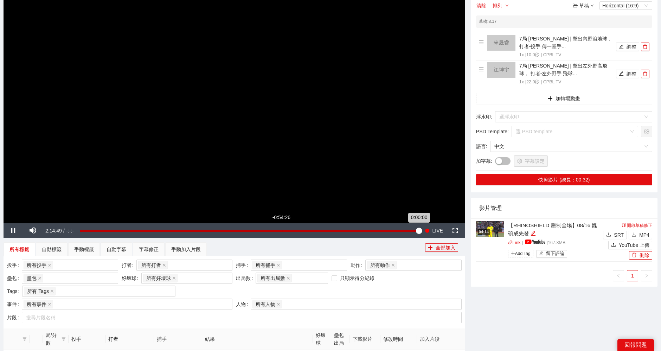
scroll to position [78, 0]
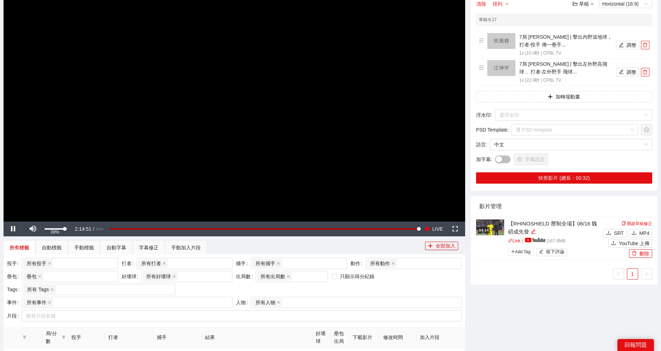
click at [52, 229] on div "Volume Level" at bounding box center [55, 228] width 20 height 1
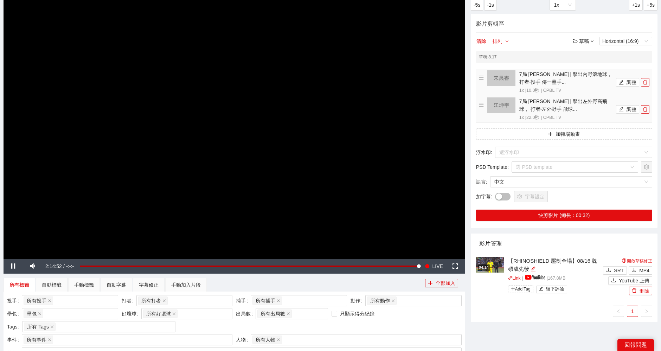
scroll to position [0, 0]
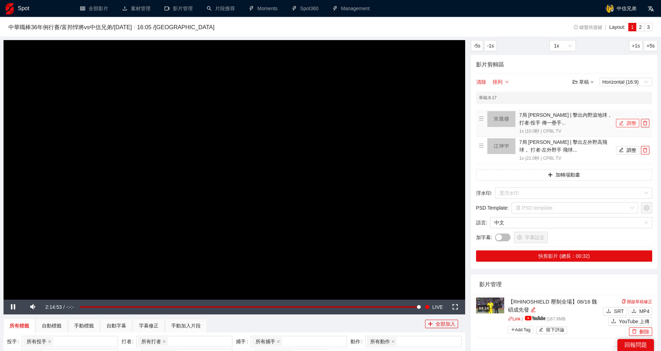
click at [627, 122] on button "調整" at bounding box center [627, 123] width 23 height 8
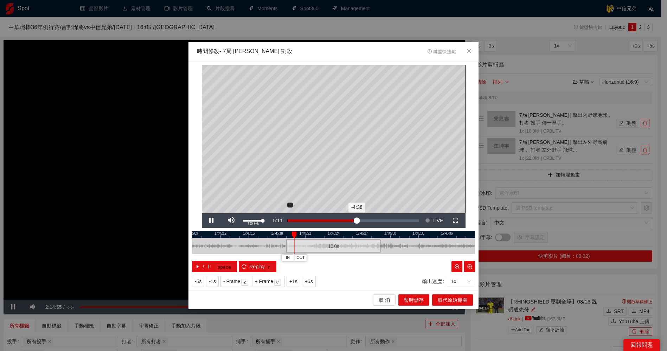
drag, startPoint x: 263, startPoint y: 221, endPoint x: 284, endPoint y: 221, distance: 21.4
click at [284, 221] on div "Pause Mute 100% Current Time 5:11 Loaded : 54.08% -4:38 Stream Type LIVE Seek t…" at bounding box center [334, 220] width 264 height 15
click at [385, 298] on span "取 消" at bounding box center [383, 300] width 11 height 8
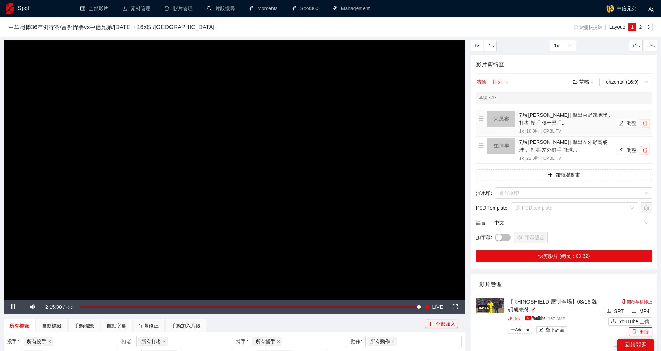
click at [643, 123] on icon "delete" at bounding box center [644, 123] width 5 height 5
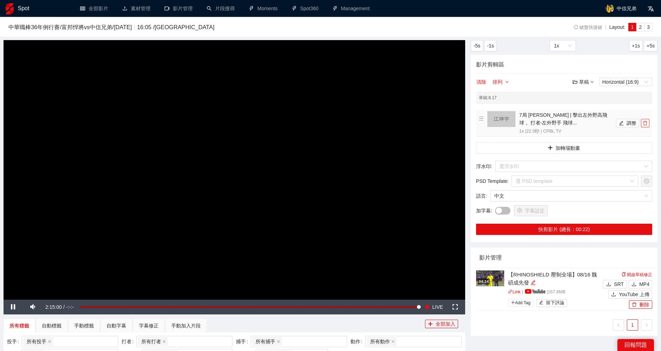
click at [643, 123] on icon "delete" at bounding box center [644, 123] width 5 height 5
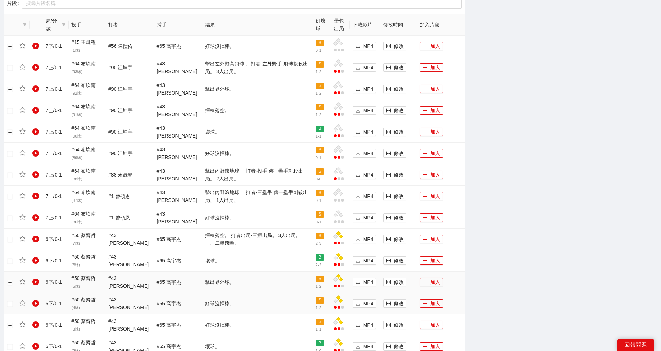
scroll to position [429, 0]
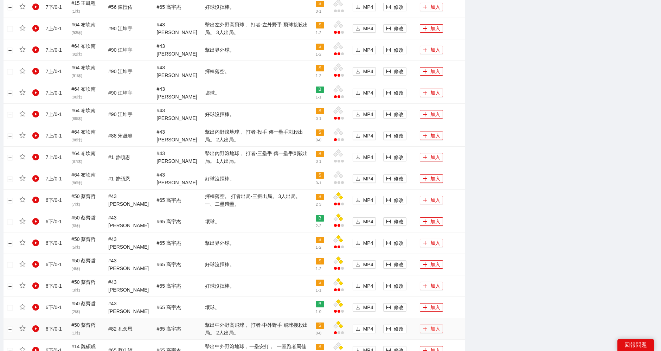
click at [429, 327] on button "加入" at bounding box center [431, 328] width 23 height 8
click at [432, 198] on button "加入" at bounding box center [431, 200] width 23 height 8
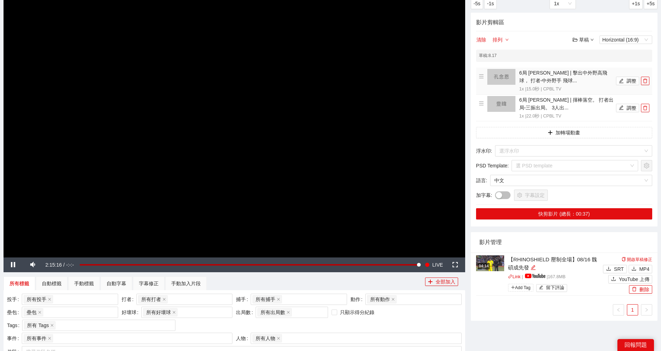
scroll to position [0, 0]
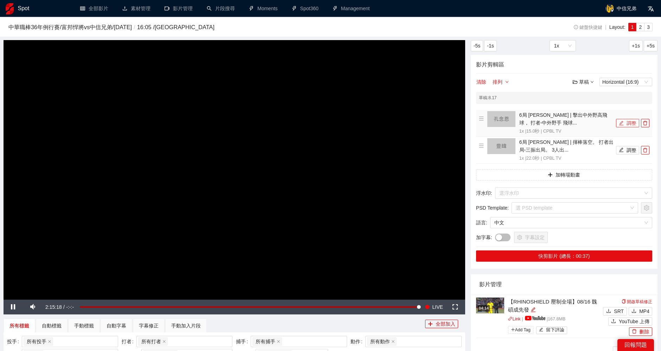
click at [627, 121] on button "調整" at bounding box center [627, 123] width 23 height 8
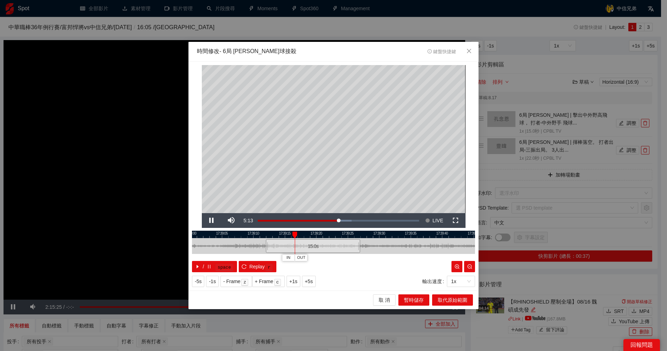
drag, startPoint x: 373, startPoint y: 235, endPoint x: 352, endPoint y: 236, distance: 20.4
click at [352, 236] on div at bounding box center [312, 234] width 283 height 7
click at [212, 220] on span "Video Player" at bounding box center [212, 220] width 0 height 0
click at [366, 257] on span "OUT" at bounding box center [363, 257] width 8 height 6
click at [452, 299] on span "取代原始範圍" at bounding box center [453, 300] width 30 height 8
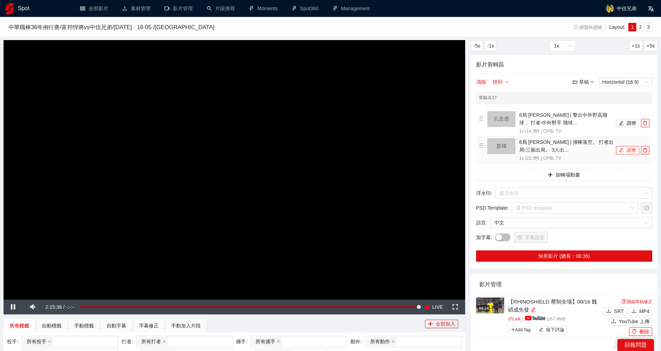
click at [628, 149] on button "調整" at bounding box center [627, 150] width 23 height 8
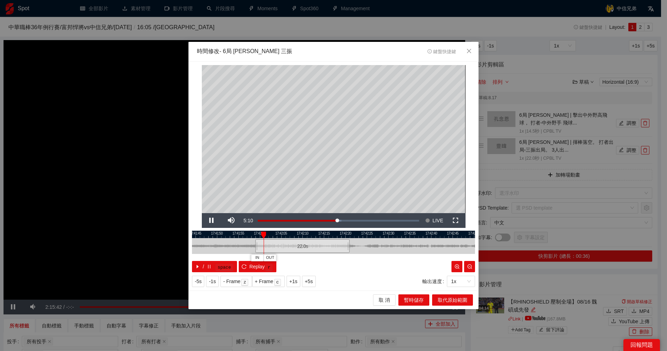
drag, startPoint x: 351, startPoint y: 236, endPoint x: 320, endPoint y: 238, distance: 31.0
click at [320, 238] on div at bounding box center [302, 234] width 283 height 7
click at [212, 220] on span "Video Player" at bounding box center [212, 220] width 0 height 0
click at [362, 256] on span "OUT" at bounding box center [363, 257] width 8 height 6
click at [460, 300] on span "取代原始範圍" at bounding box center [453, 300] width 30 height 8
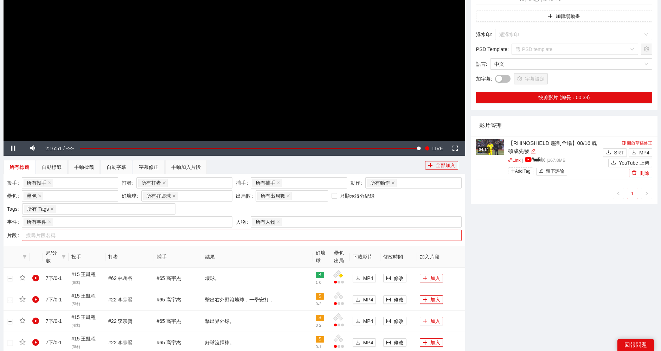
scroll to position [195, 0]
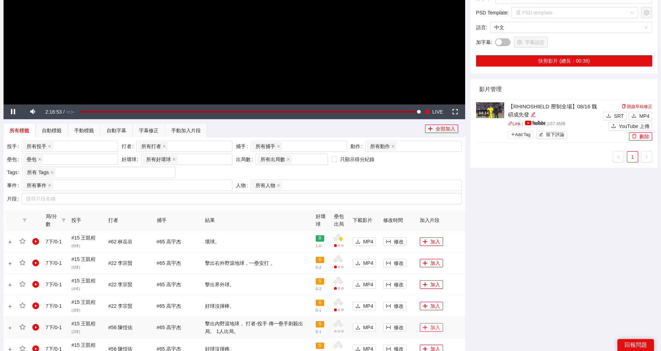
click at [432, 324] on button "加入" at bounding box center [431, 327] width 23 height 8
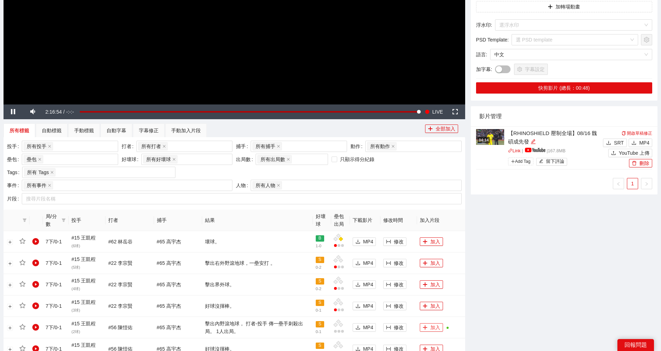
scroll to position [0, 0]
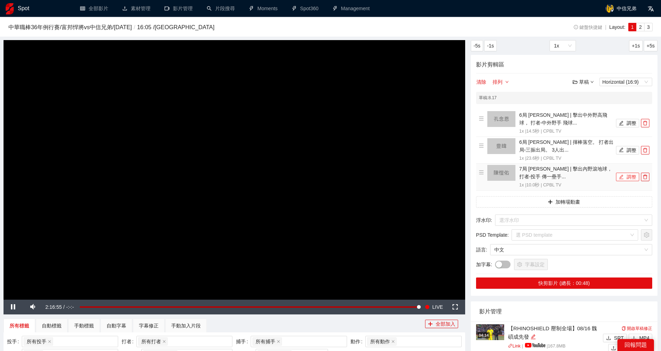
click at [631, 178] on button "調整" at bounding box center [627, 177] width 23 height 8
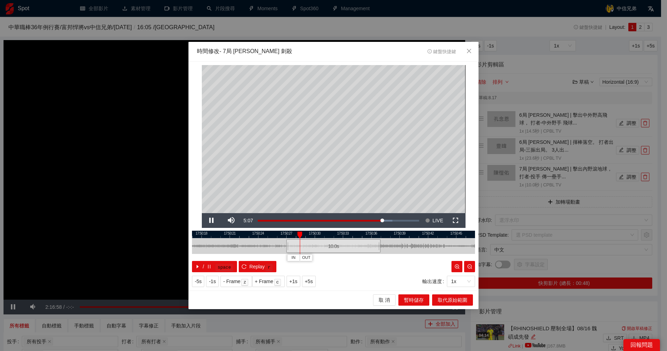
drag, startPoint x: 335, startPoint y: 230, endPoint x: 363, endPoint y: 231, distance: 28.5
click at [363, 231] on div "**********" at bounding box center [333, 175] width 290 height 229
drag, startPoint x: 341, startPoint y: 235, endPoint x: 416, endPoint y: 242, distance: 76.0
click at [409, 234] on div at bounding box center [396, 234] width 283 height 7
drag, startPoint x: 329, startPoint y: 248, endPoint x: 315, endPoint y: 247, distance: 13.7
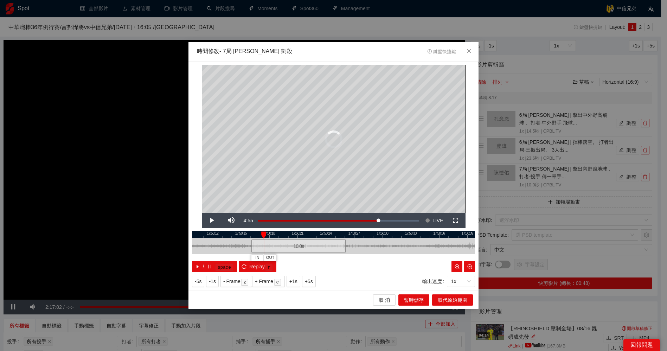
click at [315, 247] on div "10.0 s" at bounding box center [298, 246] width 94 height 14
click at [252, 233] on div at bounding box center [333, 234] width 283 height 7
drag, startPoint x: 295, startPoint y: 232, endPoint x: 397, endPoint y: 232, distance: 101.9
click at [397, 232] on div at bounding box center [384, 234] width 283 height 7
drag, startPoint x: 408, startPoint y: 241, endPoint x: 311, endPoint y: 241, distance: 96.6
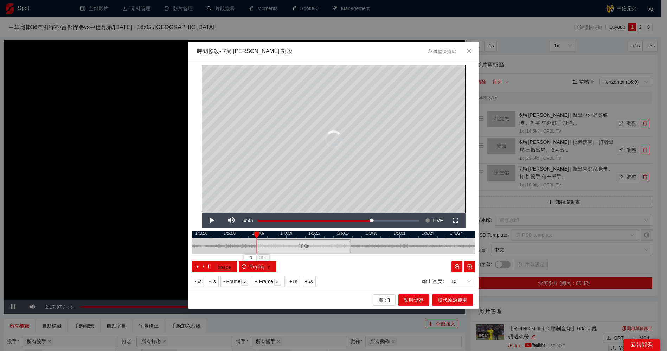
click at [311, 241] on div "10.0 s" at bounding box center [304, 246] width 94 height 14
drag, startPoint x: 299, startPoint y: 235, endPoint x: 410, endPoint y: 237, distance: 111.4
click at [410, 237] on div at bounding box center [454, 234] width 283 height 7
drag, startPoint x: 423, startPoint y: 246, endPoint x: 319, endPoint y: 251, distance: 103.8
click at [319, 251] on div "10.0 s" at bounding box center [307, 246] width 94 height 14
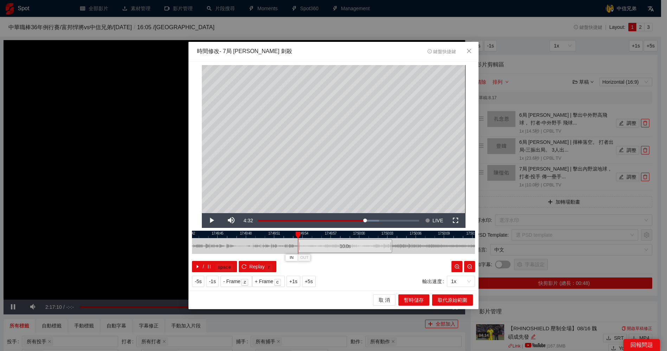
drag, startPoint x: 285, startPoint y: 234, endPoint x: 380, endPoint y: 234, distance: 94.9
click at [376, 234] on div at bounding box center [369, 234] width 283 height 7
drag, startPoint x: 395, startPoint y: 245, endPoint x: 348, endPoint y: 246, distance: 47.1
click at [348, 246] on div "10.0 s" at bounding box center [347, 246] width 94 height 14
drag, startPoint x: 349, startPoint y: 246, endPoint x: 258, endPoint y: 245, distance: 90.3
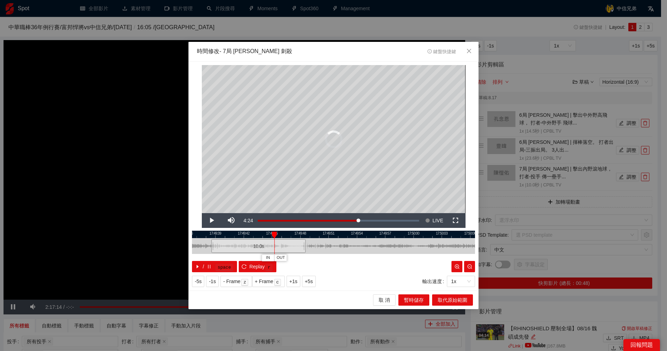
click at [258, 245] on div "10.0 s" at bounding box center [258, 246] width 94 height 14
drag, startPoint x: 300, startPoint y: 233, endPoint x: 358, endPoint y: 233, distance: 58.0
click at [358, 233] on div at bounding box center [384, 234] width 283 height 7
drag, startPoint x: 312, startPoint y: 248, endPoint x: 245, endPoint y: 248, distance: 67.5
click at [245, 248] on div "10.0 s" at bounding box center [252, 246] width 94 height 14
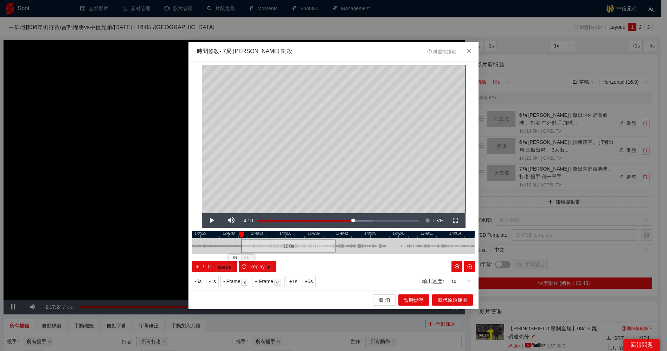
drag, startPoint x: 263, startPoint y: 233, endPoint x: 324, endPoint y: 234, distance: 61.5
click at [325, 234] on div at bounding box center [373, 234] width 283 height 7
drag, startPoint x: 308, startPoint y: 245, endPoint x: 291, endPoint y: 245, distance: 17.2
click at [291, 245] on div "10.0 s" at bounding box center [293, 246] width 94 height 14
click at [212, 220] on span "Video Player" at bounding box center [212, 220] width 0 height 0
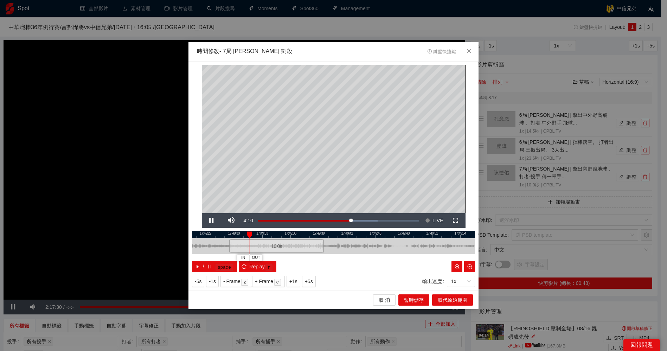
drag, startPoint x: 346, startPoint y: 234, endPoint x: 329, endPoint y: 235, distance: 17.3
click at [328, 235] on div at bounding box center [317, 234] width 283 height 7
click at [212, 220] on span "Video Player" at bounding box center [212, 220] width 0 height 0
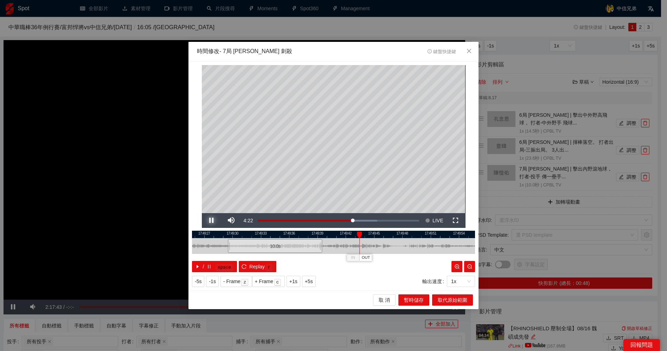
click at [212, 220] on span "Video Player" at bounding box center [212, 220] width 0 height 0
drag, startPoint x: 371, startPoint y: 234, endPoint x: 319, endPoint y: 234, distance: 51.7
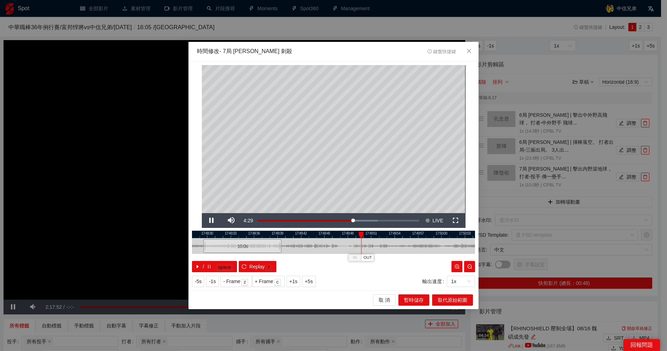
click at [319, 234] on div at bounding box center [283, 234] width 283 height 7
click at [212, 220] on span "Video Player" at bounding box center [212, 220] width 0 height 0
click at [447, 257] on span "OUT" at bounding box center [447, 257] width 8 height 6
click at [454, 299] on span "取代原始範圍" at bounding box center [453, 300] width 30 height 8
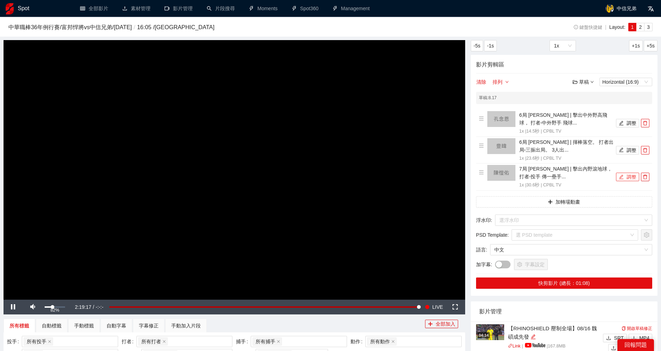
click at [61, 307] on div "82%" at bounding box center [55, 306] width 20 height 1
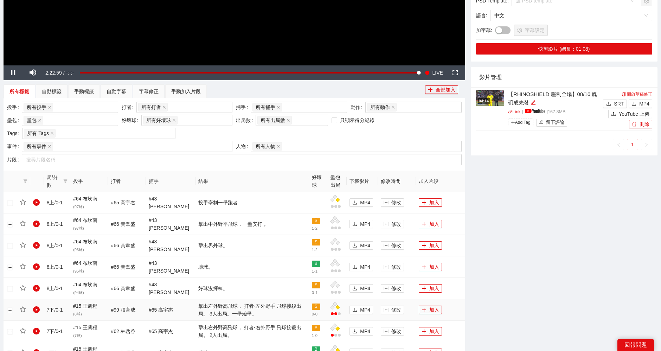
scroll to position [273, 0]
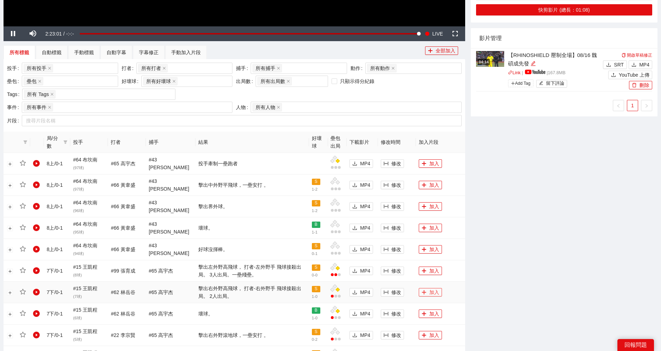
click at [428, 292] on button "加入" at bounding box center [430, 292] width 23 height 8
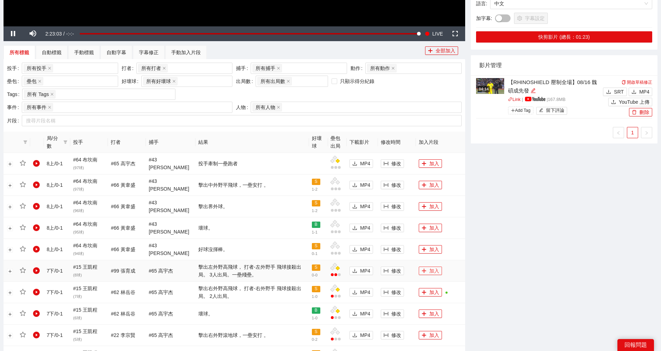
click at [432, 270] on button "加入" at bounding box center [430, 270] width 23 height 8
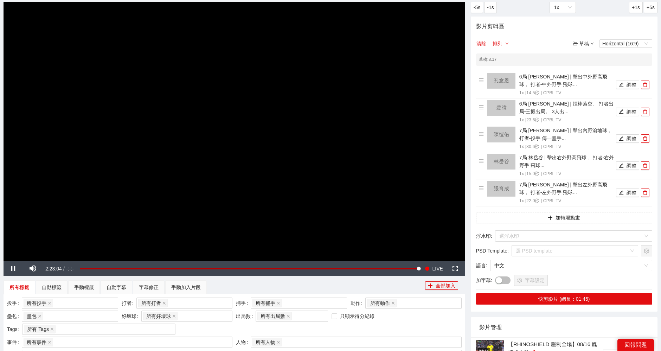
scroll to position [0, 0]
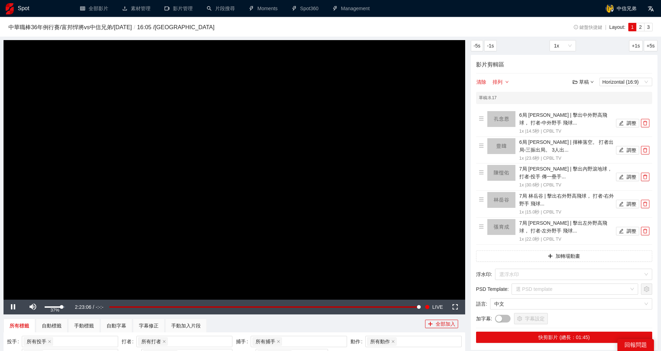
click at [52, 307] on div "37%" at bounding box center [55, 306] width 20 height 1
click at [628, 176] on button "調整" at bounding box center [627, 177] width 23 height 8
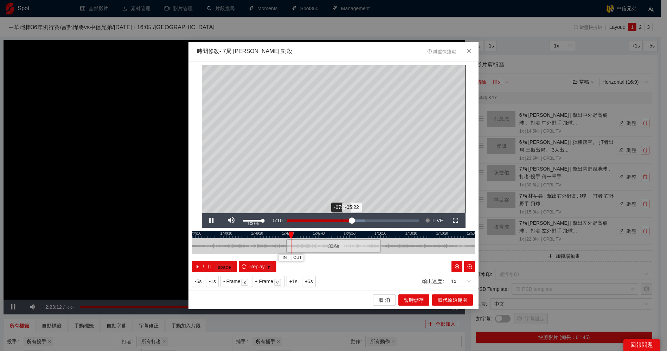
drag, startPoint x: 263, startPoint y: 222, endPoint x: 287, endPoint y: 222, distance: 24.2
click at [287, 222] on div "Pause Mute 100% Current Time 5:10 Loaded : 59.05% -07:00 -05:22 Stream Type LIV…" at bounding box center [334, 220] width 264 height 15
drag, startPoint x: 382, startPoint y: 234, endPoint x: 355, endPoint y: 234, distance: 26.4
click at [355, 234] on div at bounding box center [307, 234] width 283 height 7
click at [347, 234] on div at bounding box center [333, 234] width 283 height 7
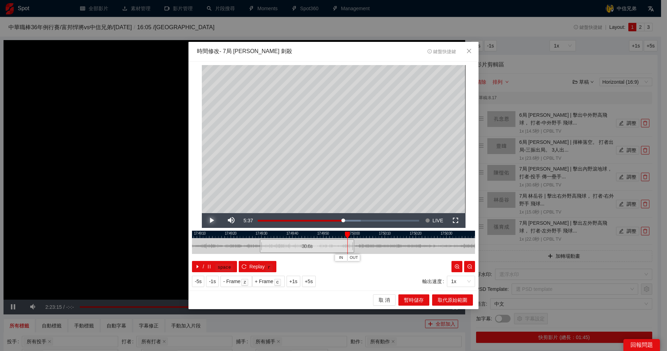
click at [212, 220] on span "Video Player" at bounding box center [212, 220] width 0 height 0
click at [363, 255] on span "OUT" at bounding box center [361, 257] width 8 height 6
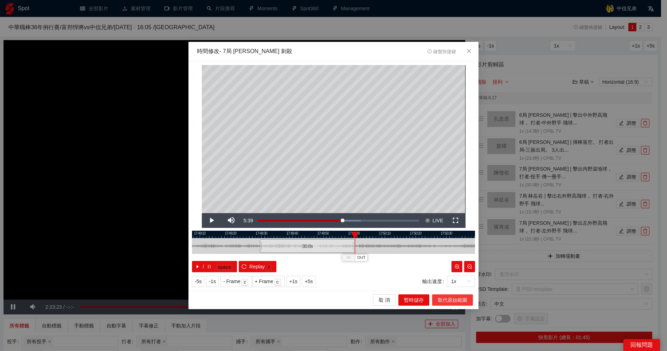
click at [450, 302] on span "取代原始範圍" at bounding box center [453, 300] width 30 height 8
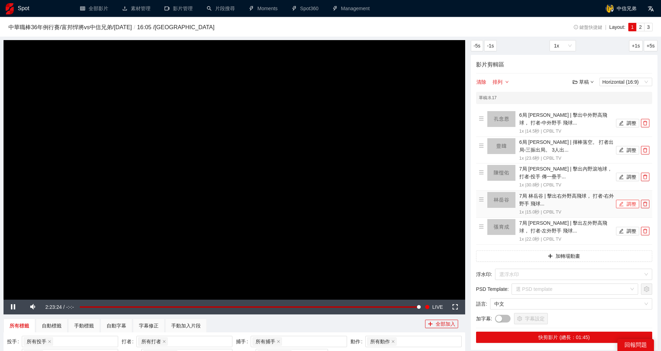
click at [628, 203] on button "調整" at bounding box center [627, 204] width 23 height 8
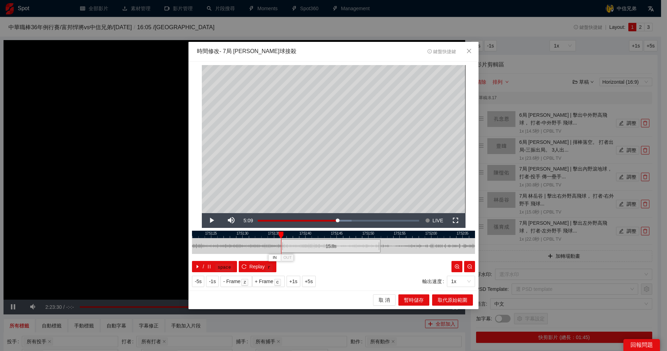
drag, startPoint x: 287, startPoint y: 244, endPoint x: 282, endPoint y: 245, distance: 5.3
click at [282, 245] on div at bounding box center [282, 246] width 4 height 16
click at [212, 220] on span "Video Player" at bounding box center [212, 220] width 0 height 0
drag, startPoint x: 334, startPoint y: 235, endPoint x: 298, endPoint y: 232, distance: 35.9
click at [298, 232] on div at bounding box center [297, 234] width 283 height 7
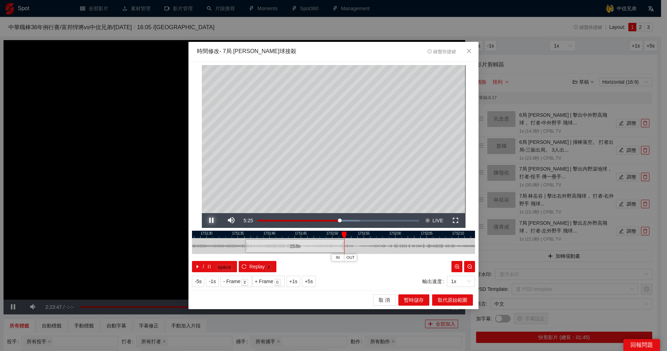
click at [212, 220] on span "Video Player" at bounding box center [212, 220] width 0 height 0
click at [363, 257] on span "OUT" at bounding box center [364, 257] width 8 height 6
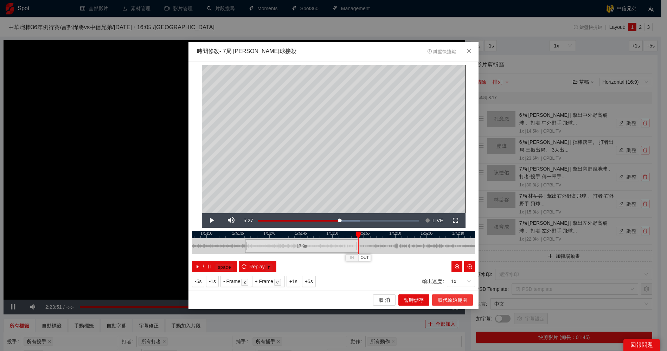
click at [453, 296] on button "取代原始範圍" at bounding box center [452, 299] width 41 height 11
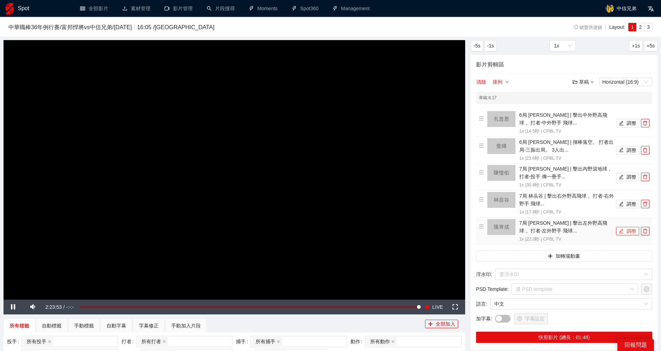
click at [632, 232] on button "調整" at bounding box center [627, 231] width 23 height 8
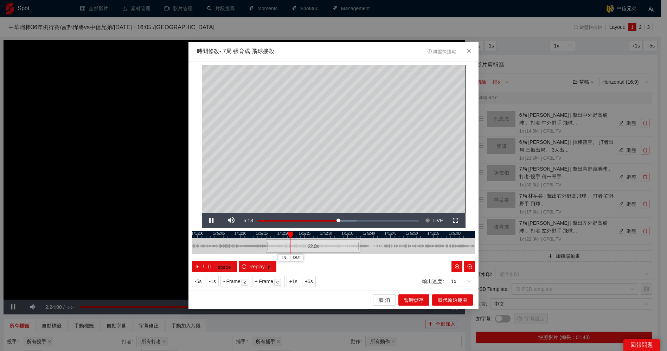
drag, startPoint x: 352, startPoint y: 236, endPoint x: 332, endPoint y: 236, distance: 20.4
click at [332, 236] on div at bounding box center [312, 234] width 283 height 7
drag, startPoint x: 266, startPoint y: 243, endPoint x: 263, endPoint y: 244, distance: 3.9
click at [263, 244] on div at bounding box center [263, 246] width 4 height 16
click at [212, 220] on span "Video Player" at bounding box center [212, 220] width 0 height 0
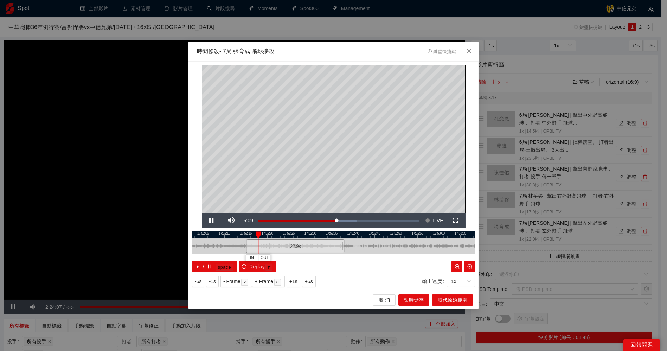
drag, startPoint x: 325, startPoint y: 237, endPoint x: 310, endPoint y: 237, distance: 15.5
click at [310, 237] on div at bounding box center [317, 234] width 283 height 7
drag, startPoint x: 266, startPoint y: 234, endPoint x: 309, endPoint y: 234, distance: 43.2
click at [309, 234] on div at bounding box center [307, 234] width 5 height 7
click at [212, 220] on span "Video Player" at bounding box center [212, 220] width 0 height 0
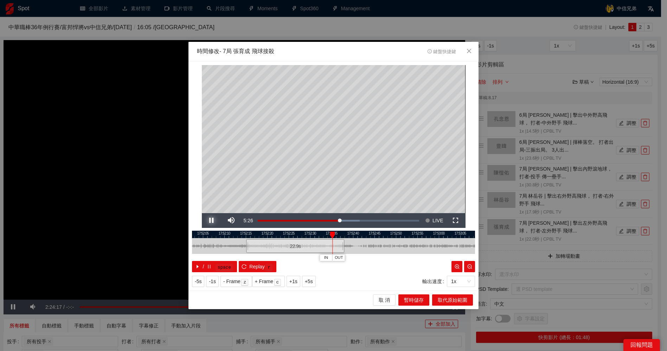
click at [212, 220] on span "Video Player" at bounding box center [212, 220] width 0 height 0
click at [338, 257] on span "OUT" at bounding box center [339, 257] width 8 height 6
click at [212, 220] on span "Video Player" at bounding box center [212, 220] width 0 height 0
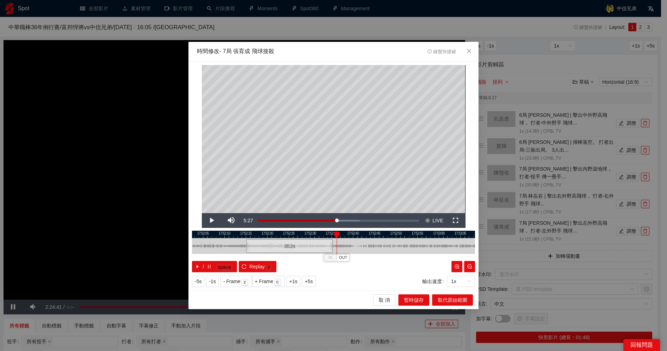
click at [338, 232] on div at bounding box center [336, 234] width 5 height 7
click at [328, 234] on div at bounding box center [333, 234] width 283 height 7
click at [212, 220] on span "Video Player" at bounding box center [212, 220] width 0 height 0
click at [441, 296] on span "取代原始範圍" at bounding box center [453, 300] width 30 height 8
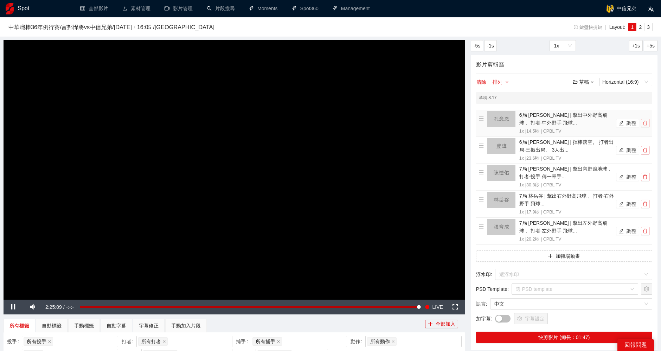
click at [645, 122] on icon "delete" at bounding box center [645, 123] width 4 height 5
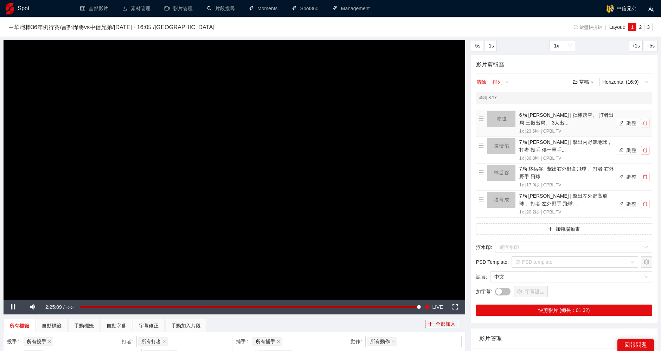
click at [645, 122] on icon "delete" at bounding box center [645, 123] width 4 height 5
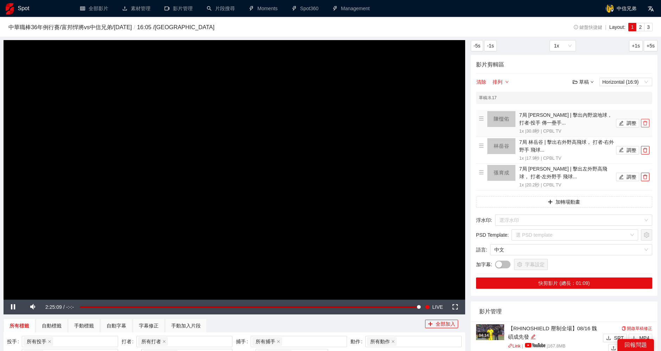
click at [645, 122] on icon "delete" at bounding box center [645, 123] width 4 height 5
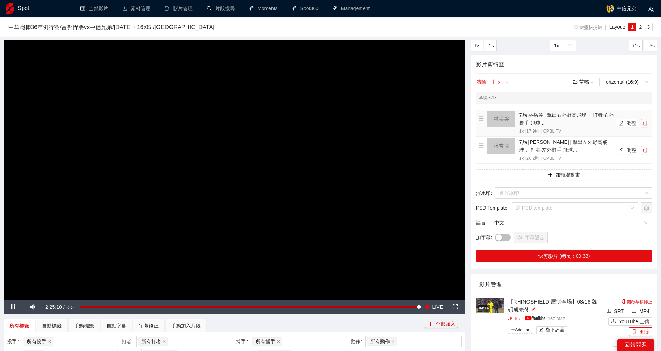
click at [645, 122] on icon "delete" at bounding box center [645, 123] width 4 height 5
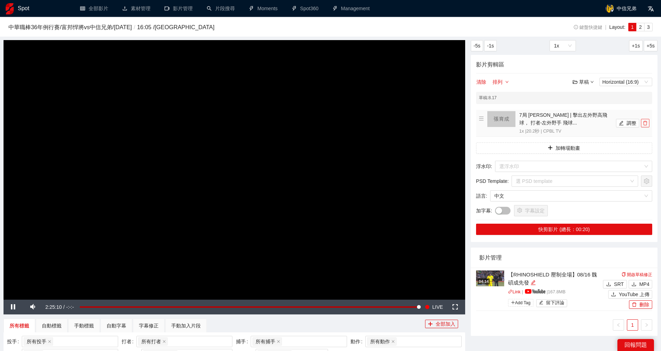
click at [645, 122] on icon "delete" at bounding box center [645, 123] width 4 height 5
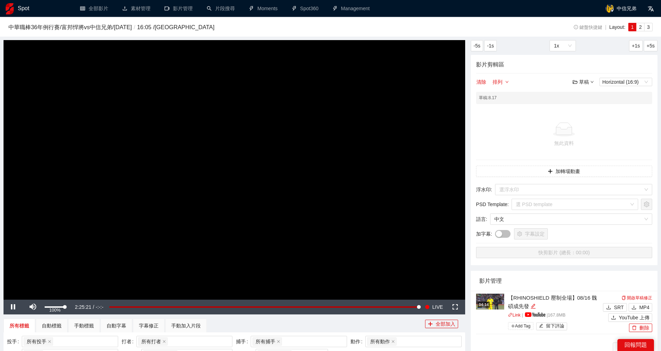
drag, startPoint x: 53, startPoint y: 307, endPoint x: 144, endPoint y: 248, distance: 108.4
click at [77, 307] on div "Pause Mute 100% Current Time 2:25:21 / Duration -:-:- Loaded : 100.00% -2:24:34…" at bounding box center [234, 306] width 461 height 15
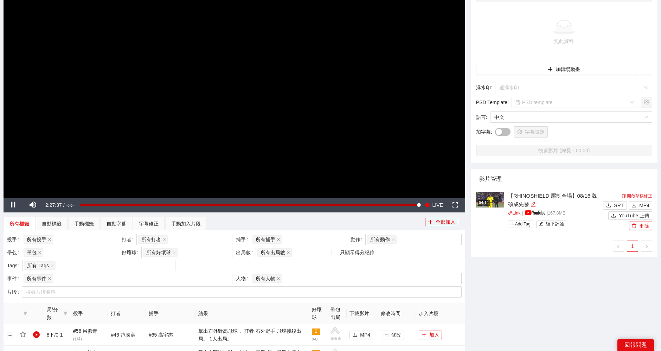
scroll to position [156, 0]
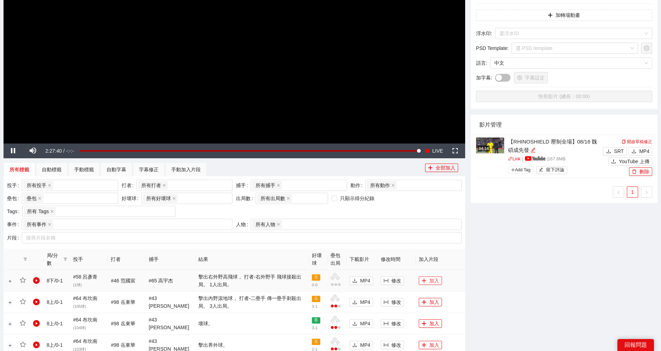
click at [428, 277] on button "加入" at bounding box center [430, 280] width 23 height 8
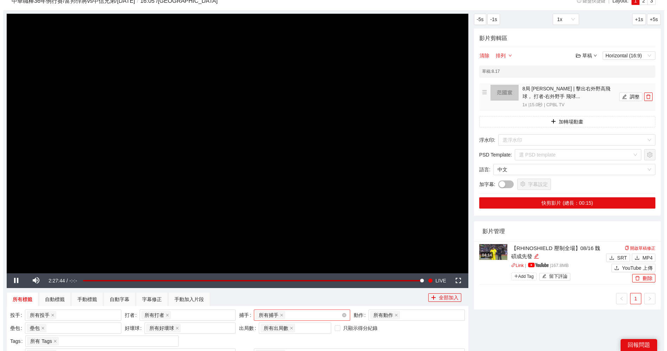
scroll to position [0, 0]
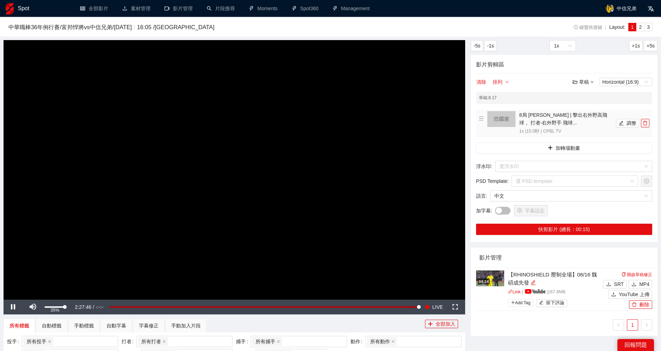
click at [51, 307] on div "Volume Level" at bounding box center [55, 306] width 20 height 1
click at [627, 124] on button "調整" at bounding box center [627, 123] width 23 height 8
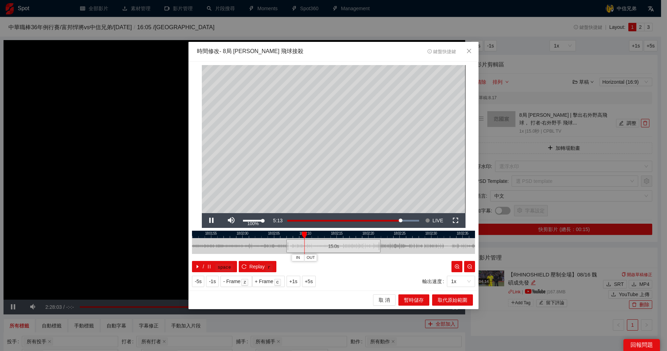
drag, startPoint x: 259, startPoint y: 221, endPoint x: 267, endPoint y: 220, distance: 7.5
click at [267, 220] on div "Mute 100%" at bounding box center [245, 220] width 49 height 15
drag, startPoint x: 342, startPoint y: 245, endPoint x: 384, endPoint y: 243, distance: 41.5
click at [384, 243] on div "15.0 s" at bounding box center [375, 246] width 94 height 14
click at [212, 220] on span "Video Player" at bounding box center [212, 220] width 0 height 0
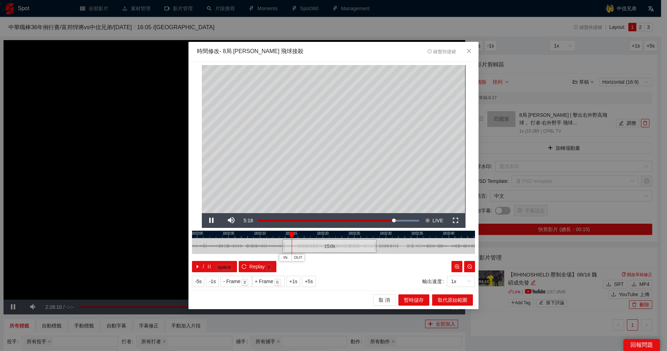
drag, startPoint x: 393, startPoint y: 234, endPoint x: 344, endPoint y: 235, distance: 48.2
click at [344, 235] on div at bounding box center [288, 234] width 283 height 7
click at [212, 220] on span "Video Player" at bounding box center [212, 220] width 0 height 0
drag, startPoint x: 363, startPoint y: 231, endPoint x: 347, endPoint y: 232, distance: 15.8
click at [347, 232] on div at bounding box center [348, 234] width 5 height 7
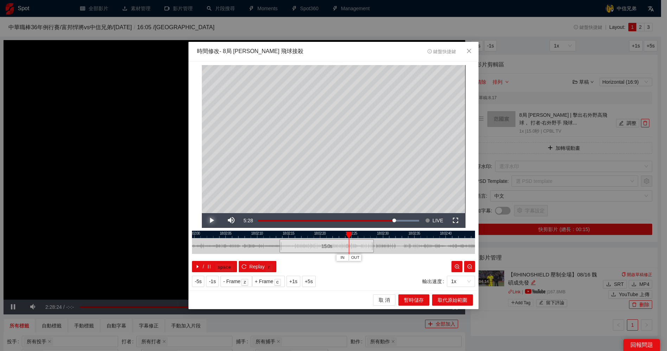
click at [212, 220] on span "Video Player" at bounding box center [212, 220] width 0 height 0
click at [354, 235] on div at bounding box center [333, 234] width 283 height 7
click at [212, 220] on span "Video Player" at bounding box center [212, 220] width 0 height 0
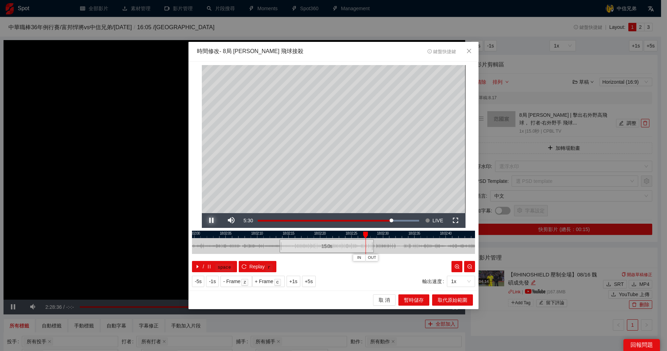
click at [212, 220] on span "Video Player" at bounding box center [212, 220] width 0 height 0
click at [348, 231] on div at bounding box center [333, 234] width 283 height 7
click at [212, 220] on span "Video Player" at bounding box center [212, 220] width 0 height 0
click at [368, 255] on span "OUT" at bounding box center [366, 257] width 8 height 6
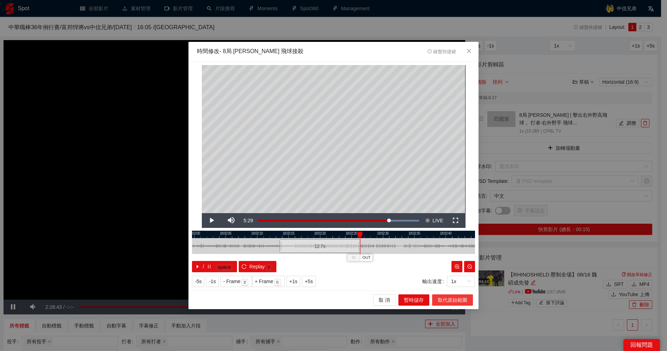
click at [451, 299] on span "取代原始範圍" at bounding box center [453, 300] width 30 height 8
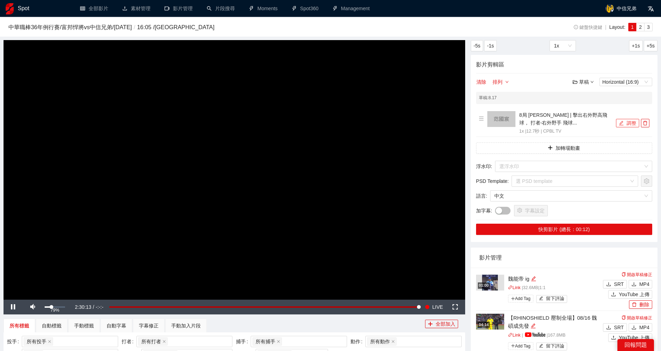
click at [62, 306] on div "79%" at bounding box center [55, 306] width 20 height 1
click at [646, 123] on icon "delete" at bounding box center [644, 123] width 5 height 5
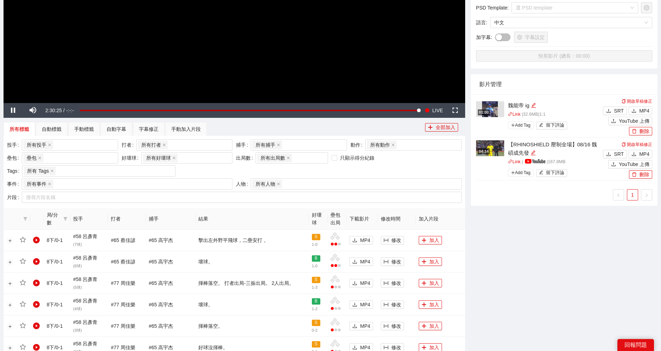
scroll to position [195, 0]
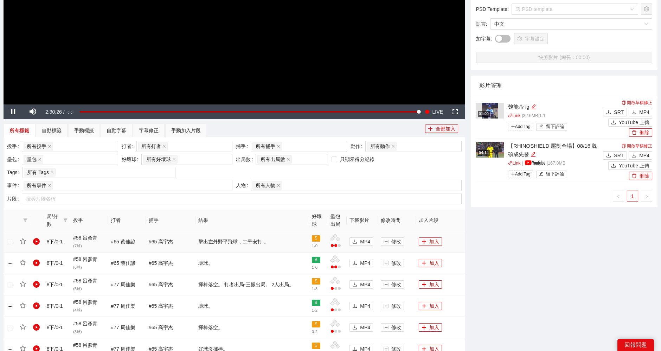
click at [432, 242] on button "加入" at bounding box center [430, 241] width 23 height 8
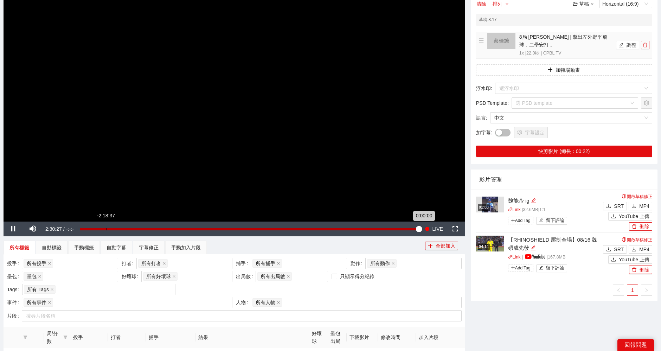
scroll to position [0, 0]
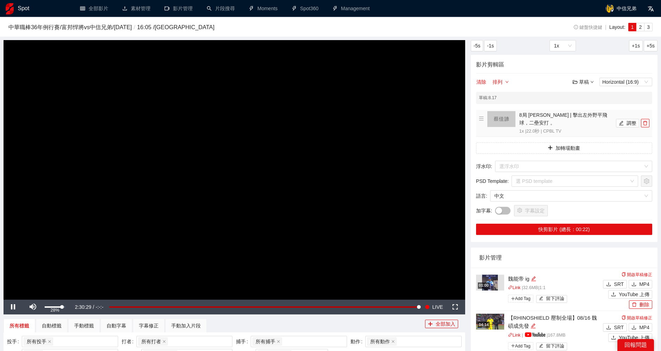
click at [50, 307] on div "Volume Level" at bounding box center [53, 306] width 17 height 1
click at [628, 123] on button "調整" at bounding box center [627, 123] width 23 height 8
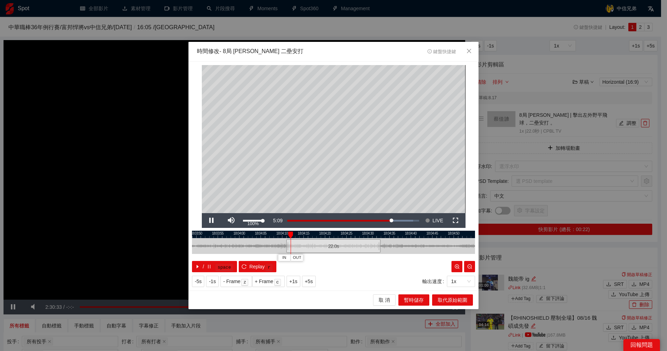
drag, startPoint x: 263, startPoint y: 220, endPoint x: 307, endPoint y: 230, distance: 45.4
click at [291, 223] on div "Pause Mute 100% Current Time 5:09 Loaded : 95.38% -1:56 -1:22 Stream Type LIVE …" at bounding box center [334, 220] width 264 height 15
drag, startPoint x: 336, startPoint y: 234, endPoint x: 248, endPoint y: 234, distance: 88.6
click at [248, 234] on div at bounding box center [333, 234] width 283 height 7
drag, startPoint x: 289, startPoint y: 244, endPoint x: 423, endPoint y: 241, distance: 134.3
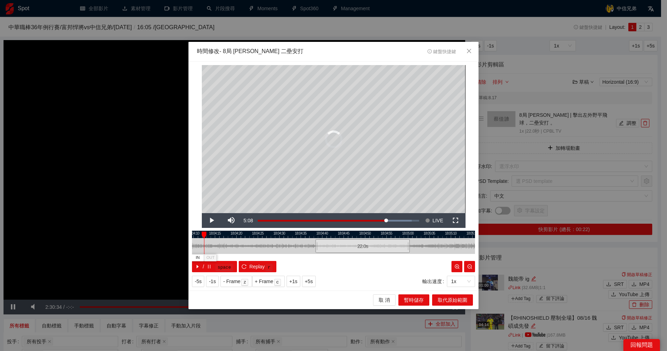
click at [409, 242] on div "22.0 s" at bounding box center [362, 246] width 94 height 14
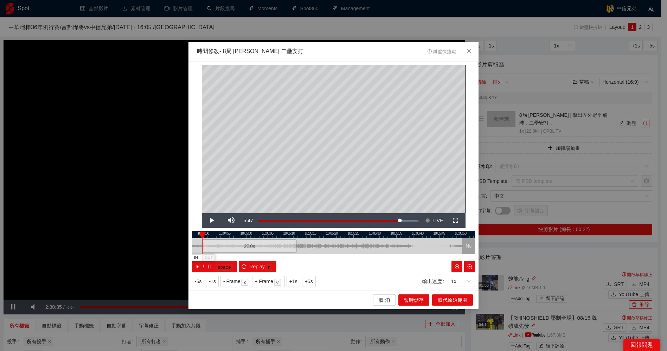
drag, startPoint x: 398, startPoint y: 236, endPoint x: 216, endPoint y: 235, distance: 182.4
click at [216, 235] on div at bounding box center [171, 234] width 283 height 7
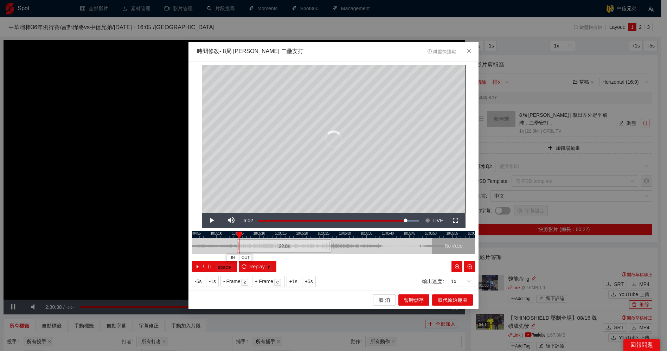
drag, startPoint x: 307, startPoint y: 245, endPoint x: 279, endPoint y: 243, distance: 28.2
click at [279, 245] on div "22.0 s" at bounding box center [284, 246] width 94 height 14
click at [212, 220] on span "Video Player" at bounding box center [212, 220] width 0 height 0
click at [254, 246] on div "22.0 s" at bounding box center [275, 246] width 94 height 14
click at [212, 220] on span "Video Player" at bounding box center [212, 220] width 0 height 0
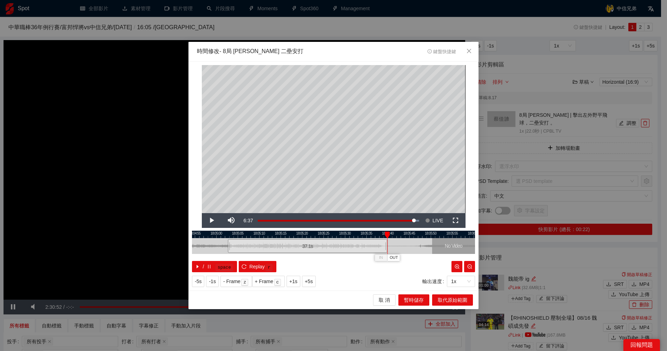
drag, startPoint x: 321, startPoint y: 243, endPoint x: 386, endPoint y: 243, distance: 65.0
click at [386, 243] on div at bounding box center [386, 246] width 4 height 16
click at [304, 234] on div at bounding box center [333, 234] width 283 height 7
click at [212, 220] on span "Video Player" at bounding box center [212, 220] width 0 height 0
drag, startPoint x: 323, startPoint y: 234, endPoint x: 366, endPoint y: 235, distance: 43.6
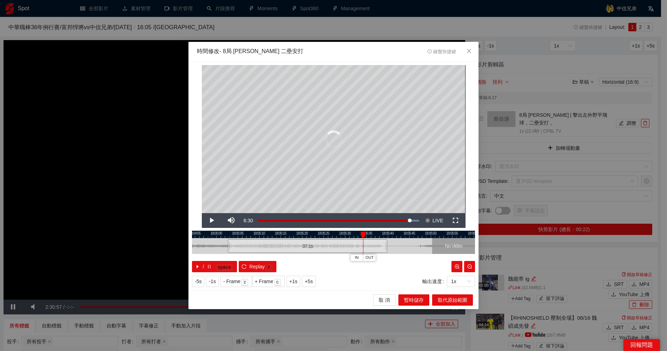
click at [366, 235] on div "18:04:50 18:04:55 18:05:00 18:05:05 18:05:10 18:05:15 18:05:20 18:05:25 18:05:3…" at bounding box center [333, 251] width 283 height 41
click at [212, 220] on span "Video Player" at bounding box center [212, 220] width 0 height 0
click at [284, 234] on div at bounding box center [333, 234] width 283 height 7
drag, startPoint x: 284, startPoint y: 234, endPoint x: 345, endPoint y: 227, distance: 61.6
click at [345, 227] on div "**********" at bounding box center [333, 175] width 290 height 229
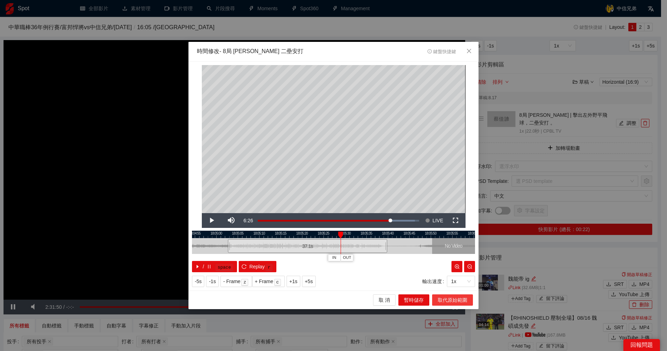
click at [454, 299] on span "取代原始範圍" at bounding box center [453, 300] width 30 height 8
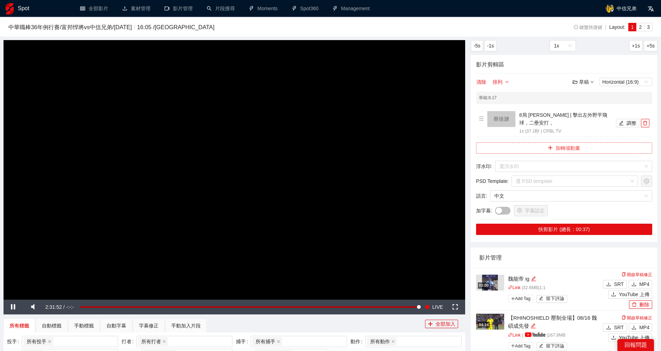
click at [571, 149] on button "加轉場動畫" at bounding box center [564, 147] width 176 height 11
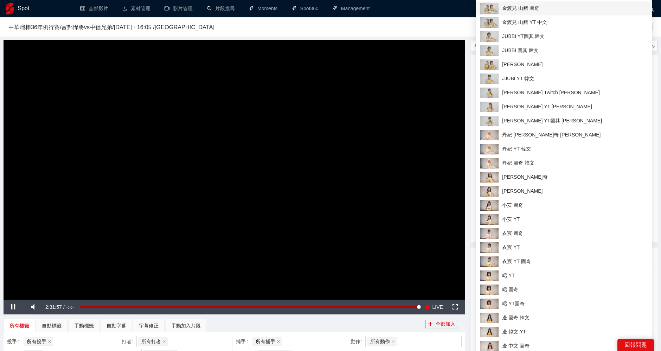
click at [522, 11] on span "金渡兒 山豬 圖奇" at bounding box center [564, 8] width 168 height 11
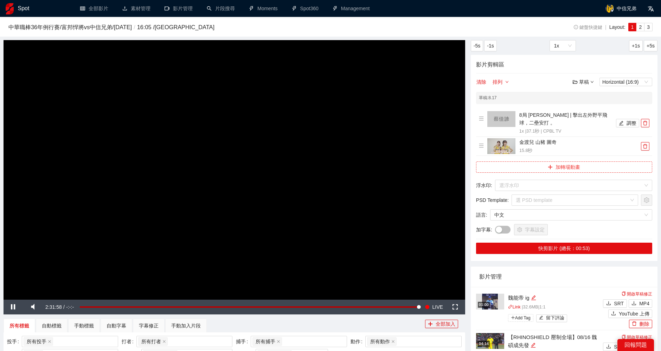
click at [560, 167] on button "加轉場動畫" at bounding box center [564, 166] width 176 height 11
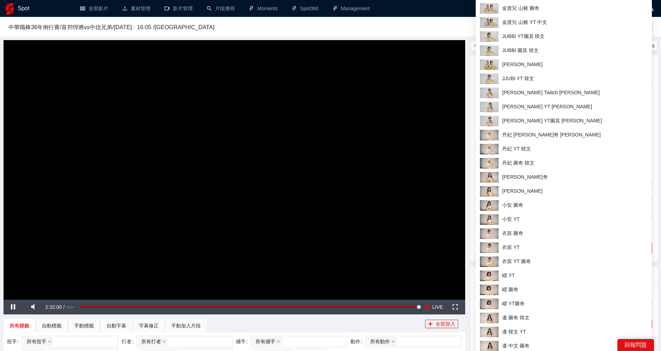
click at [426, 24] on h3 "中華職棒[DATE]例行賽 / 富邦悍將 vs 中信兄弟 / [DATE] / 16:05 / [GEOGRAPHIC_DATA]" at bounding box center [272, 27] width 528 height 9
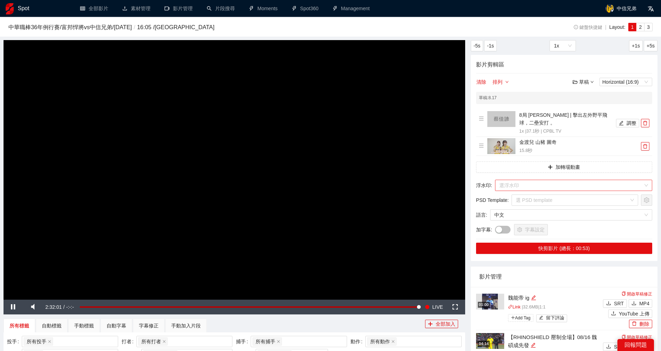
click at [544, 183] on input "search" at bounding box center [571, 185] width 144 height 11
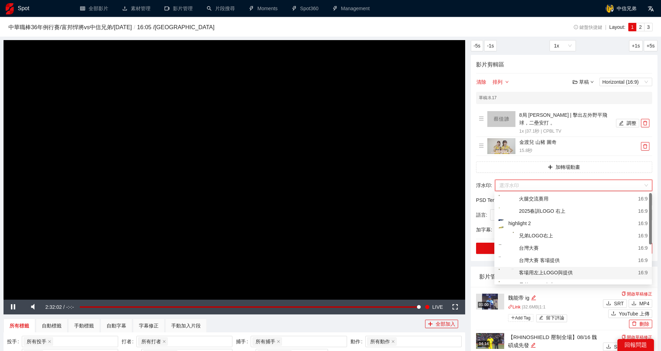
click at [552, 271] on div "客場用左上LOGO與提供" at bounding box center [535, 272] width 74 height 9
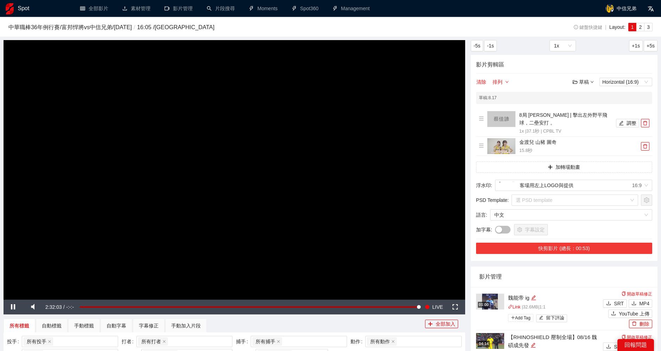
click at [547, 246] on button "快剪影片 (總長：00:53)" at bounding box center [564, 247] width 176 height 11
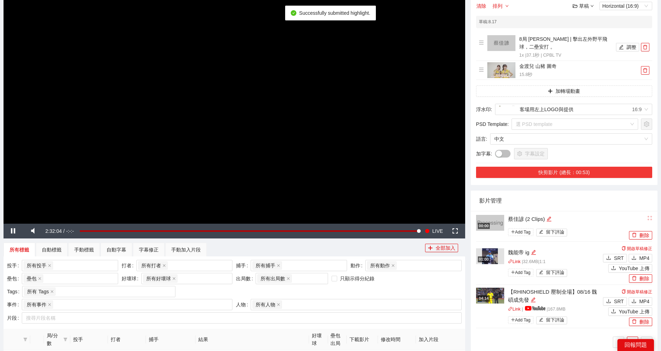
scroll to position [78, 0]
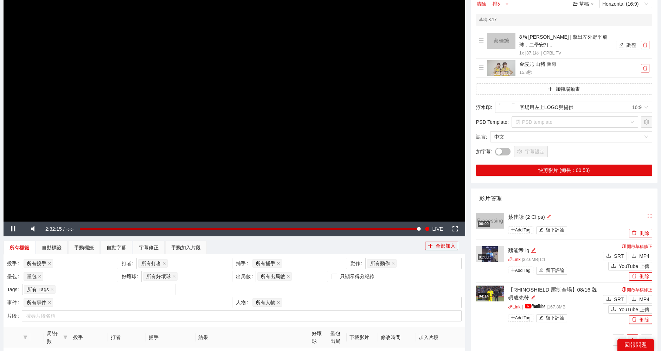
click at [548, 216] on icon "edit" at bounding box center [548, 216] width 5 height 5
drag, startPoint x: 548, startPoint y: 215, endPoint x: 489, endPoint y: 215, distance: 59.4
click at [489, 215] on div "**********" at bounding box center [551, 224] width 151 height 24
type textarea "**********"
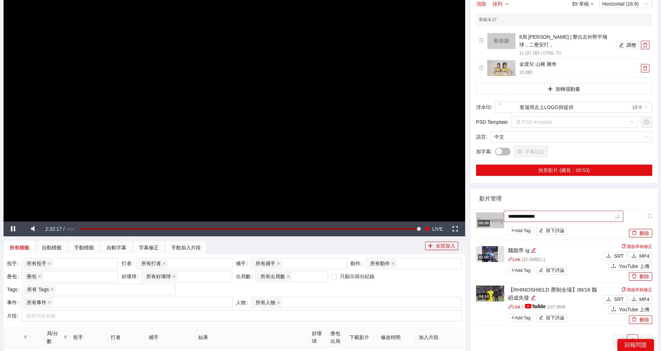
type textarea "**********"
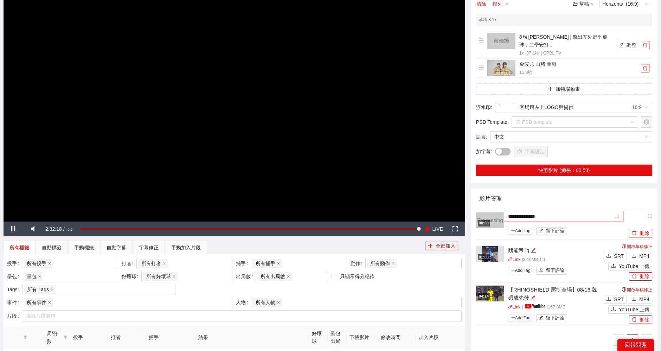
type textarea "**********"
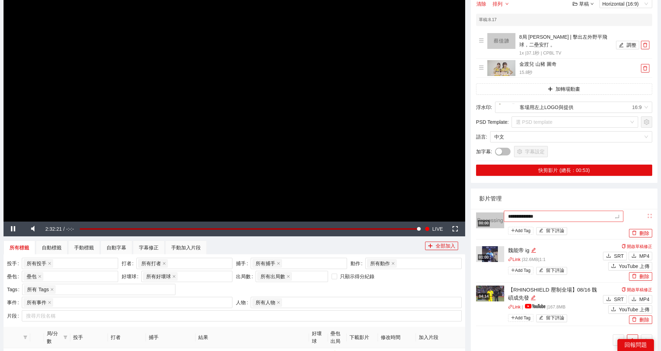
type textarea "**********"
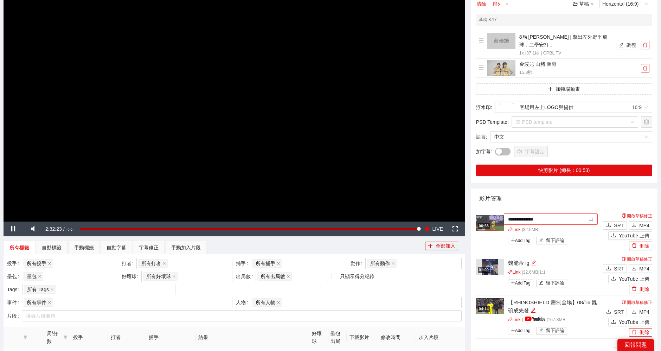
type textarea "**********"
click at [581, 217] on div "【中彰賓士美技連發】08/17" at bounding box center [554, 219] width 93 height 8
click at [580, 220] on icon "edit" at bounding box center [577, 219] width 5 height 5
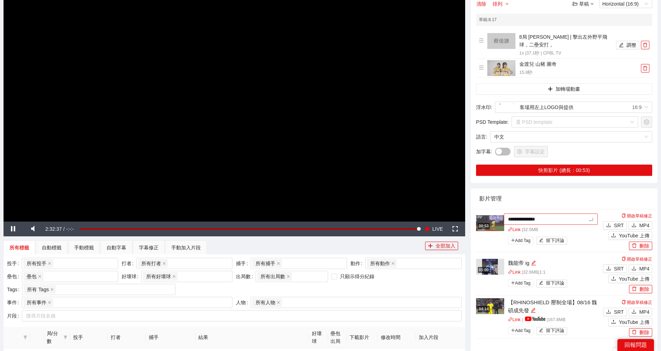
type textarea "**********"
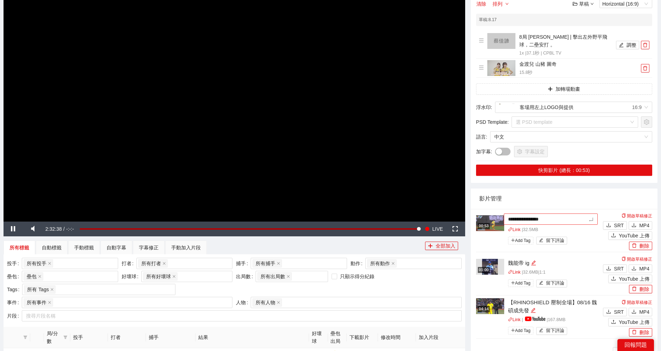
type textarea "**********"
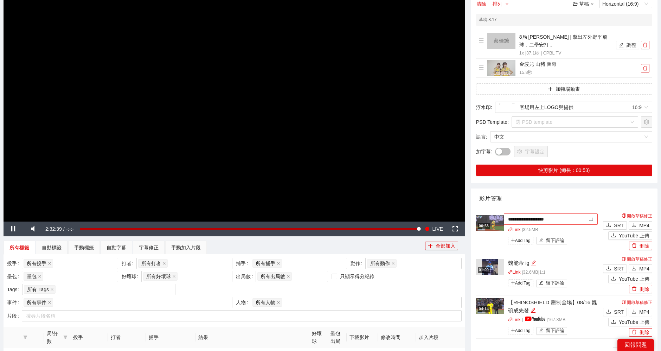
type textarea "**********"
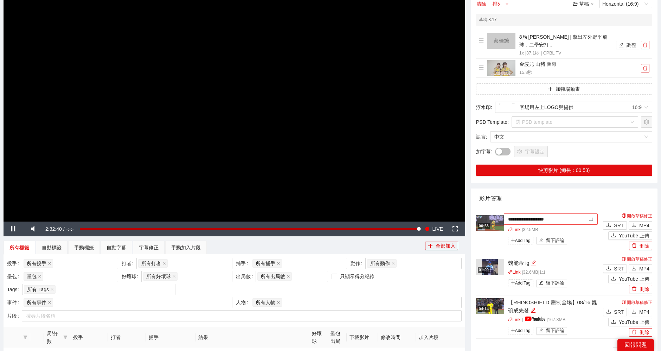
type textarea "**********"
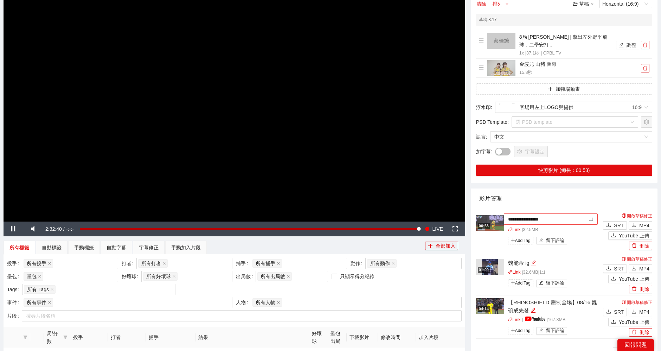
type textarea "**********"
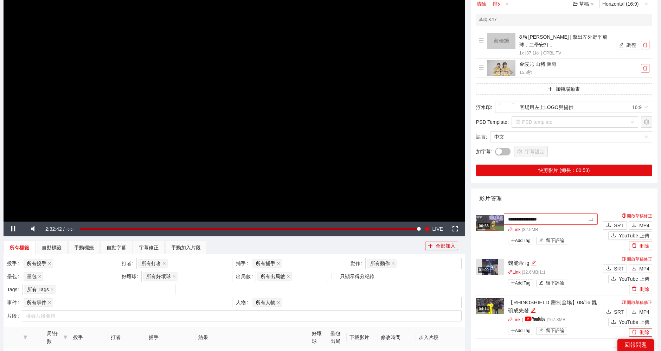
type textarea "**********"
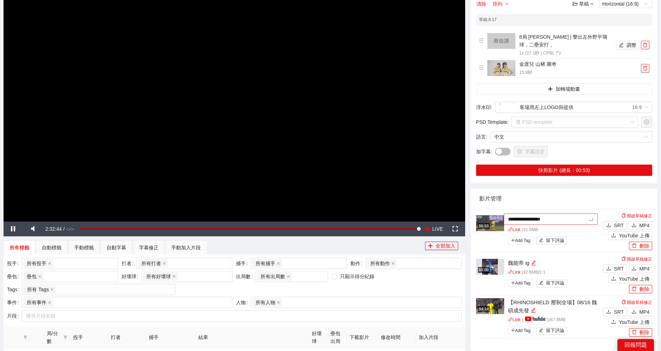
type textarea "**********"
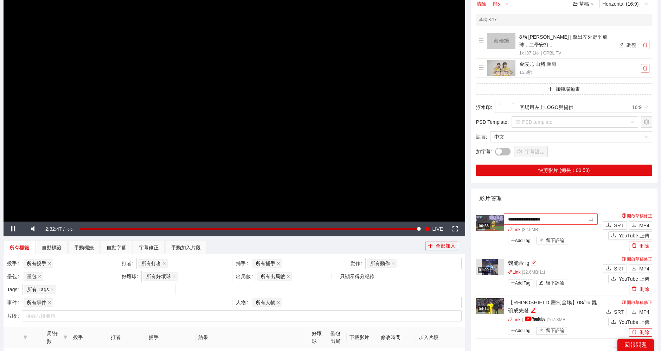
type textarea "**********"
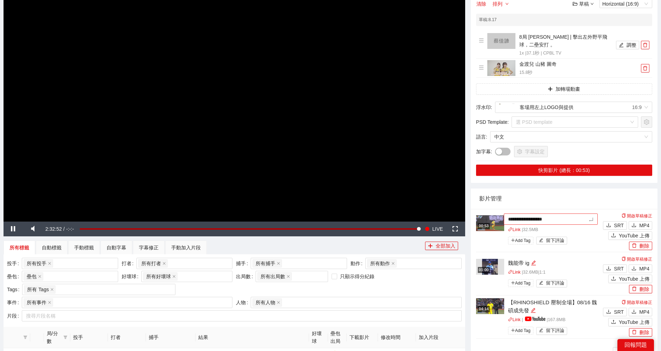
type textarea "**********"
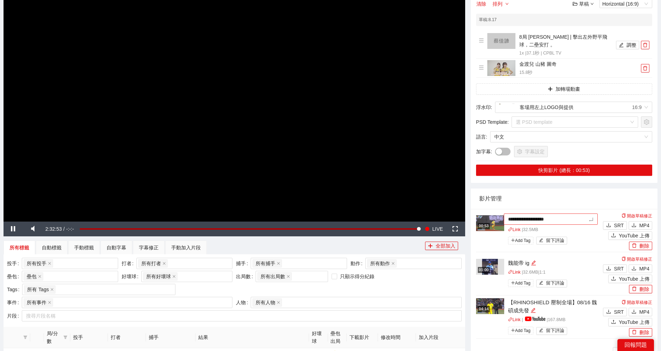
type textarea "**********"
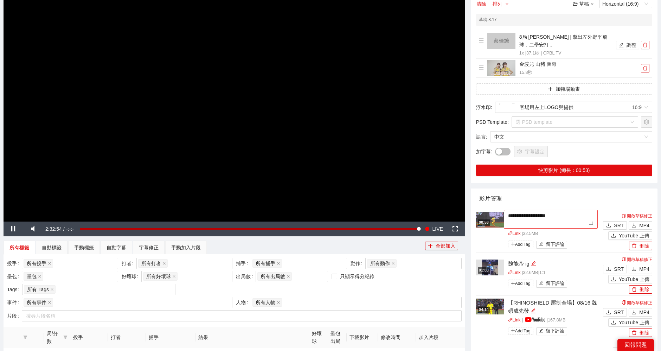
type textarea "**********"
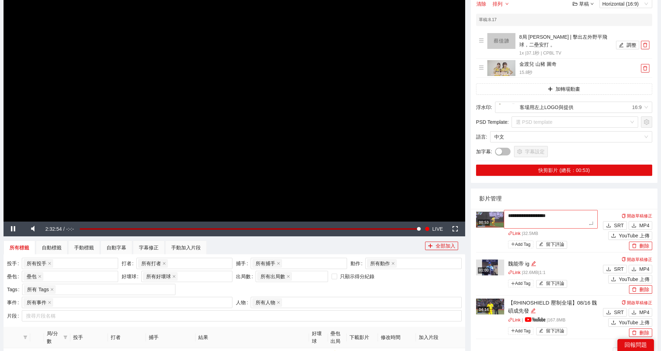
type textarea "**********"
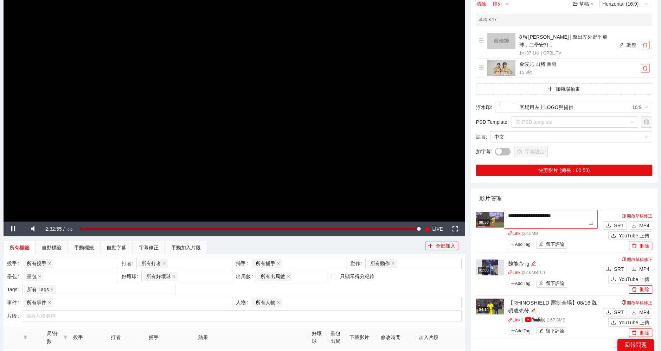
type textarea "**********"
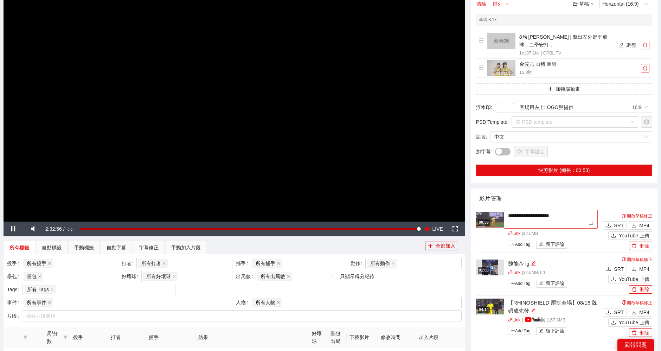
type textarea "**********"
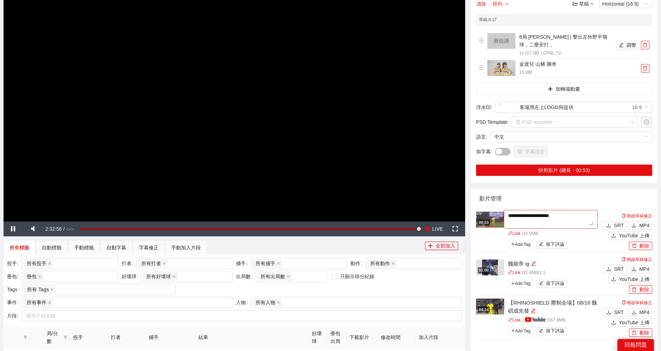
type textarea "**********"
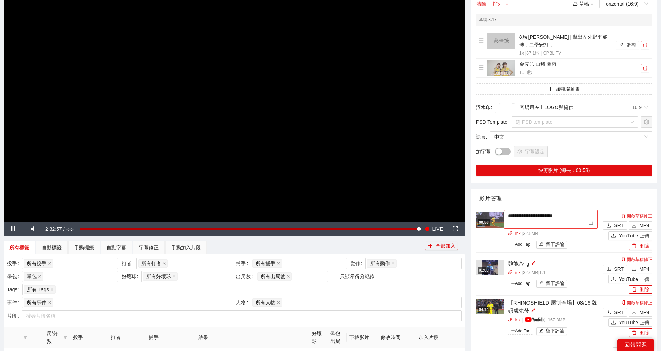
type textarea "**********"
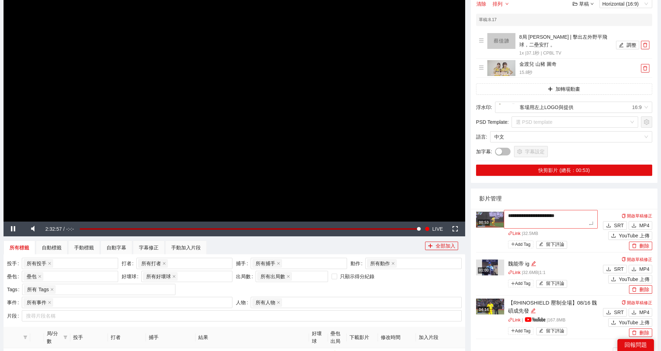
type textarea "**********"
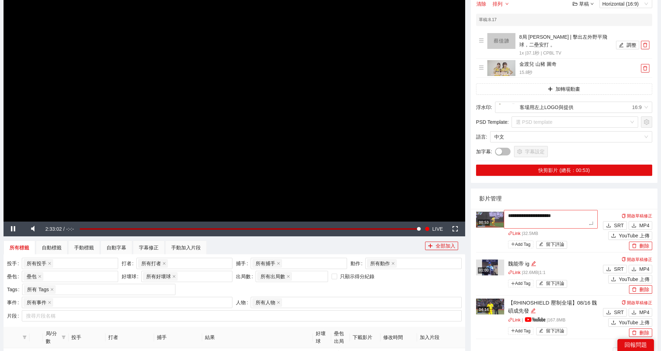
type textarea "**********"
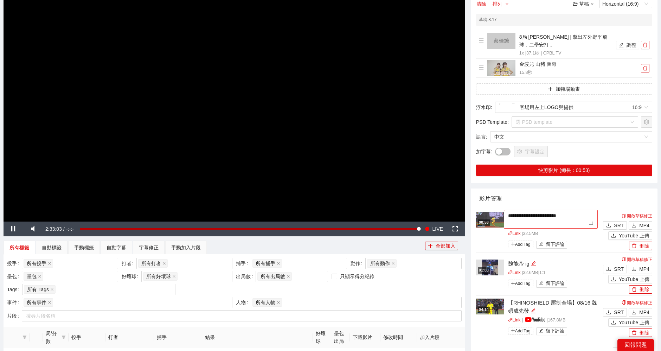
type textarea "**********"
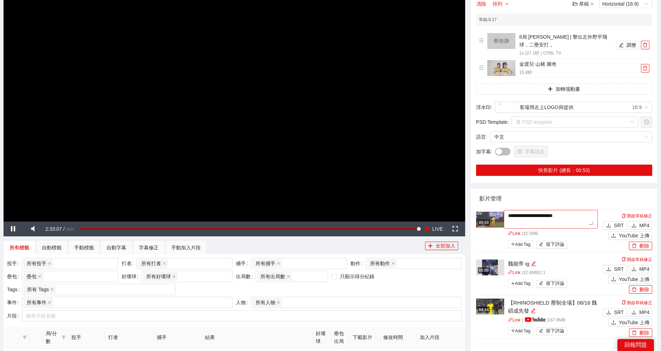
type textarea "**********"
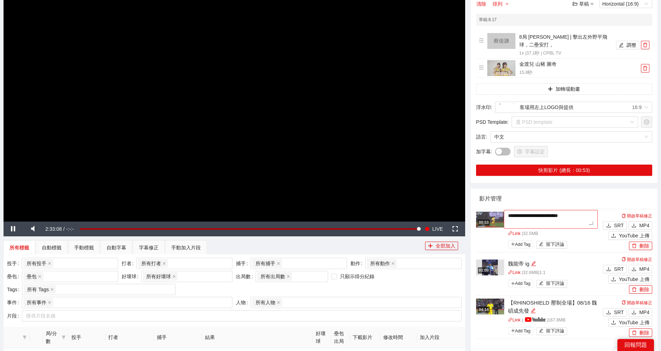
type textarea "**********"
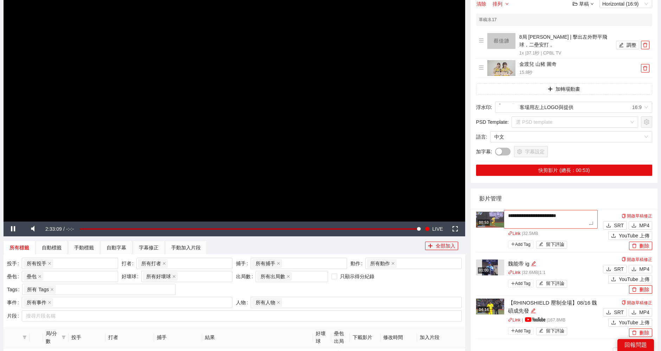
type textarea "**********"
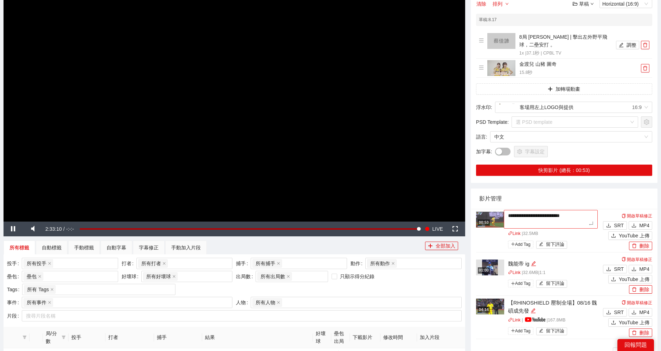
type textarea "**********"
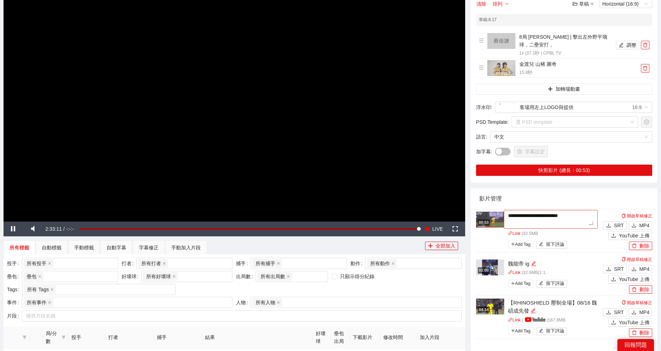
type textarea "**********"
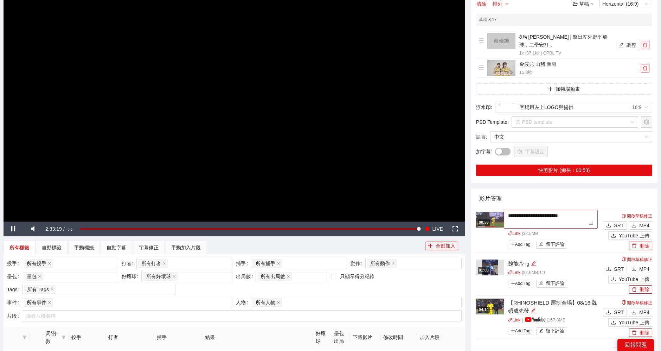
type textarea "**********"
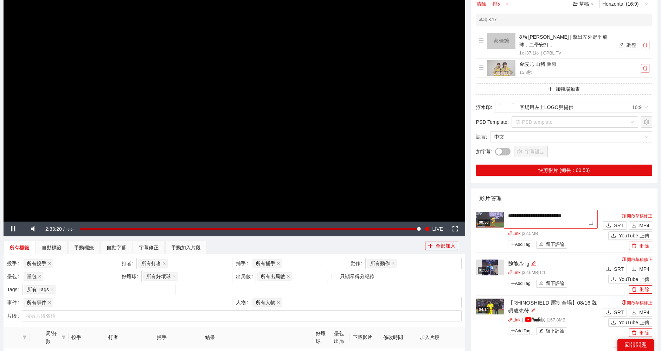
type textarea "**********"
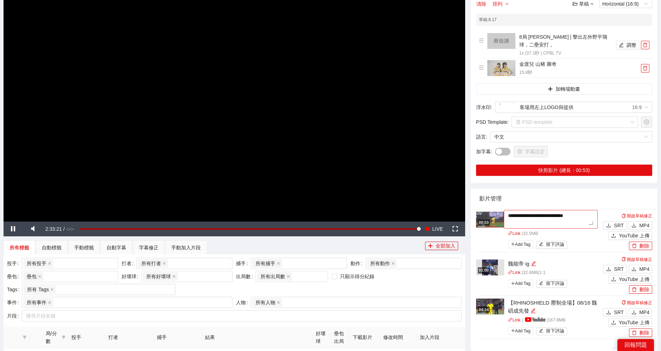
type textarea "**********"
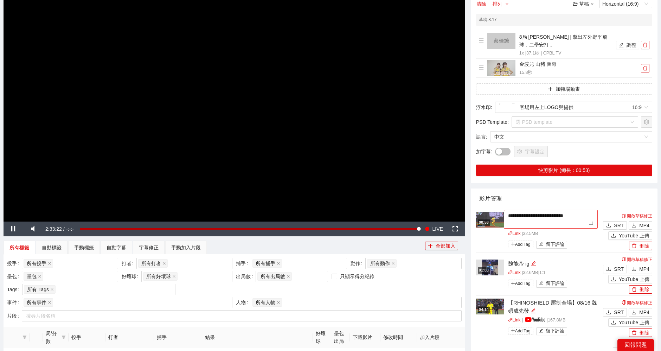
type textarea "**********"
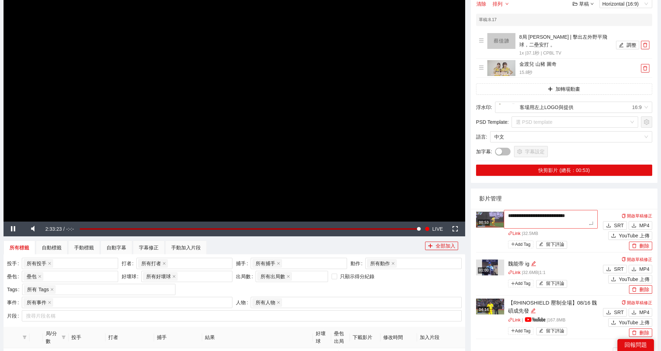
type textarea "**********"
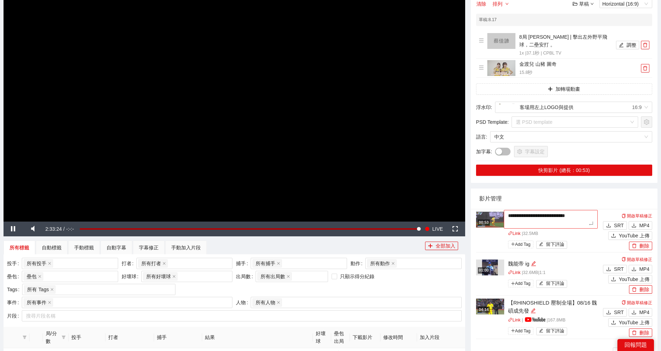
type textarea "**********"
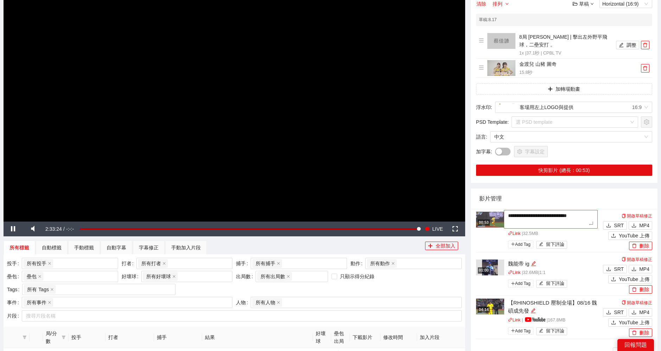
type textarea "**********"
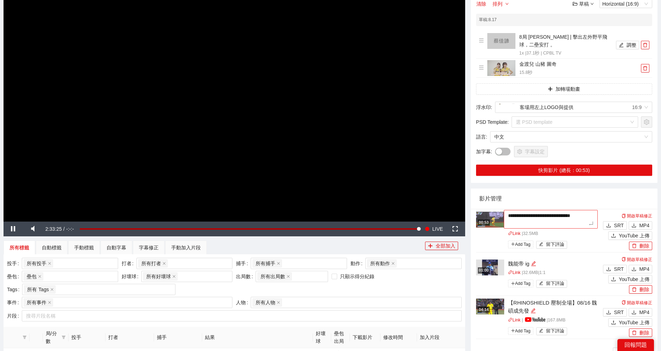
type textarea "**********"
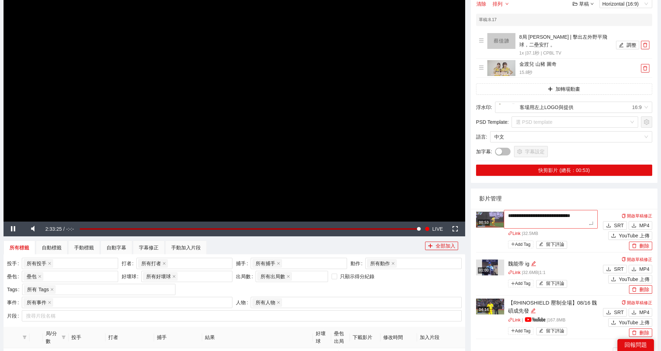
type textarea "**********"
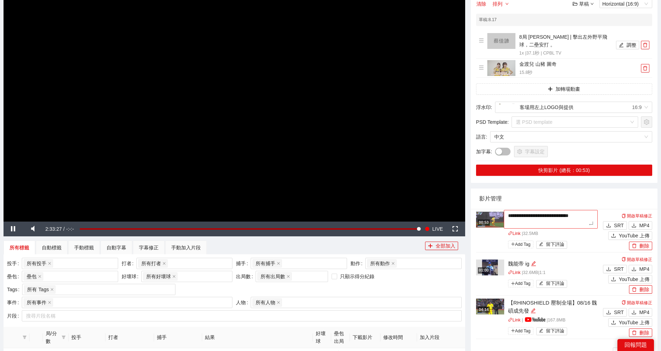
type textarea "**********"
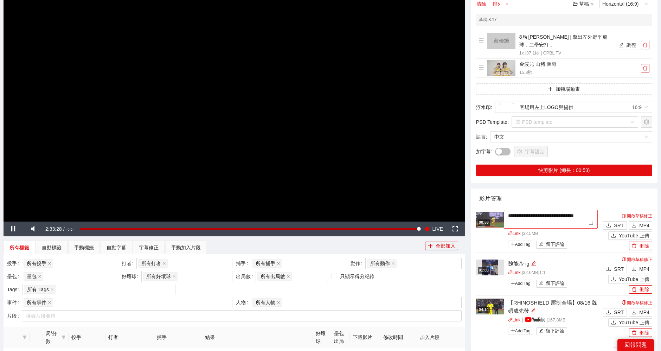
type textarea "**********"
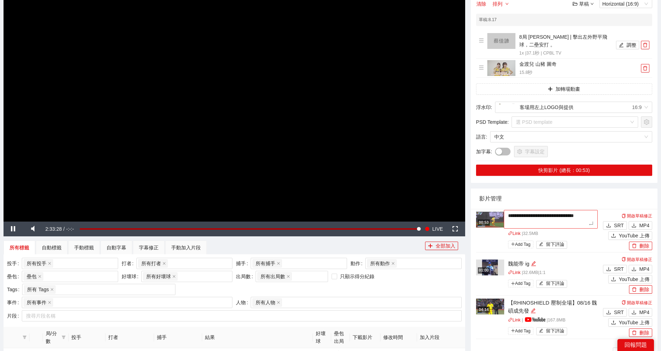
type textarea "**********"
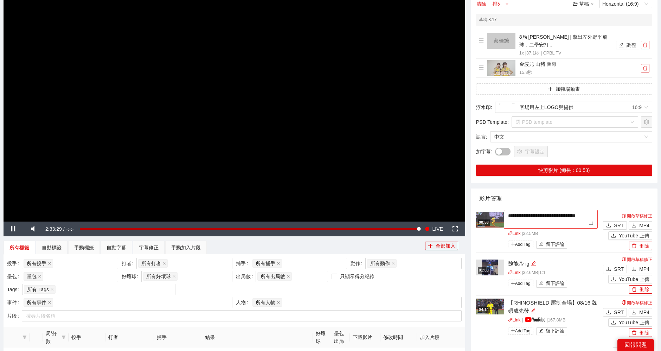
type textarea "**********"
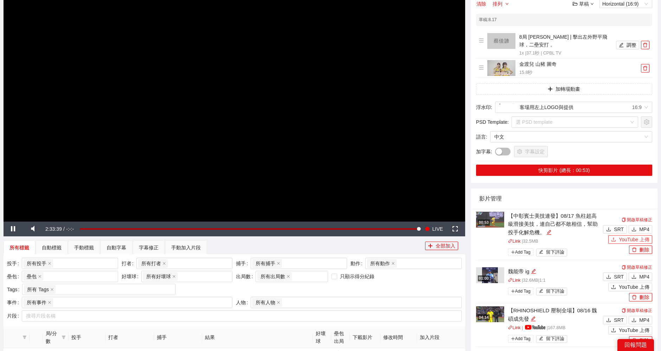
click at [633, 239] on span "YouTube 上傳" at bounding box center [634, 239] width 31 height 8
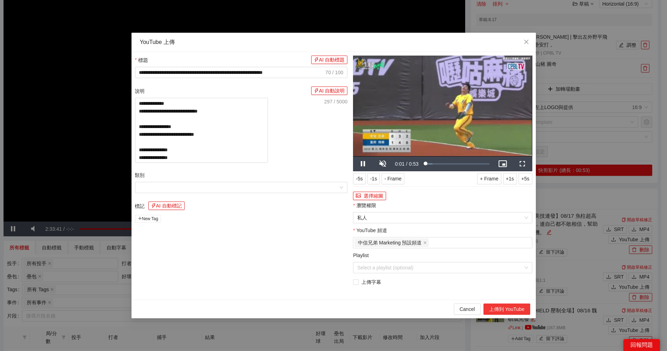
click at [509, 307] on button "上傳到 YouTube" at bounding box center [506, 308] width 47 height 11
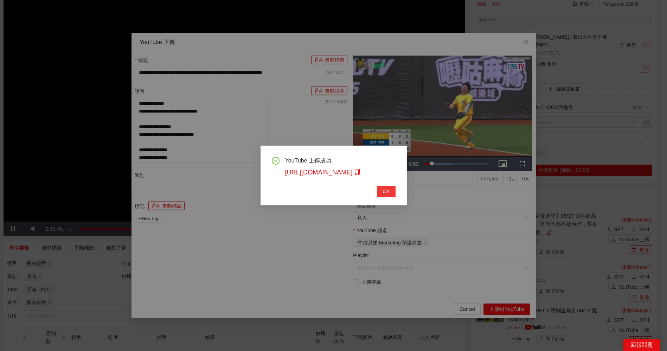
click at [384, 193] on span "OK" at bounding box center [385, 191] width 7 height 8
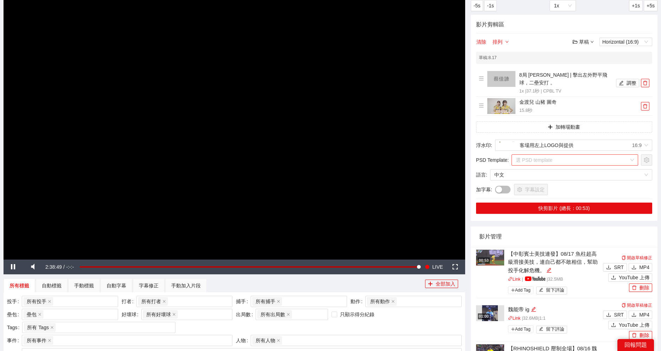
scroll to position [39, 0]
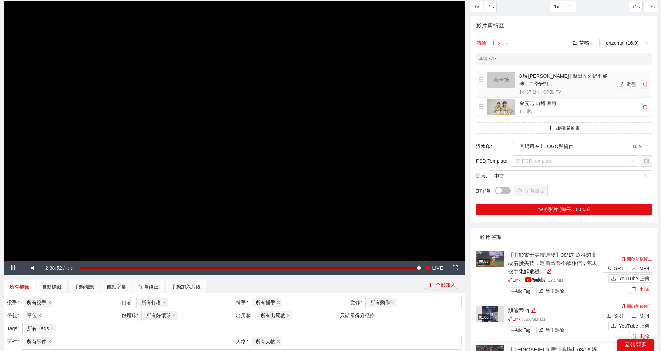
click at [643, 84] on icon "delete" at bounding box center [644, 84] width 5 height 5
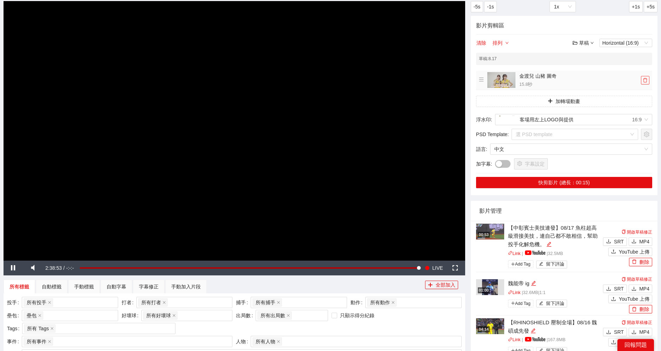
click at [643, 77] on button "button" at bounding box center [645, 80] width 8 height 8
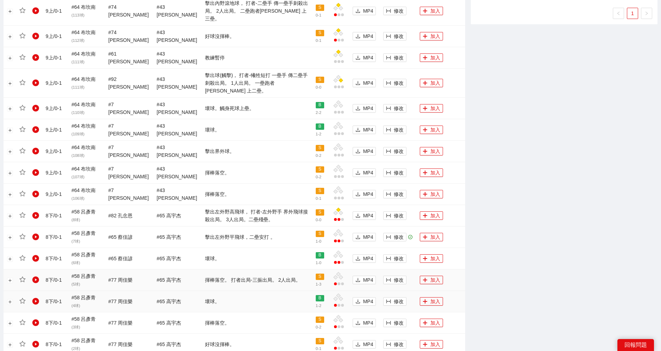
scroll to position [468, 0]
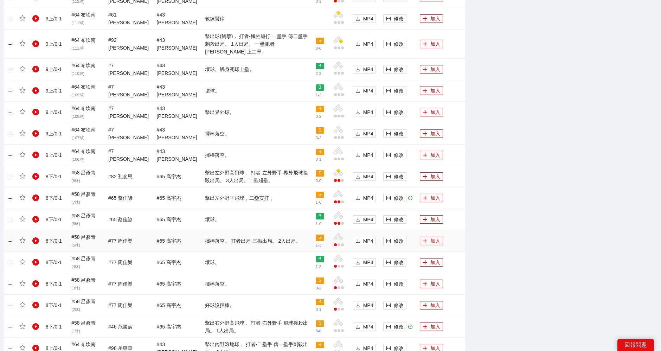
click at [430, 237] on button "加入" at bounding box center [431, 241] width 23 height 8
click at [430, 172] on button "加入" at bounding box center [431, 176] width 23 height 8
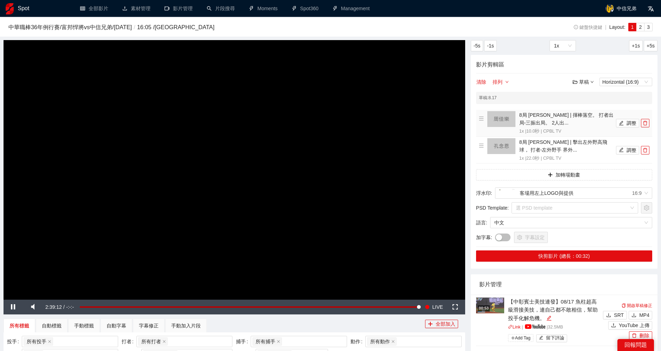
scroll to position [0, 0]
click at [627, 123] on button "調整" at bounding box center [627, 123] width 23 height 8
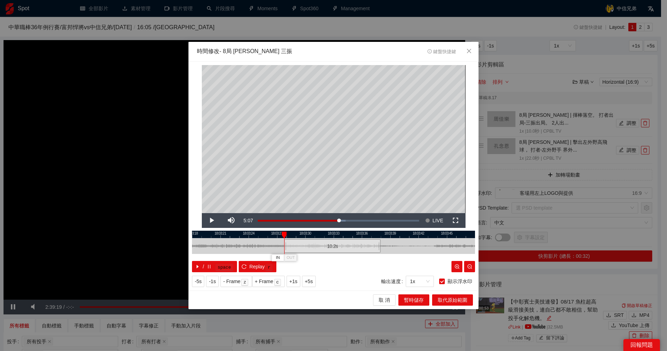
click at [286, 244] on div at bounding box center [285, 246] width 4 height 16
click at [212, 220] on span "Video Player" at bounding box center [212, 220] width 0 height 0
drag, startPoint x: 363, startPoint y: 233, endPoint x: 308, endPoint y: 236, distance: 54.9
click at [308, 236] on div at bounding box center [300, 234] width 283 height 7
click at [212, 220] on span "Video Player" at bounding box center [212, 220] width 0 height 0
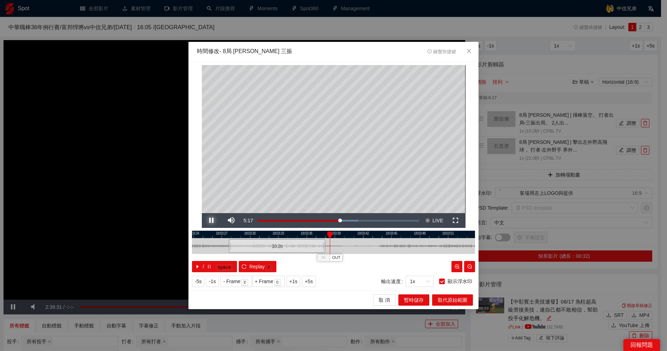
click at [212, 220] on span "Video Player" at bounding box center [212, 220] width 0 height 0
click at [328, 235] on div at bounding box center [328, 234] width 5 height 7
click at [335, 255] on span "OUT" at bounding box center [334, 257] width 8 height 6
click at [450, 298] on span "取代原始範圍" at bounding box center [453, 300] width 30 height 8
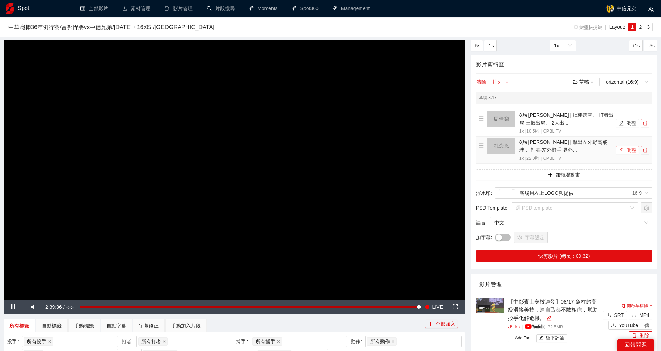
click at [626, 148] on button "調整" at bounding box center [627, 150] width 23 height 8
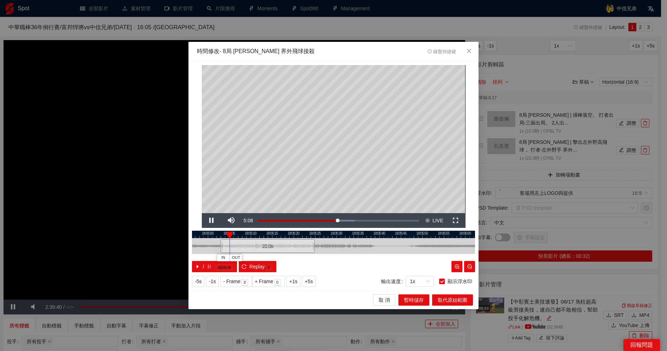
drag, startPoint x: 357, startPoint y: 233, endPoint x: 291, endPoint y: 235, distance: 66.1
click at [291, 235] on div at bounding box center [267, 234] width 283 height 7
drag, startPoint x: 313, startPoint y: 243, endPoint x: 375, endPoint y: 243, distance: 62.2
click at [375, 243] on div at bounding box center [376, 246] width 4 height 16
click at [451, 298] on span "取代原始範圍" at bounding box center [453, 300] width 30 height 8
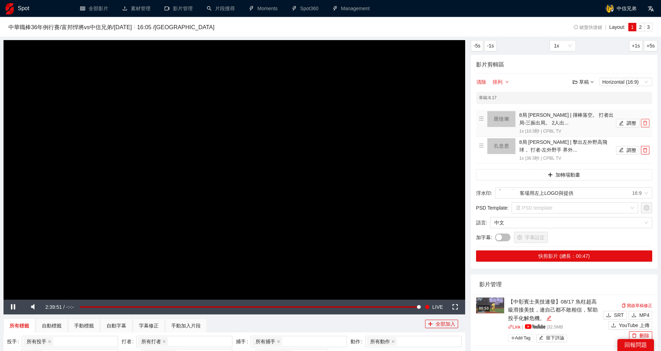
click at [645, 123] on icon "delete" at bounding box center [644, 123] width 5 height 5
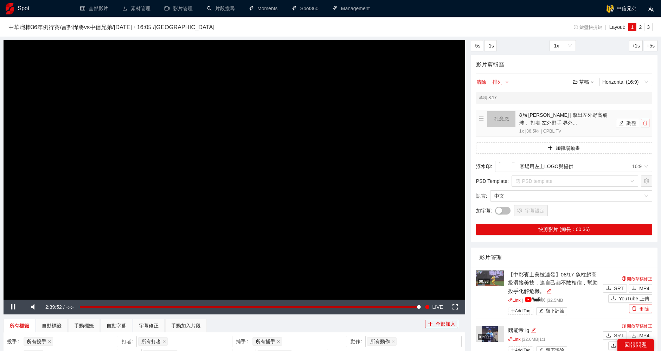
click at [645, 123] on icon "delete" at bounding box center [644, 123] width 5 height 5
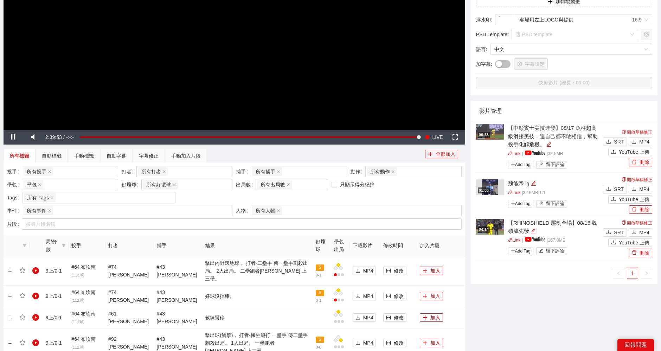
scroll to position [195, 0]
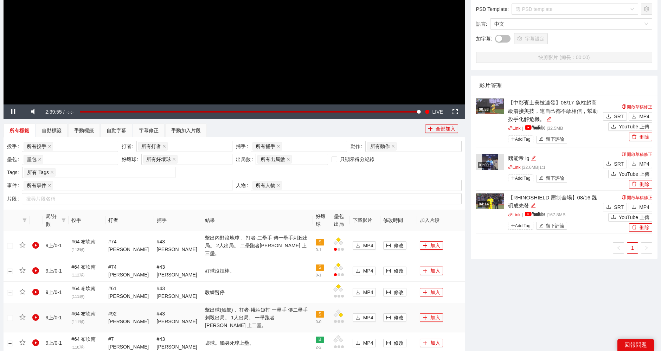
click at [427, 313] on button "加入" at bounding box center [431, 317] width 23 height 8
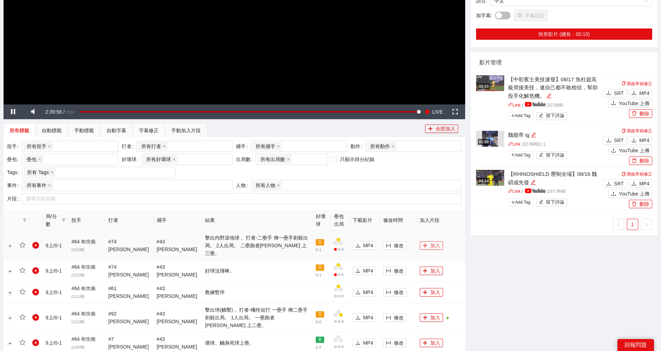
click at [427, 241] on button "加入" at bounding box center [431, 245] width 23 height 8
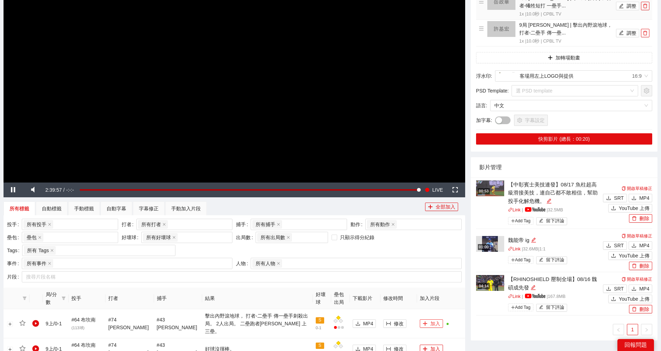
scroll to position [0, 0]
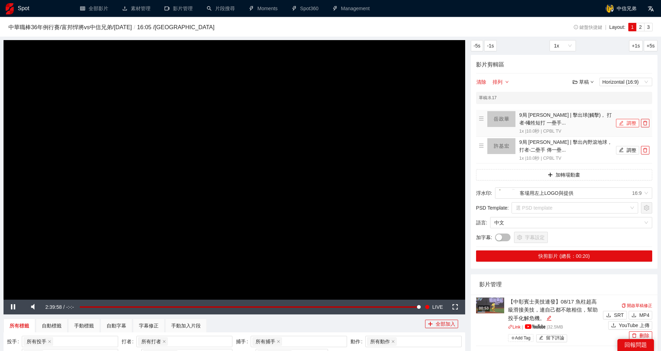
click at [627, 123] on button "調整" at bounding box center [627, 123] width 23 height 8
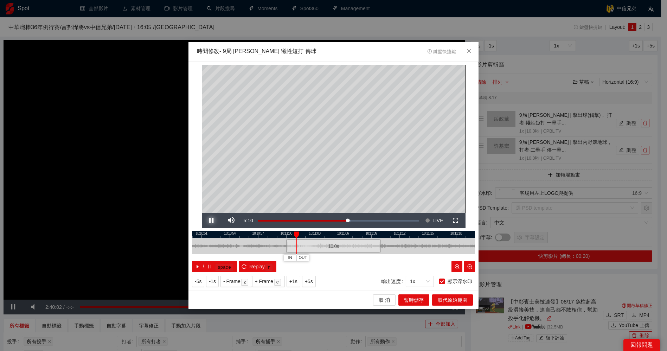
click at [212, 220] on span "Video Player" at bounding box center [212, 220] width 0 height 0
drag, startPoint x: 323, startPoint y: 233, endPoint x: 387, endPoint y: 233, distance: 63.6
click at [387, 233] on div at bounding box center [396, 234] width 283 height 7
drag, startPoint x: 366, startPoint y: 244, endPoint x: 338, endPoint y: 246, distance: 27.8
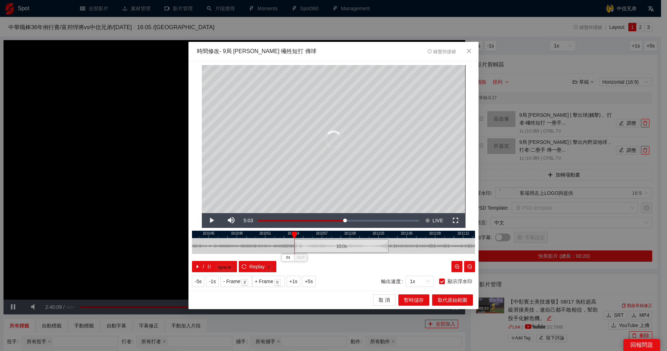
click at [338, 246] on div "10.0 s" at bounding box center [341, 246] width 94 height 14
click at [384, 297] on span "取 消" at bounding box center [383, 300] width 11 height 8
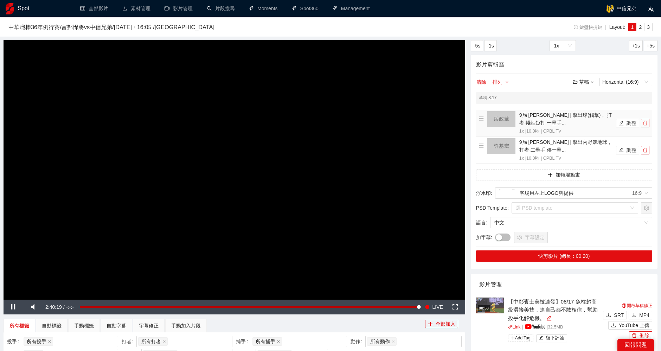
click at [644, 122] on icon "delete" at bounding box center [644, 123] width 5 height 5
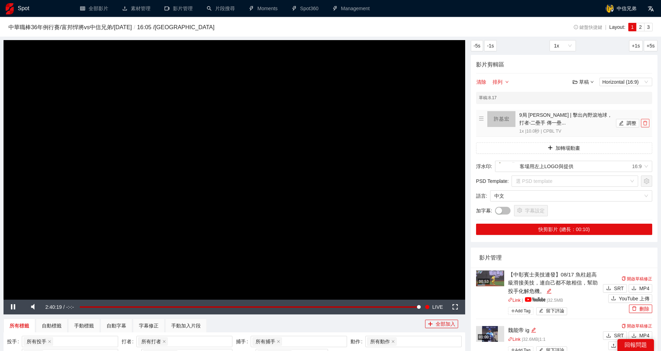
click at [644, 122] on icon "delete" at bounding box center [644, 123] width 5 height 5
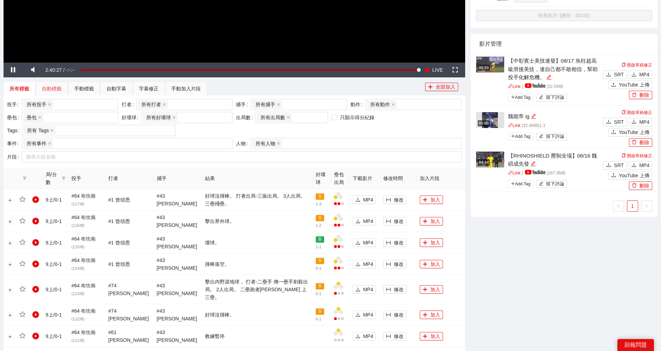
scroll to position [234, 0]
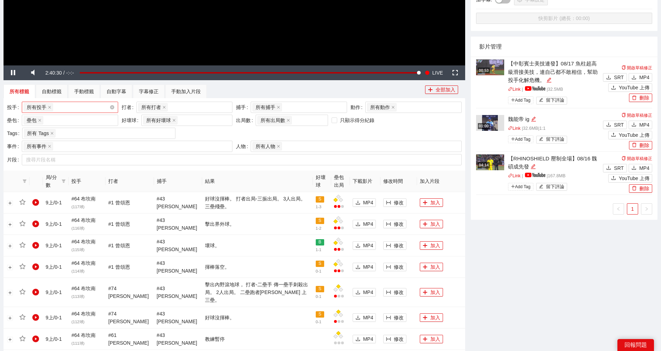
click at [98, 108] on div "所有投手 + 0 ..." at bounding box center [67, 107] width 86 height 10
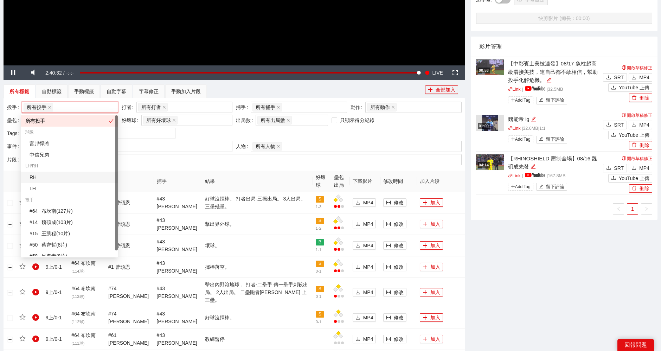
drag, startPoint x: 114, startPoint y: 165, endPoint x: 115, endPoint y: 170, distance: 5.3
click at [115, 170] on div "所有投手 球隊 富邦悍將 中信兄弟 LH/RH RH LH 投手 # 64 [PERSON_NAME] ( 127 片 ) # 14 [PERSON_NAME…" at bounding box center [69, 185] width 97 height 141
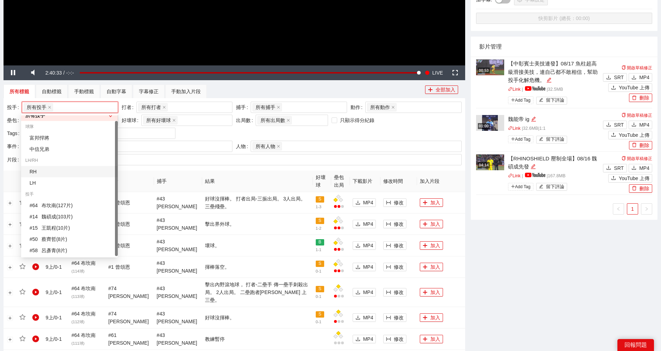
drag, startPoint x: 115, startPoint y: 170, endPoint x: 112, endPoint y: 209, distance: 38.8
click at [114, 208] on div "所有投手 球隊 富邦悍將 中信兄弟 LH/RH RH LH 投手 # 64 [PERSON_NAME] ( 127 片 ) # 14 [PERSON_NAME…" at bounding box center [69, 185] width 97 height 141
click at [62, 228] on div "# 15 王凱程 ( 10 片 )" at bounding box center [72, 228] width 84 height 8
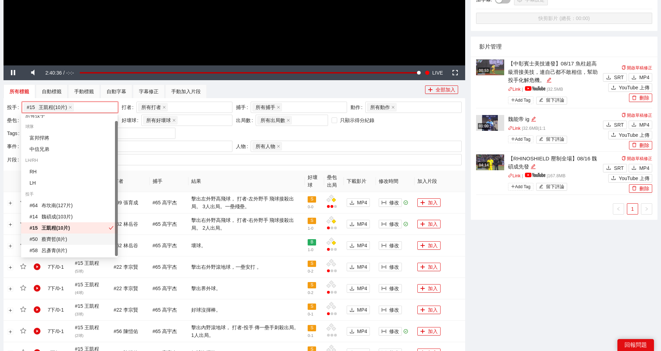
click at [64, 236] on div "# 50 [PERSON_NAME]( 8 片 )" at bounding box center [72, 239] width 84 height 8
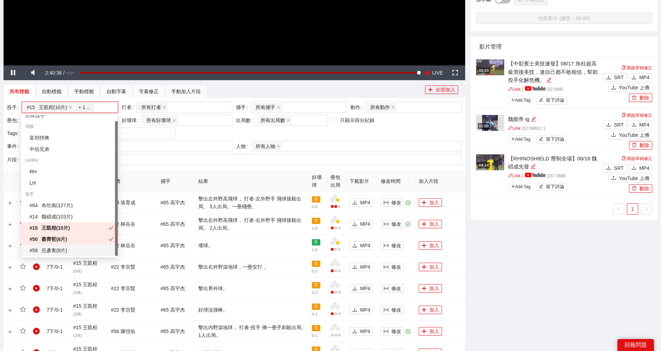
click at [71, 248] on div "# 58 [PERSON_NAME]( 8 片 )" at bounding box center [72, 250] width 84 height 8
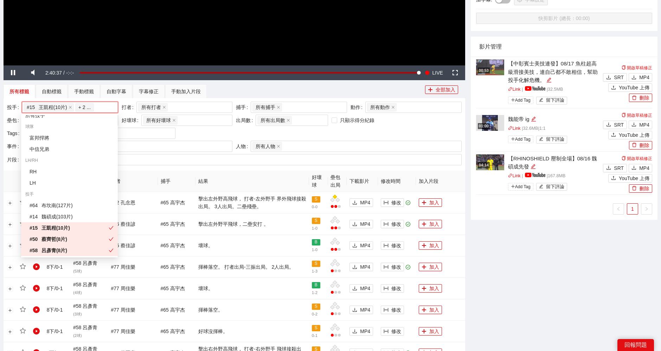
click at [537, 250] on div "-5s -1s 1x +1s +5s 影片剪輯區 清除 排列 草稿 Horizontal (16:9) 草稿 : 8.17 無此資料 加轉場動畫 浮水印 : …" at bounding box center [564, 227] width 192 height 843
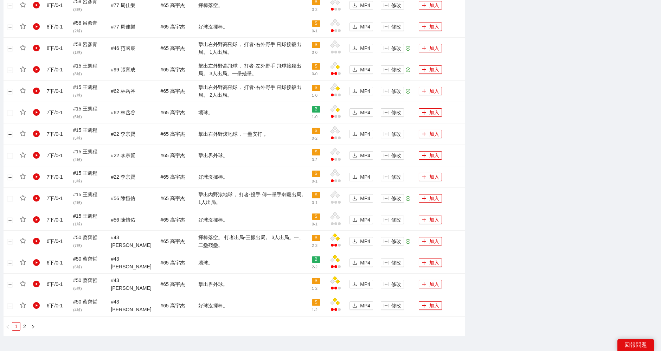
scroll to position [543, 0]
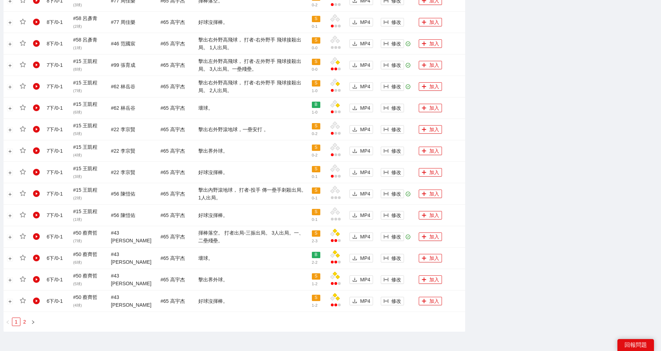
click at [22, 320] on link "2" at bounding box center [25, 322] width 8 height 8
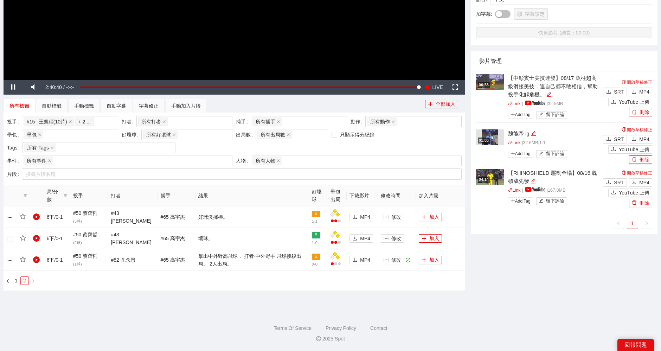
scroll to position [219, 0]
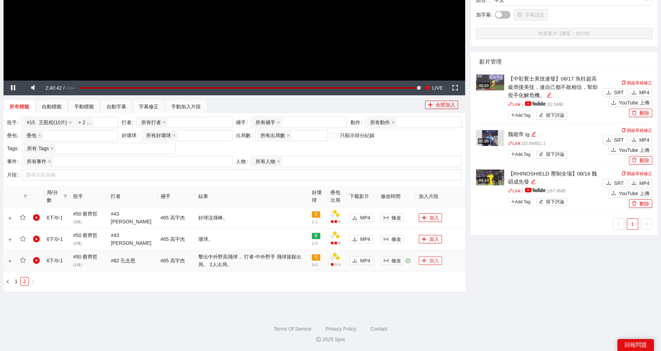
click at [432, 257] on button "加入" at bounding box center [430, 260] width 23 height 8
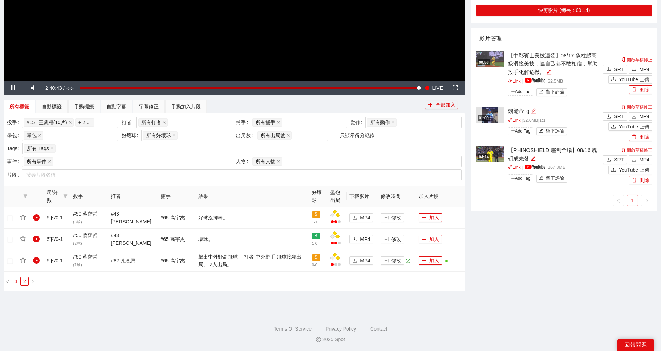
click at [15, 279] on link "1" at bounding box center [16, 281] width 8 height 8
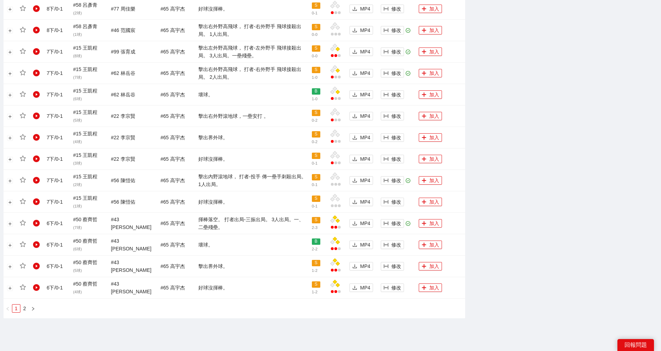
scroll to position [582, 0]
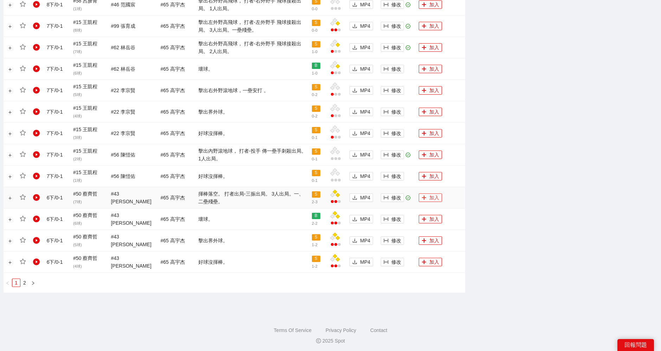
click at [429, 196] on button "加入" at bounding box center [430, 197] width 23 height 8
click at [429, 151] on button "加入" at bounding box center [430, 154] width 23 height 8
click at [424, 47] on icon "plus" at bounding box center [423, 47] width 5 height 5
drag, startPoint x: 429, startPoint y: 22, endPoint x: 440, endPoint y: 21, distance: 11.3
click at [429, 22] on button "加入" at bounding box center [430, 26] width 23 height 8
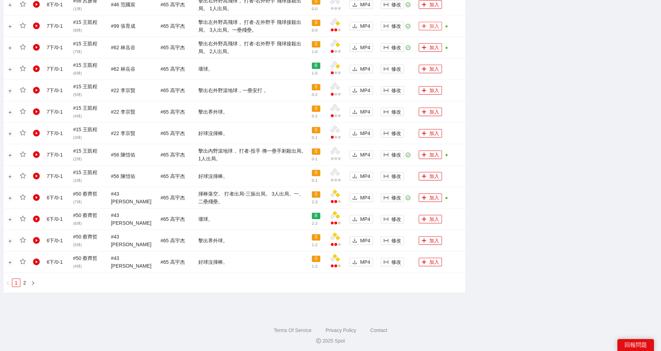
scroll to position [504, 0]
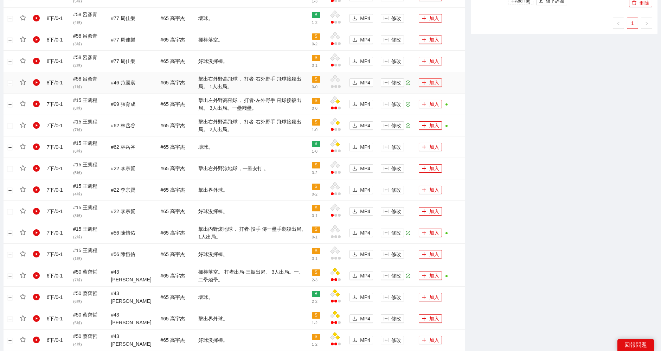
click at [422, 83] on icon "plus" at bounding box center [424, 83] width 4 height 0
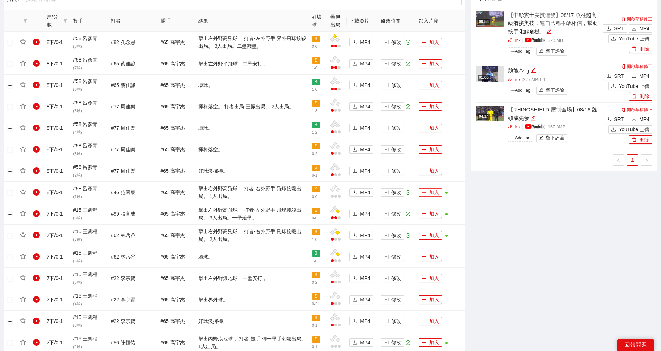
scroll to position [387, 0]
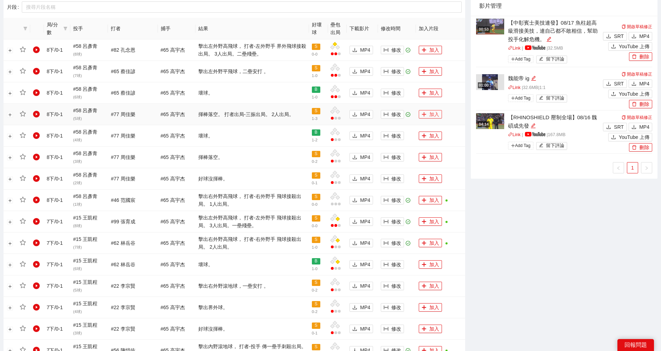
click at [430, 112] on button "加入" at bounding box center [430, 114] width 23 height 8
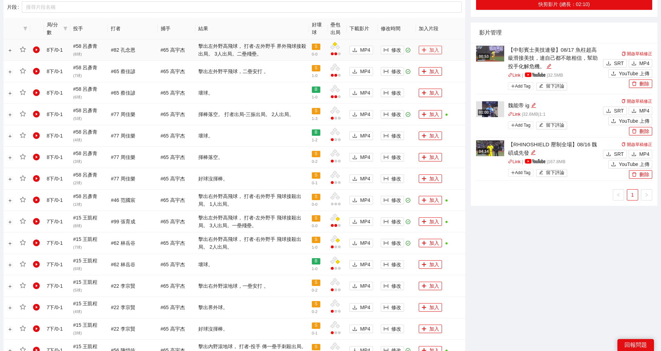
drag, startPoint x: 428, startPoint y: 48, endPoint x: 431, endPoint y: 52, distance: 5.0
click at [430, 52] on button "加入" at bounding box center [430, 50] width 23 height 8
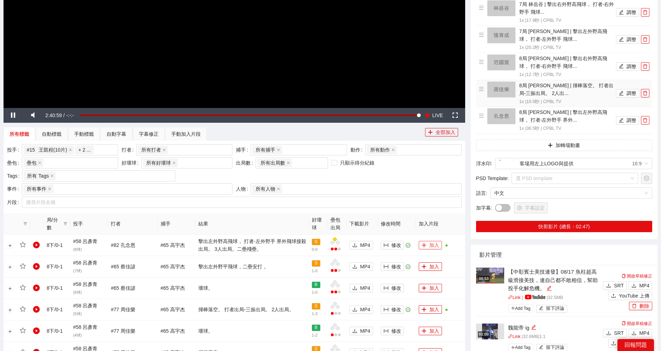
scroll to position [0, 0]
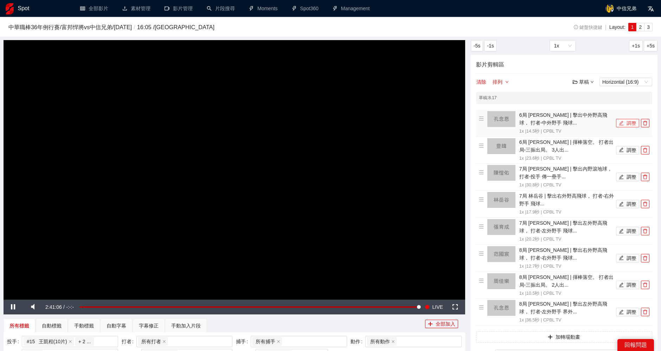
click at [626, 122] on button "調整" at bounding box center [627, 123] width 23 height 8
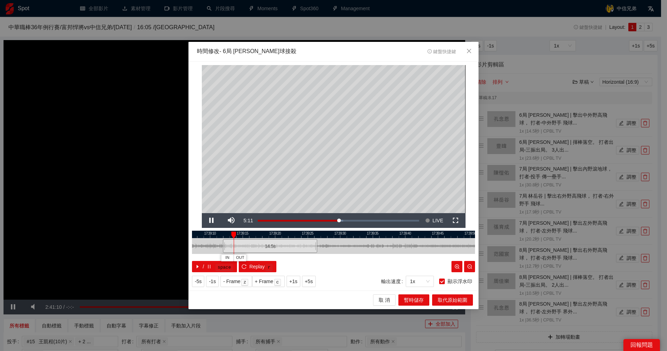
drag, startPoint x: 370, startPoint y: 235, endPoint x: 307, endPoint y: 235, distance: 63.3
click at [307, 235] on div at bounding box center [270, 234] width 283 height 7
click at [312, 234] on div at bounding box center [333, 234] width 283 height 7
click at [212, 220] on span "Video Player" at bounding box center [212, 220] width 0 height 0
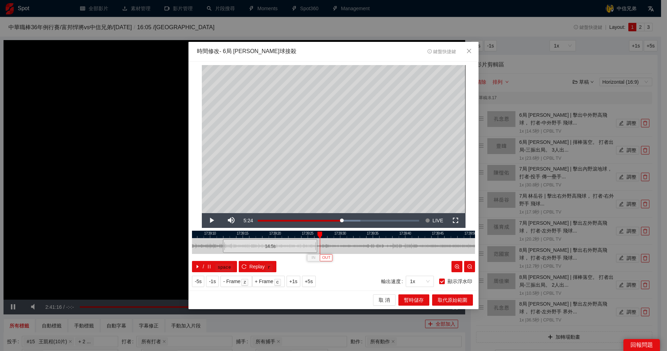
click at [326, 257] on span "OUT" at bounding box center [326, 257] width 8 height 6
click at [455, 297] on span "取代原始範圍" at bounding box center [453, 300] width 30 height 8
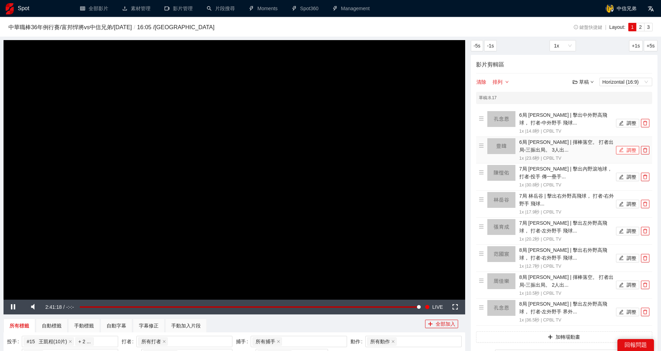
click at [626, 149] on button "調整" at bounding box center [627, 150] width 23 height 8
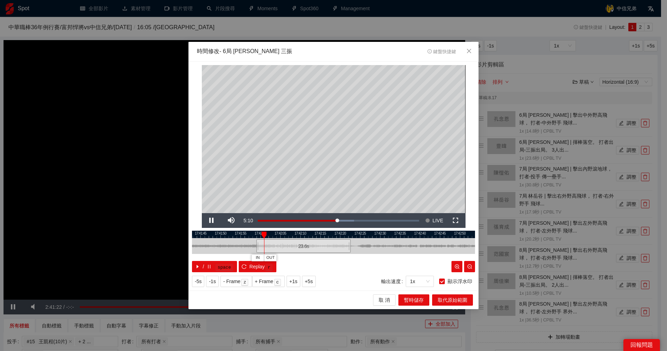
drag, startPoint x: 362, startPoint y: 233, endPoint x: 332, endPoint y: 233, distance: 29.9
click at [332, 233] on div at bounding box center [303, 234] width 283 height 7
drag, startPoint x: 271, startPoint y: 234, endPoint x: 360, endPoint y: 238, distance: 89.0
click at [349, 232] on div at bounding box center [346, 234] width 5 height 7
click at [387, 298] on span "取 消" at bounding box center [383, 300] width 11 height 8
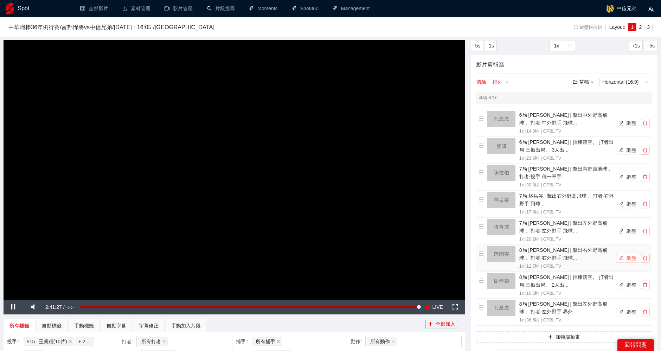
click at [628, 257] on button "調整" at bounding box center [627, 258] width 23 height 8
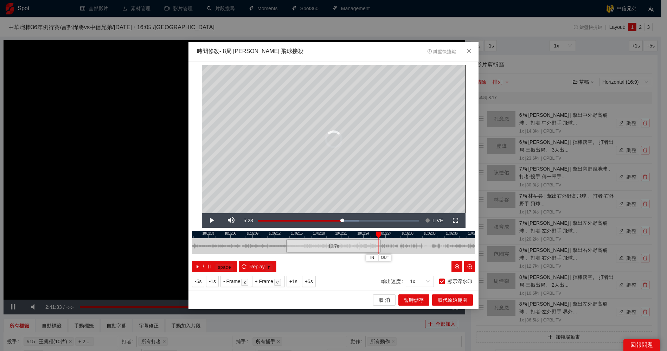
drag, startPoint x: 304, startPoint y: 233, endPoint x: 380, endPoint y: 233, distance: 76.3
click at [381, 233] on div at bounding box center [378, 234] width 5 height 7
click at [381, 298] on span "取 消" at bounding box center [383, 300] width 11 height 8
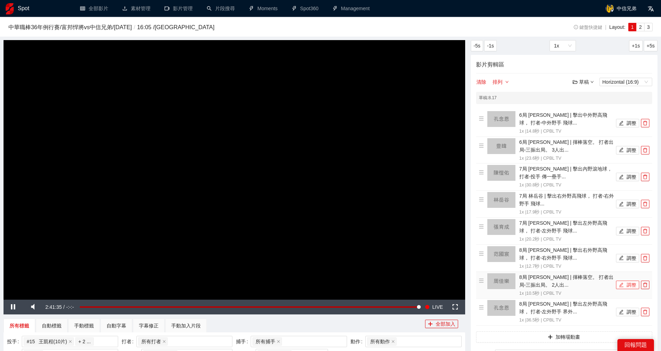
click at [626, 285] on button "調整" at bounding box center [627, 284] width 23 height 8
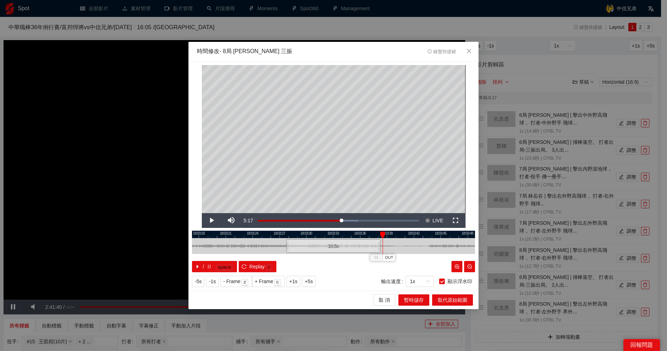
drag, startPoint x: 302, startPoint y: 233, endPoint x: 388, endPoint y: 236, distance: 86.1
click at [388, 236] on div "18:03:15 18:03:18 18:03:21 18:03:24 18:03:27 18:03:30 18:03:33 18:03:36 18:03:3…" at bounding box center [333, 251] width 283 height 41
click at [383, 297] on span "取 消" at bounding box center [383, 300] width 11 height 8
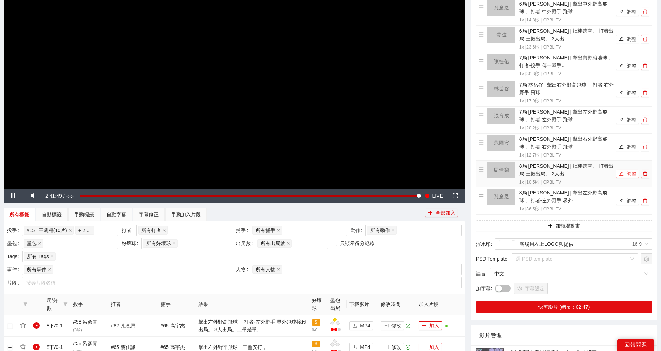
scroll to position [117, 0]
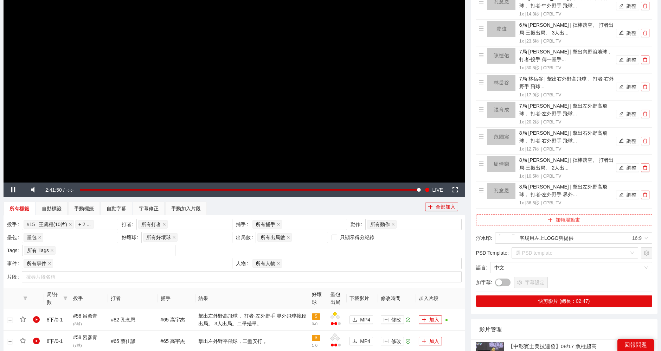
click at [561, 219] on button "加轉場動畫" at bounding box center [564, 219] width 176 height 11
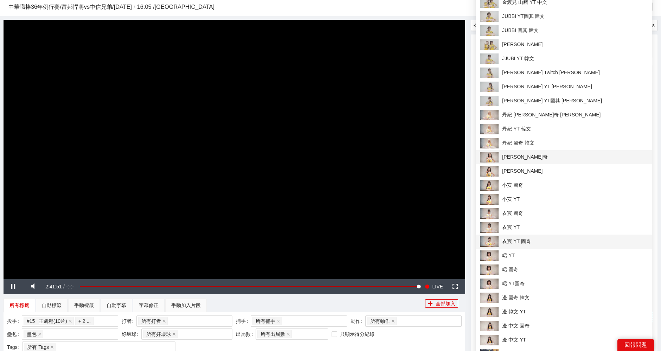
scroll to position [0, 0]
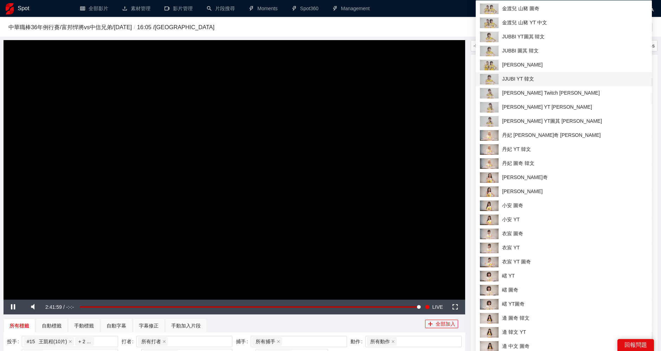
click at [518, 77] on span "JJUBI YT 韓文" at bounding box center [564, 79] width 168 height 11
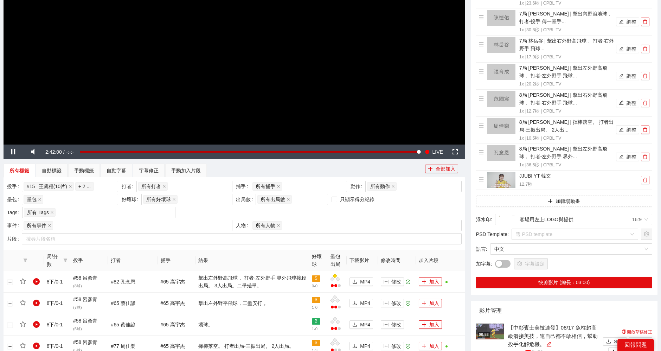
scroll to position [156, 0]
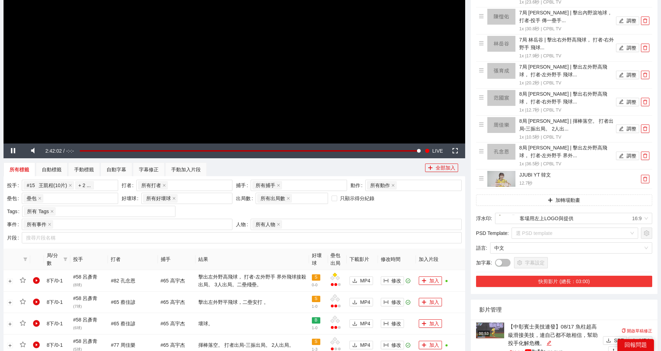
click at [561, 278] on button "快剪影片 (總長：03:00)" at bounding box center [564, 281] width 176 height 11
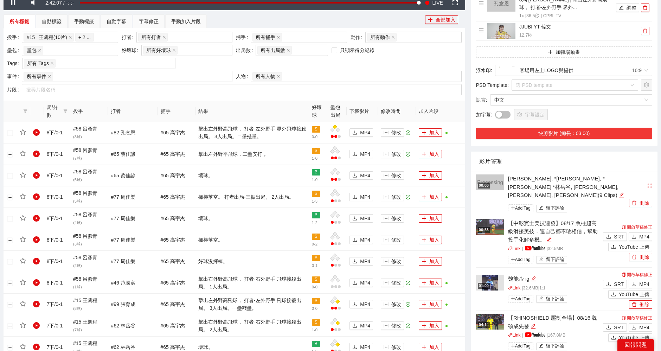
scroll to position [312, 0]
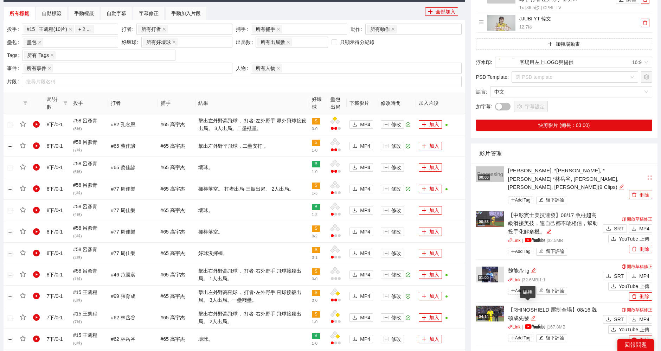
click at [530, 315] on icon "edit" at bounding box center [532, 317] width 5 height 5
drag, startPoint x: 582, startPoint y: 299, endPoint x: 487, endPoint y: 299, distance: 95.6
click at [487, 305] on div "**********" at bounding box center [538, 324] width 125 height 39
click at [619, 184] on icon "edit" at bounding box center [621, 186] width 5 height 5
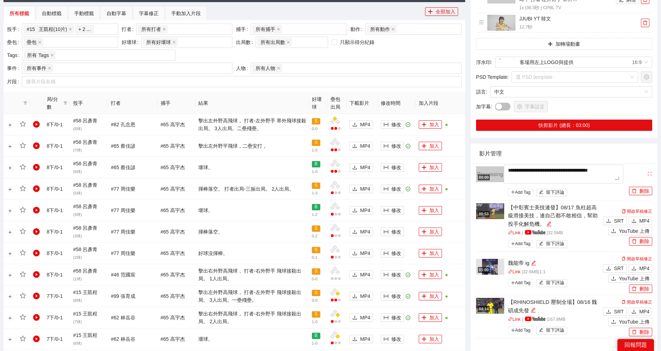
drag, startPoint x: 517, startPoint y: 177, endPoint x: 496, endPoint y: 167, distance: 23.4
click at [496, 167] on div "**********" at bounding box center [551, 182] width 151 height 32
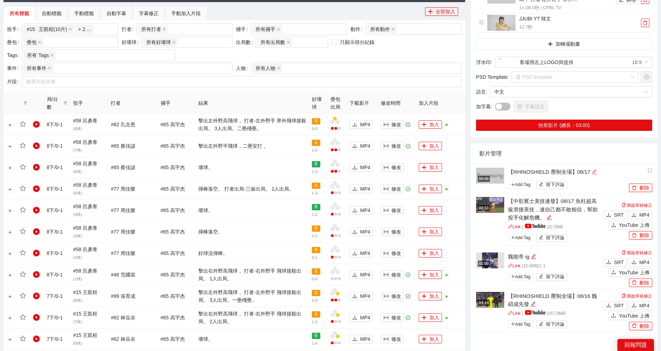
click at [591, 169] on icon "edit" at bounding box center [593, 171] width 5 height 5
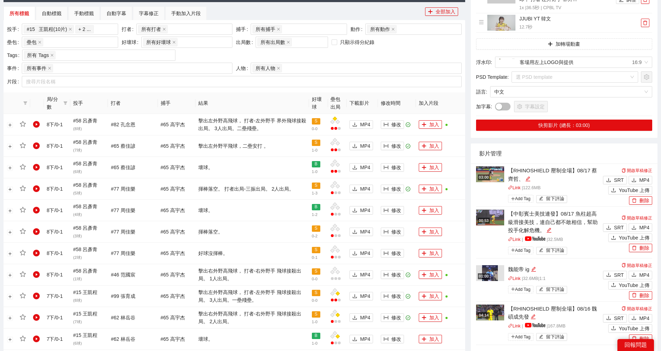
click at [519, 177] on div "【RHINOSHIELD 壓制全場】08/17 蔡齊哲、" at bounding box center [554, 174] width 93 height 17
click at [525, 176] on icon "edit" at bounding box center [527, 178] width 5 height 5
click at [546, 178] on icon "edit" at bounding box center [548, 178] width 5 height 5
click at [544, 178] on textarea "**********" at bounding box center [551, 173] width 94 height 19
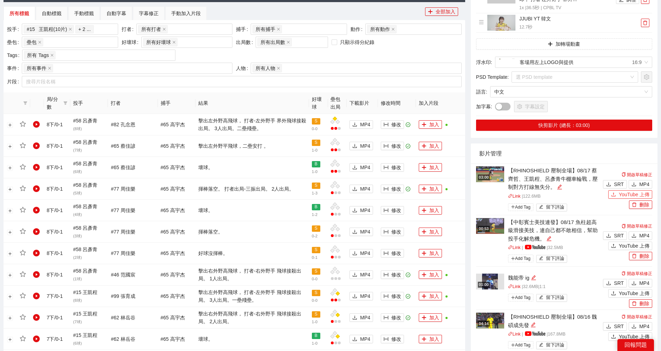
click at [632, 190] on span "YouTube 上傳" at bounding box center [634, 194] width 31 height 8
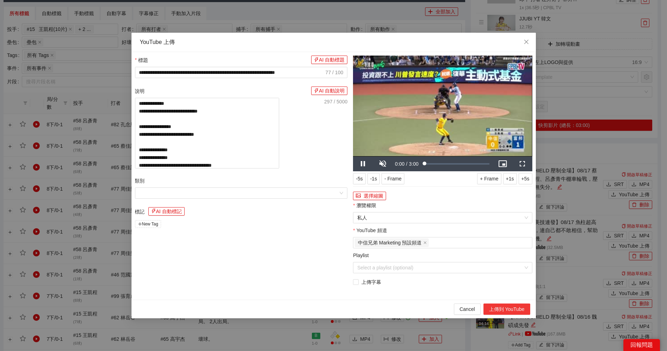
click at [509, 307] on button "上傳到 YouTube" at bounding box center [506, 308] width 47 height 11
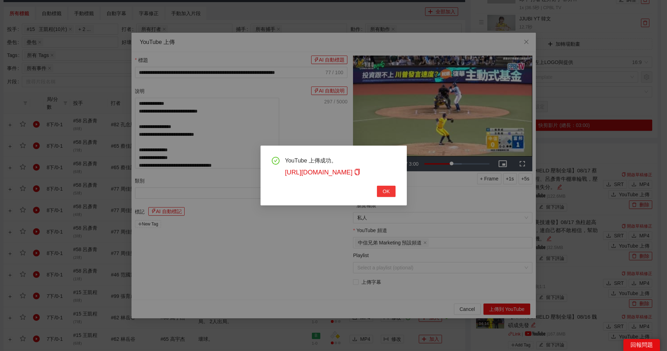
click at [387, 186] on button "OK" at bounding box center [386, 191] width 18 height 11
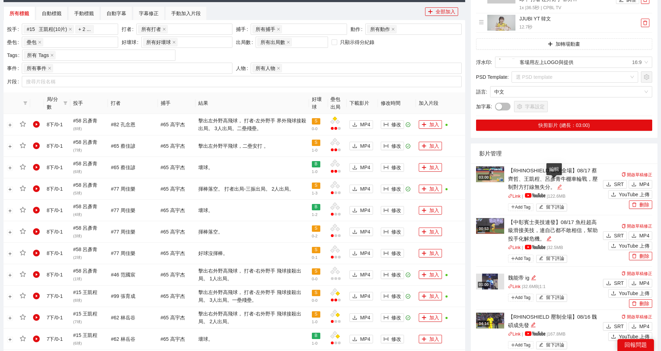
click at [557, 184] on icon "edit" at bounding box center [559, 186] width 5 height 5
drag, startPoint x: 582, startPoint y: 167, endPoint x: 551, endPoint y: 177, distance: 32.6
click at [551, 177] on textarea "**********" at bounding box center [551, 177] width 94 height 26
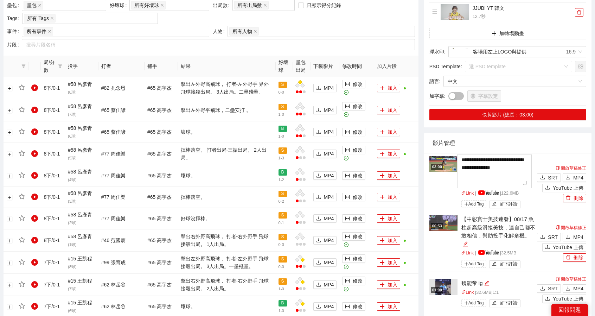
scroll to position [347, 0]
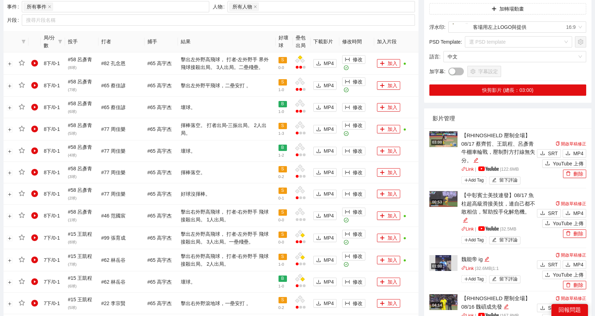
click at [453, 137] on img at bounding box center [443, 139] width 28 height 16
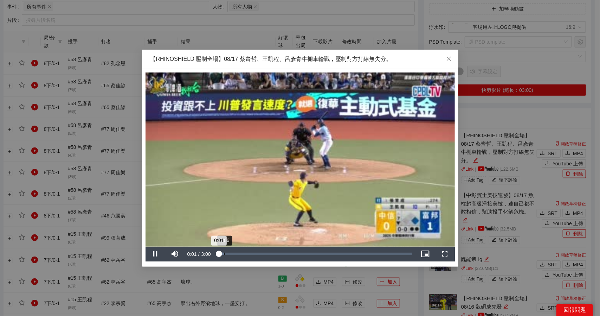
click at [223, 253] on div "Loaded : 3.68% 0:06 0:01" at bounding box center [314, 253] width 195 height 2
click at [235, 252] on div "0:17" at bounding box center [235, 253] width 0 height 2
click at [333, 253] on div "Loaded : 10.17% 1:44 0:17" at bounding box center [314, 253] width 195 height 2
click at [318, 253] on div "1:48" at bounding box center [275, 253] width 117 height 2
click at [375, 253] on div "2:26" at bounding box center [375, 253] width 0 height 2
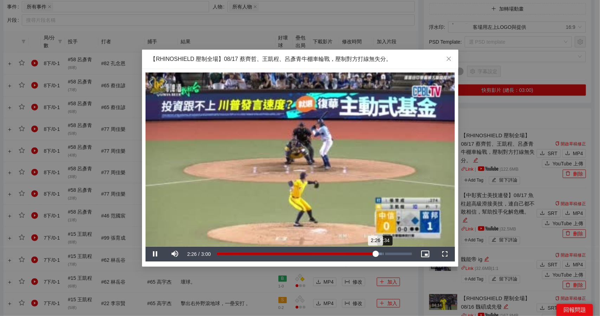
click at [385, 253] on div "2:34" at bounding box center [384, 253] width 0 height 2
click at [394, 253] on div "2:43" at bounding box center [394, 253] width 0 height 2
click at [394, 253] on div "2:43" at bounding box center [305, 253] width 177 height 2
click at [447, 56] on span "Close" at bounding box center [448, 59] width 19 height 19
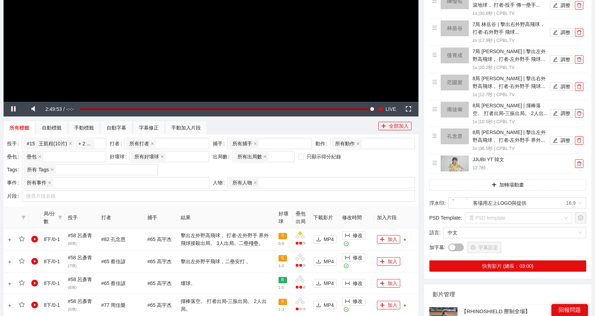
scroll to position [0, 0]
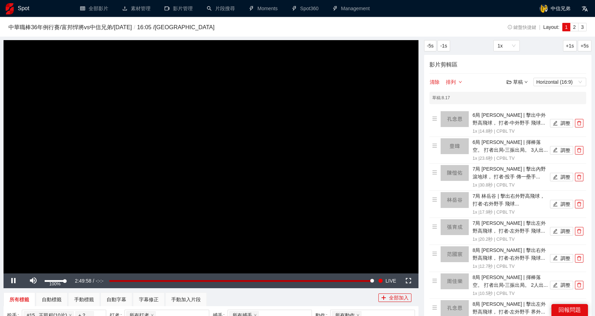
drag, startPoint x: 53, startPoint y: 281, endPoint x: 73, endPoint y: 279, distance: 19.5
click at [73, 279] on div "Pause Mute 100% Current Time 2:49:58 / Duration -:-:- Loaded : 100.00% -1:47:31…" at bounding box center [211, 280] width 415 height 15
